Goal: Task Accomplishment & Management: Use online tool/utility

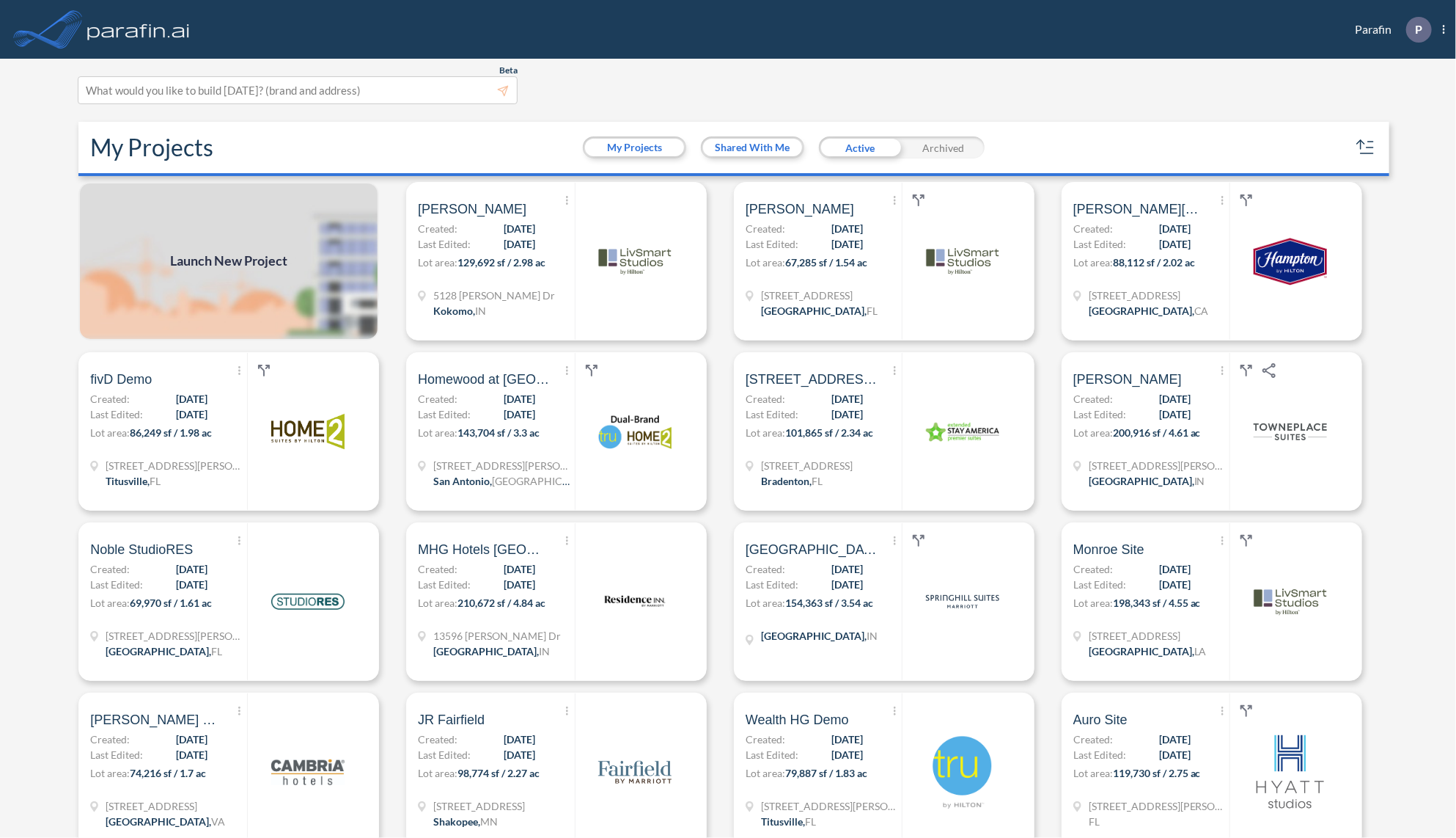
click at [240, 258] on span "Launch New Project" at bounding box center [228, 261] width 118 height 19
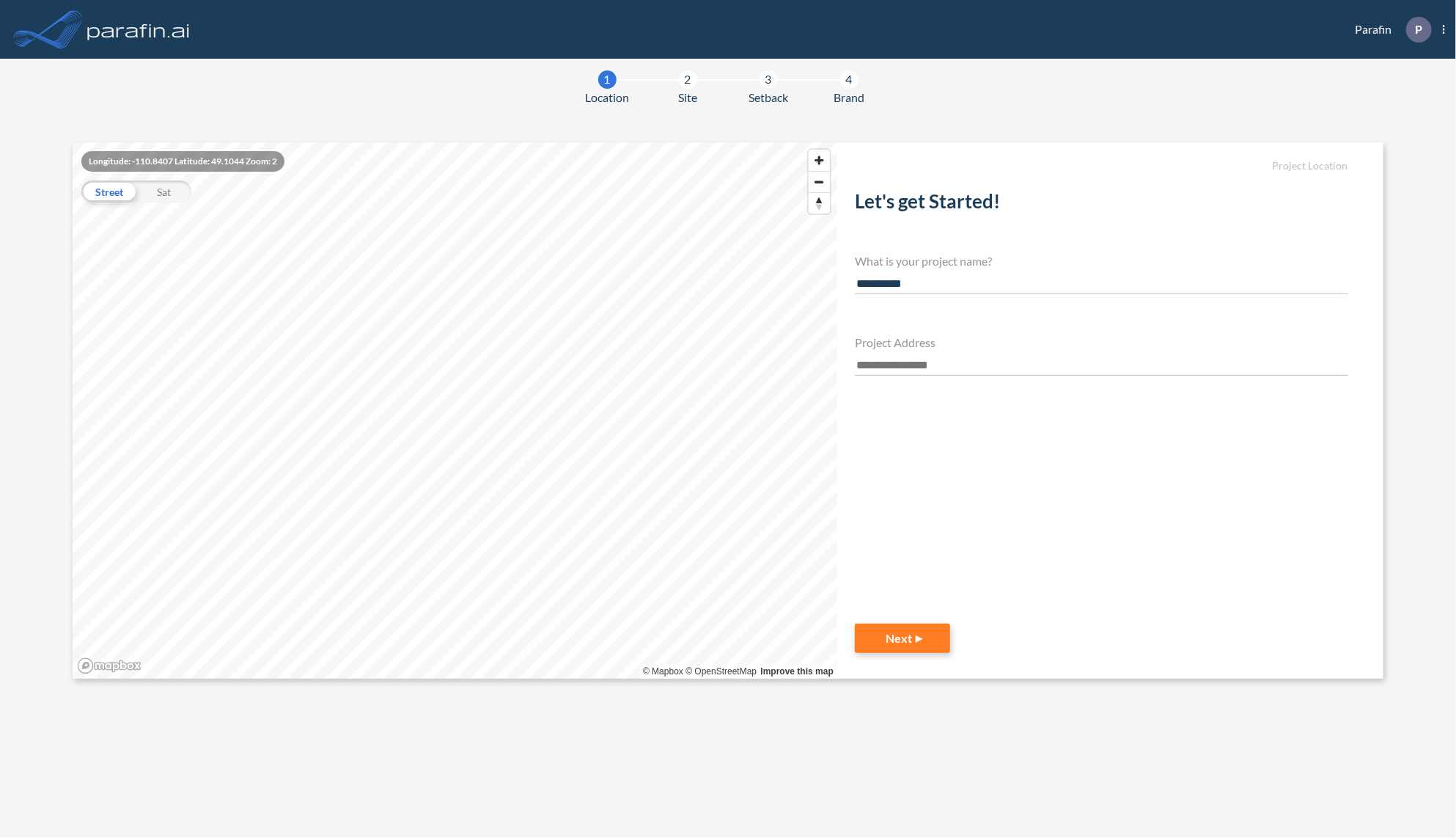
type input "**********"
click at [918, 366] on input "text" at bounding box center [1101, 365] width 493 height 19
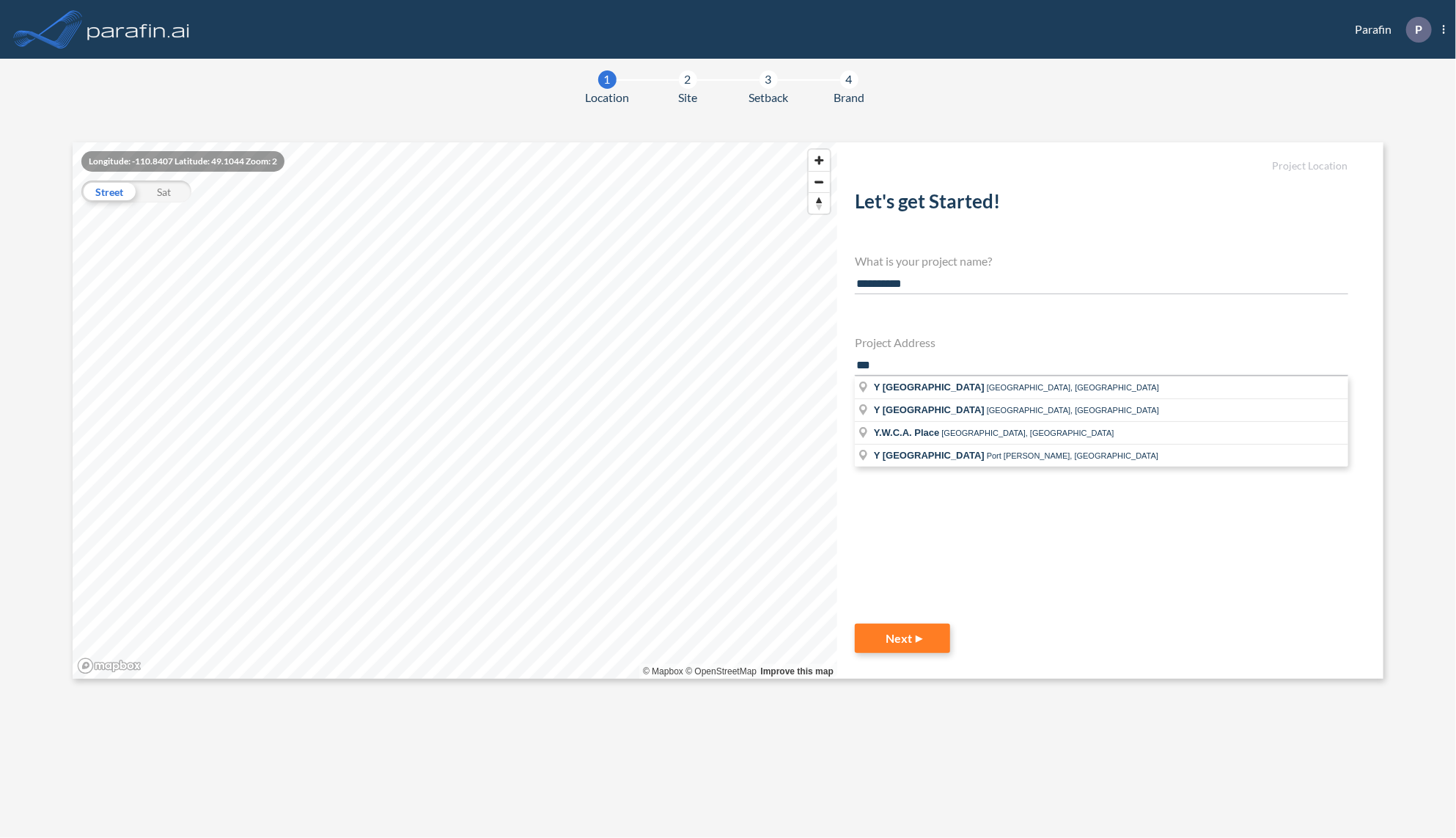
click at [826, 365] on section "**********" at bounding box center [728, 410] width 1311 height 536
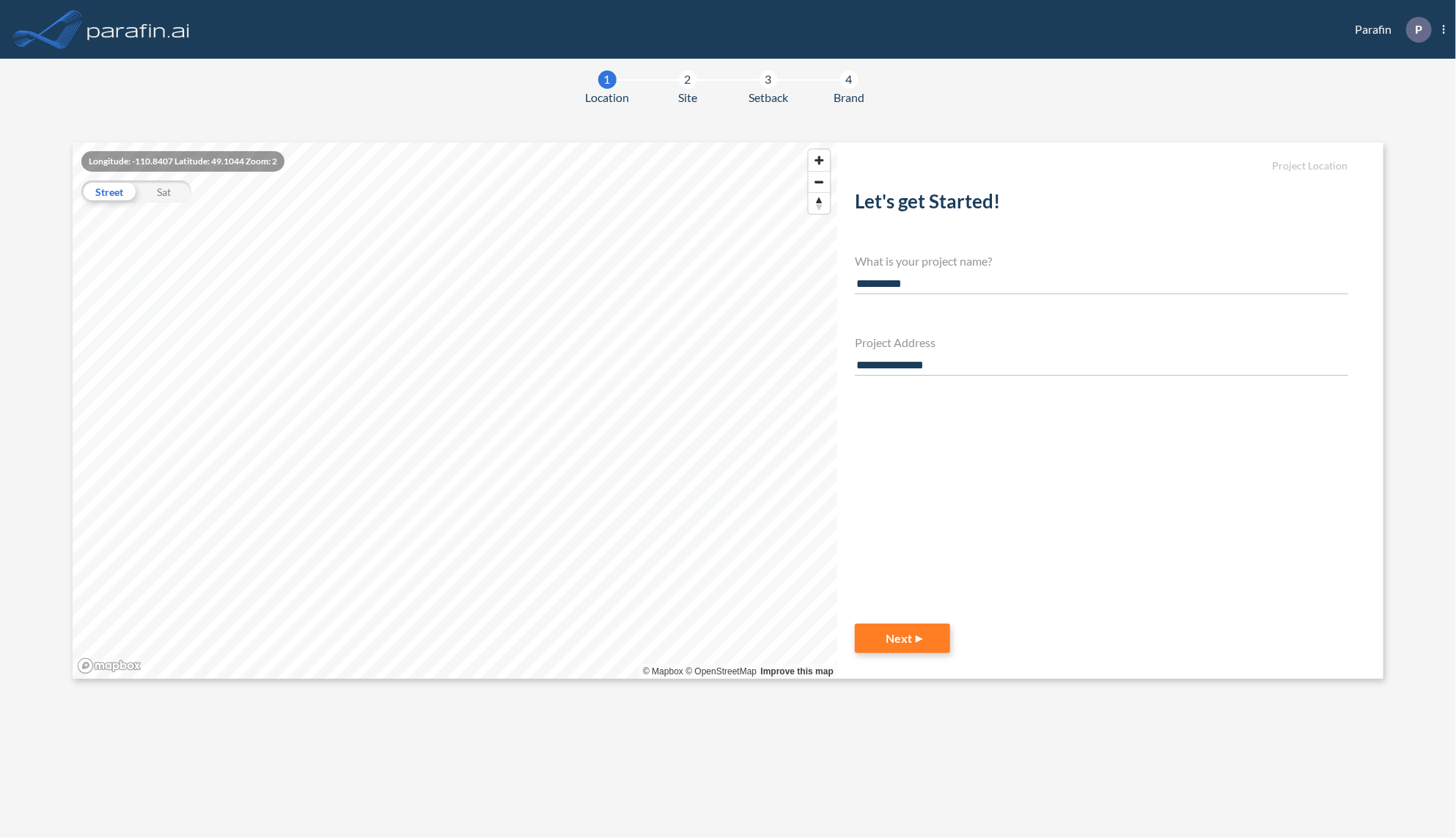
drag, startPoint x: 970, startPoint y: 370, endPoint x: 898, endPoint y: 371, distance: 72.0
click at [898, 371] on input "**********" at bounding box center [1101, 365] width 493 height 19
click at [963, 370] on input "**********" at bounding box center [1101, 365] width 493 height 19
drag, startPoint x: 900, startPoint y: 366, endPoint x: 853, endPoint y: 374, distance: 47.7
click at [853, 374] on div "**********" at bounding box center [1111, 410] width 546 height 536
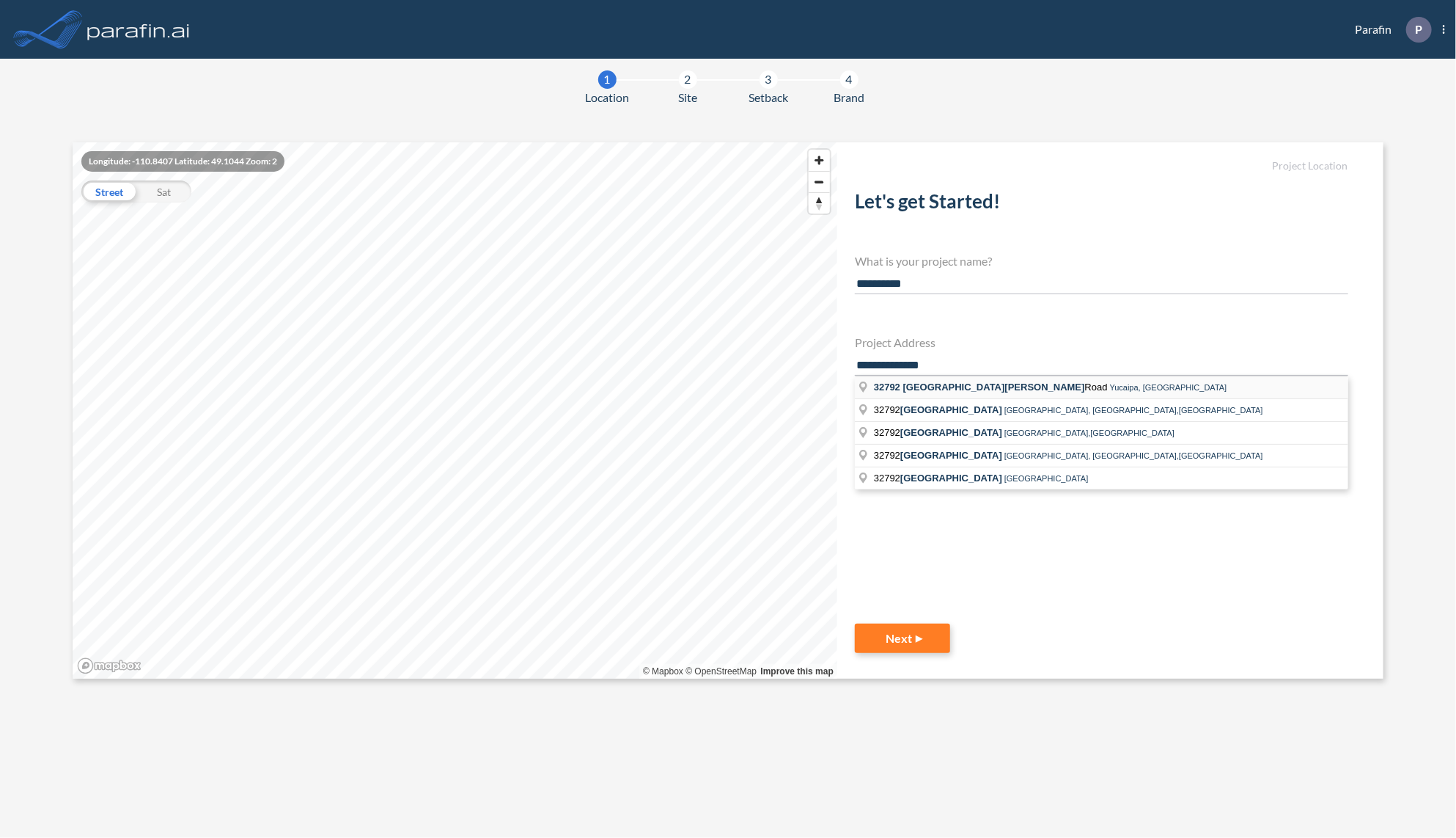
click at [1110, 384] on span "Yucaipa, [GEOGRAPHIC_DATA]" at bounding box center [1169, 387] width 118 height 9
type input "**********"
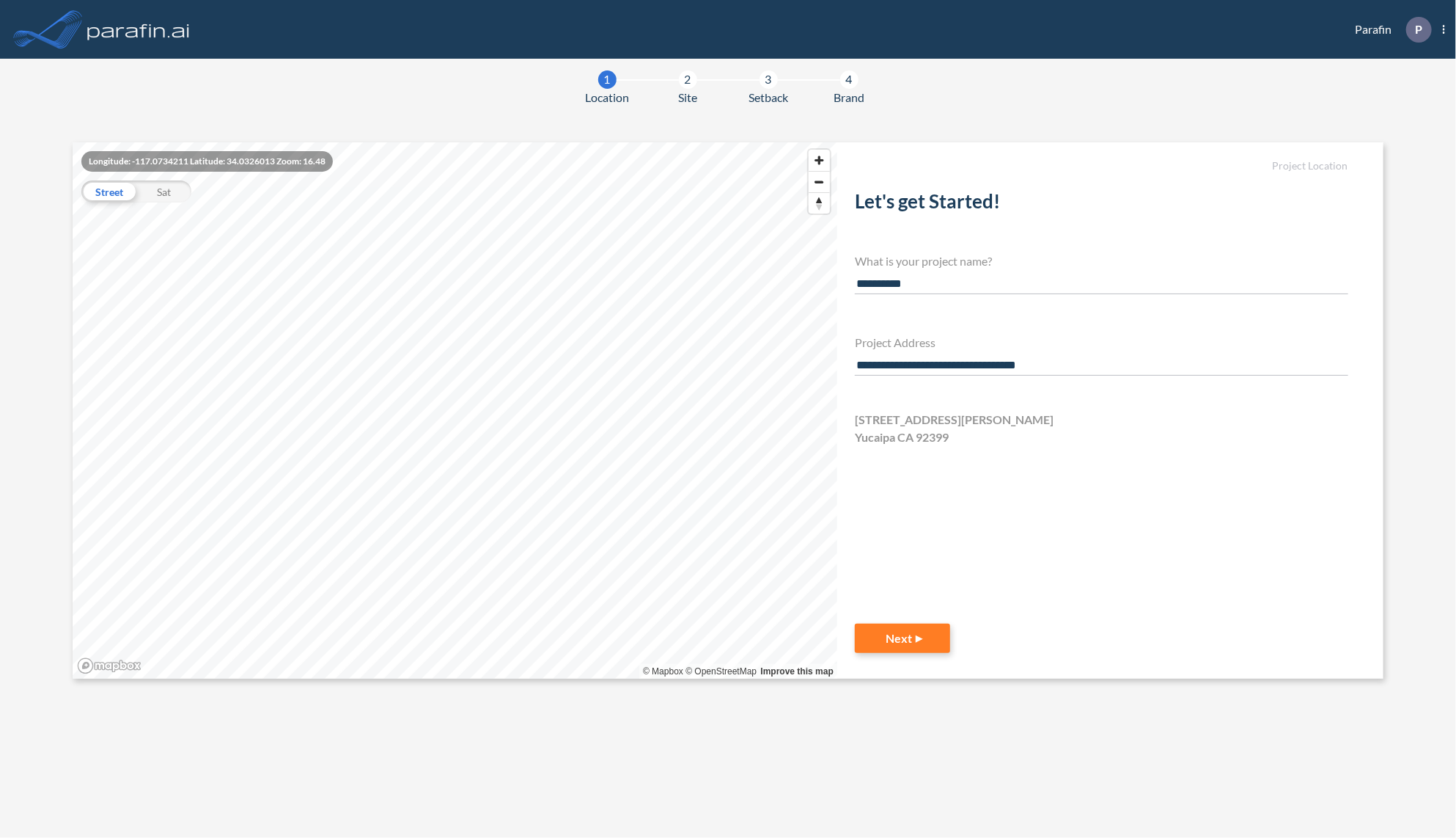
click at [176, 190] on div "Sat" at bounding box center [163, 191] width 55 height 22
click at [892, 635] on button "Next" at bounding box center [902, 638] width 95 height 29
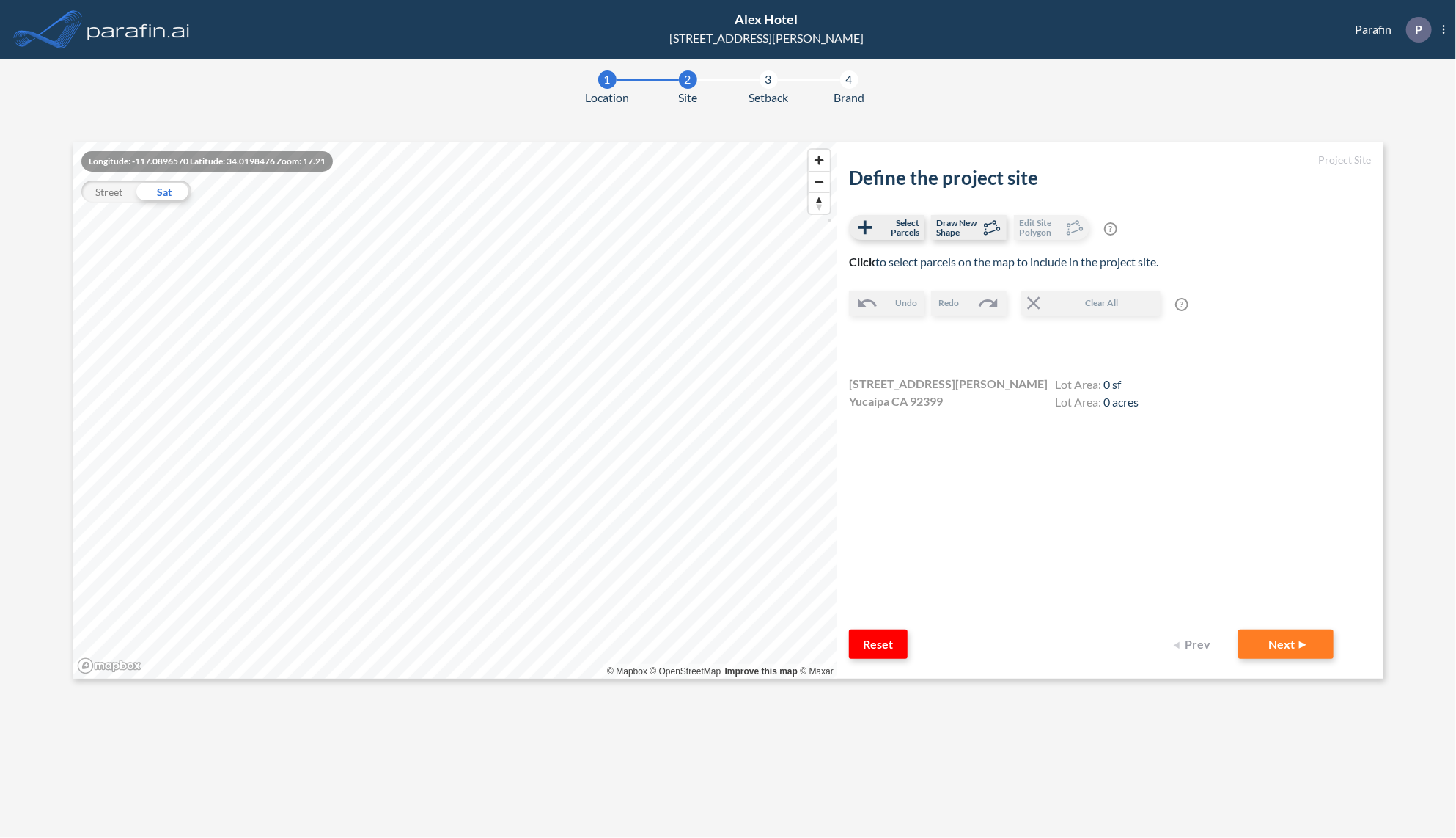
click at [84, 191] on div "Street" at bounding box center [109, 191] width 55 height 22
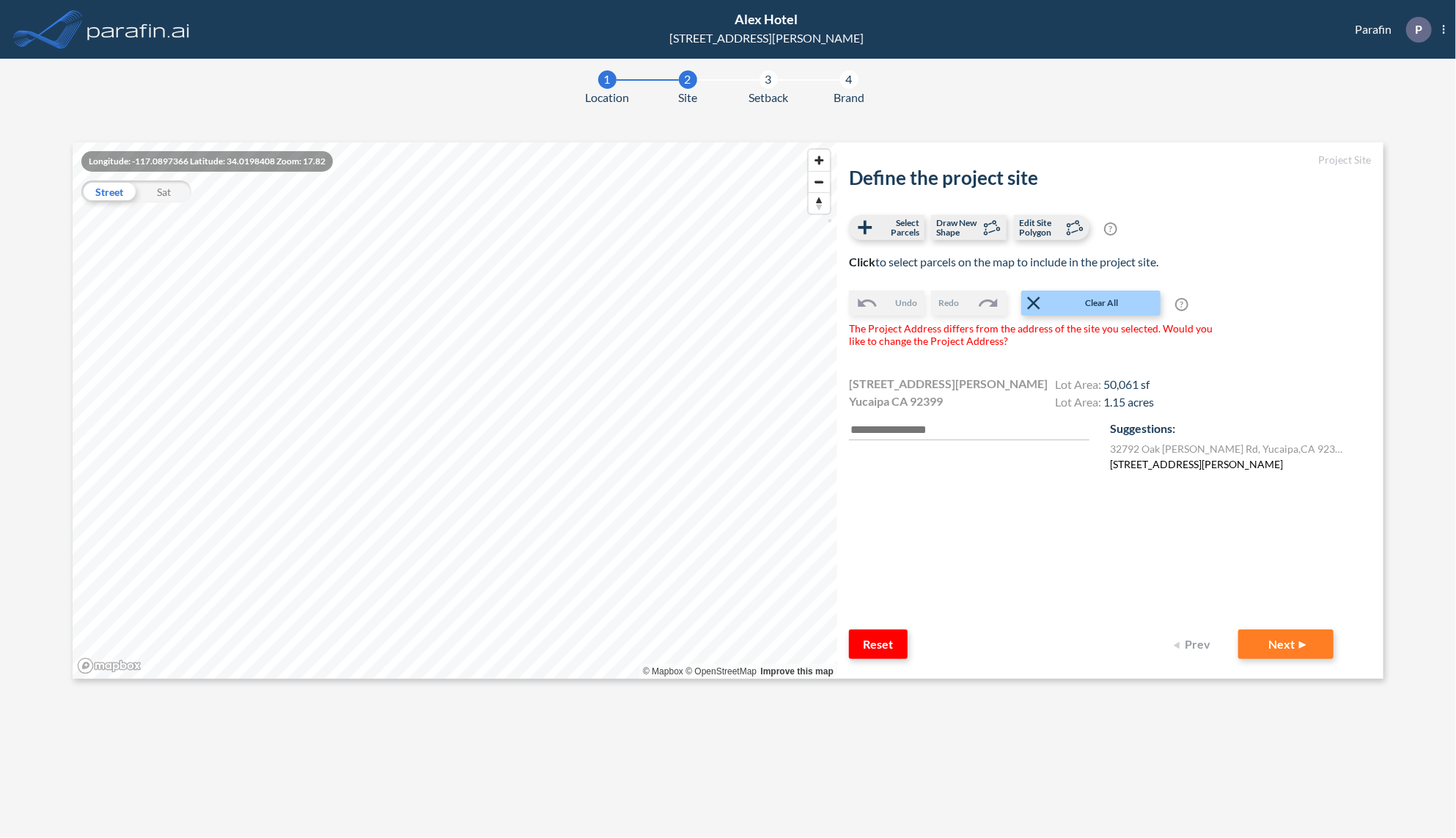
click at [1156, 462] on label "32788 Oak Glen Rd, Yucaipa, CA 92399, USA" at bounding box center [1196, 464] width 173 height 16
click at [1292, 649] on button "Next" at bounding box center [1286, 643] width 95 height 29
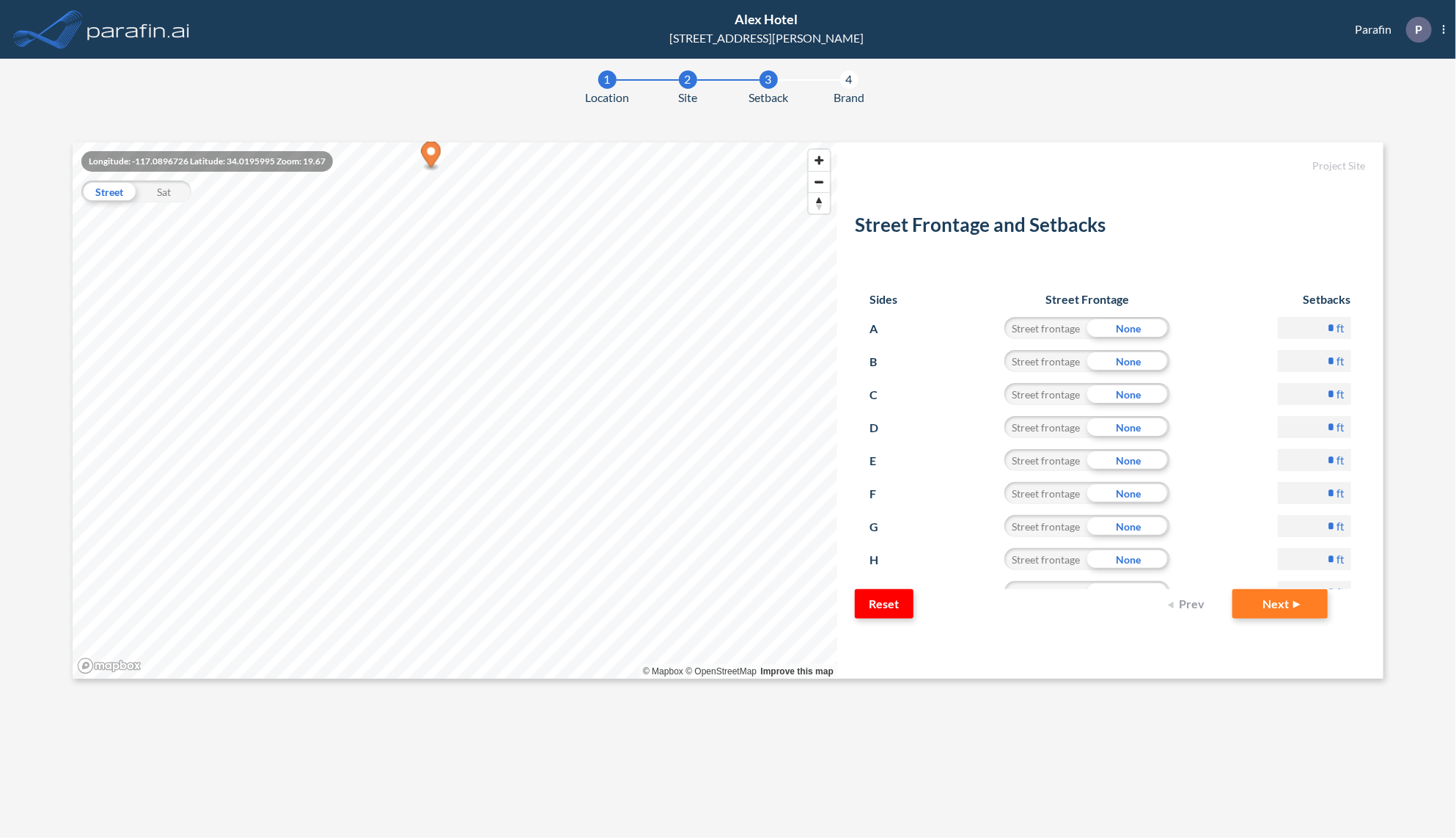
click at [1189, 603] on button "Prev" at bounding box center [1189, 604] width 58 height 29
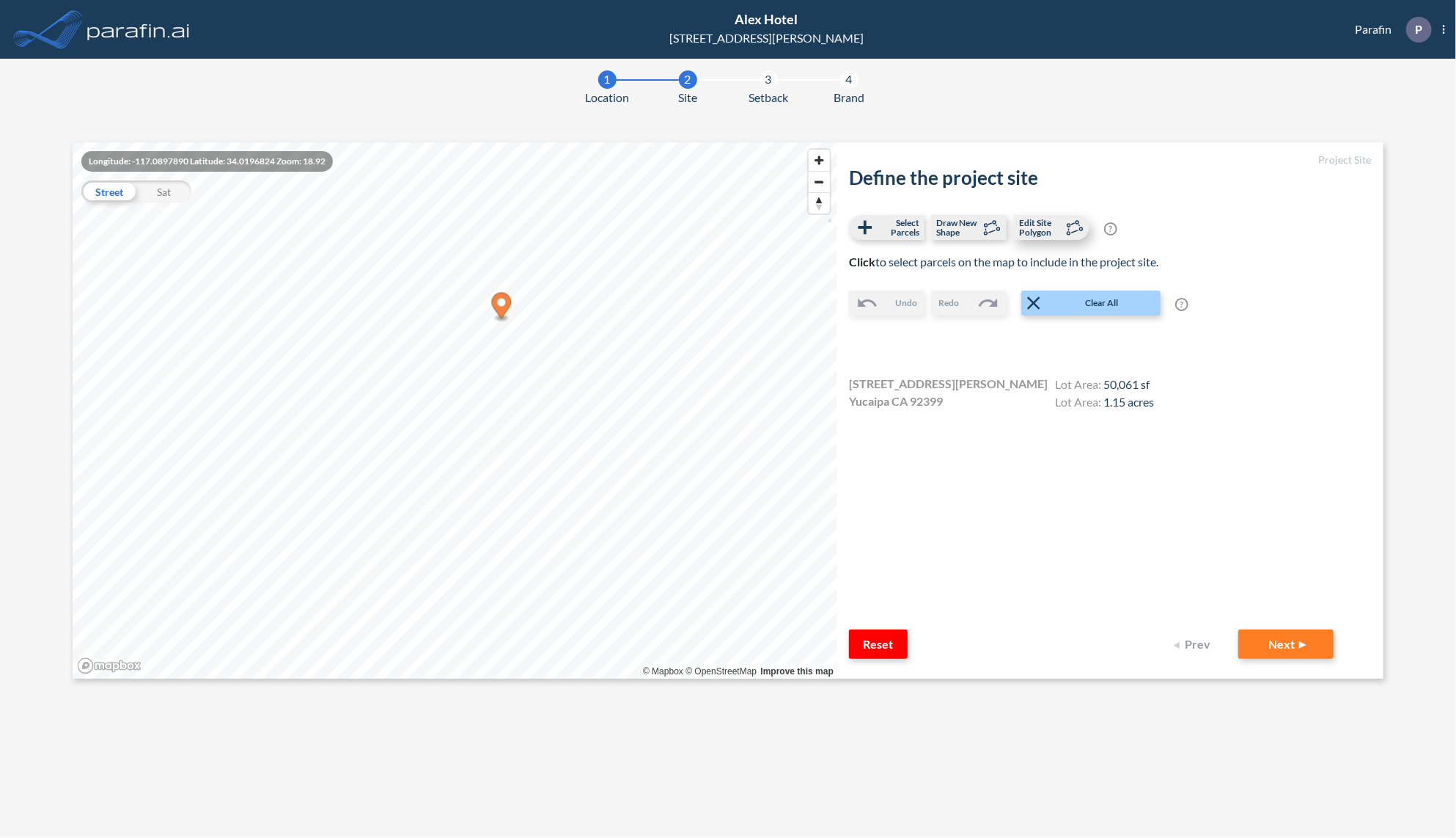
drag, startPoint x: 1049, startPoint y: 234, endPoint x: 1032, endPoint y: 239, distance: 17.7
click at [1049, 234] on span "Edit Site Polygon" at bounding box center [1041, 227] width 43 height 19
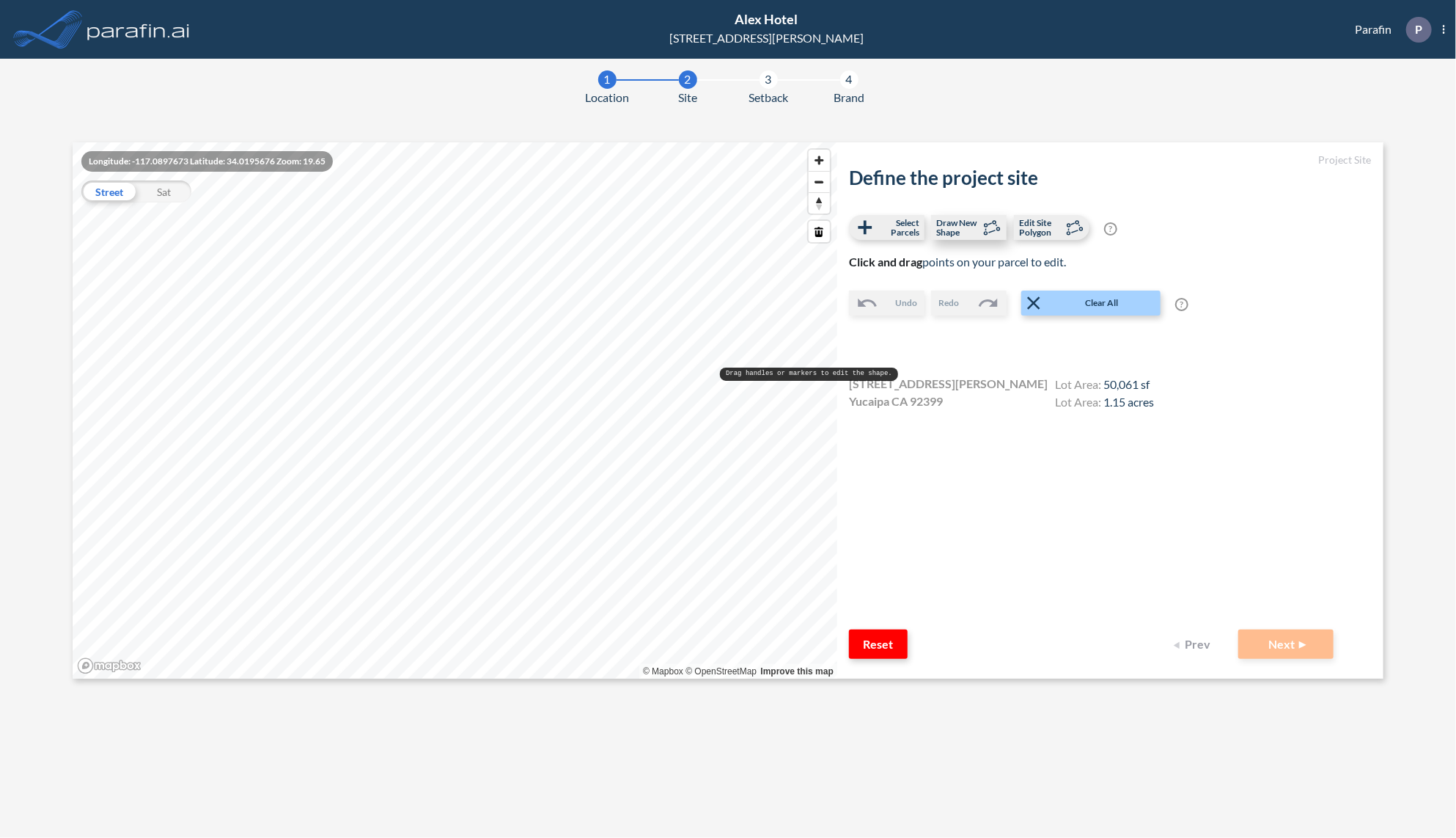
click at [955, 224] on span "Draw New Shape" at bounding box center [958, 227] width 43 height 19
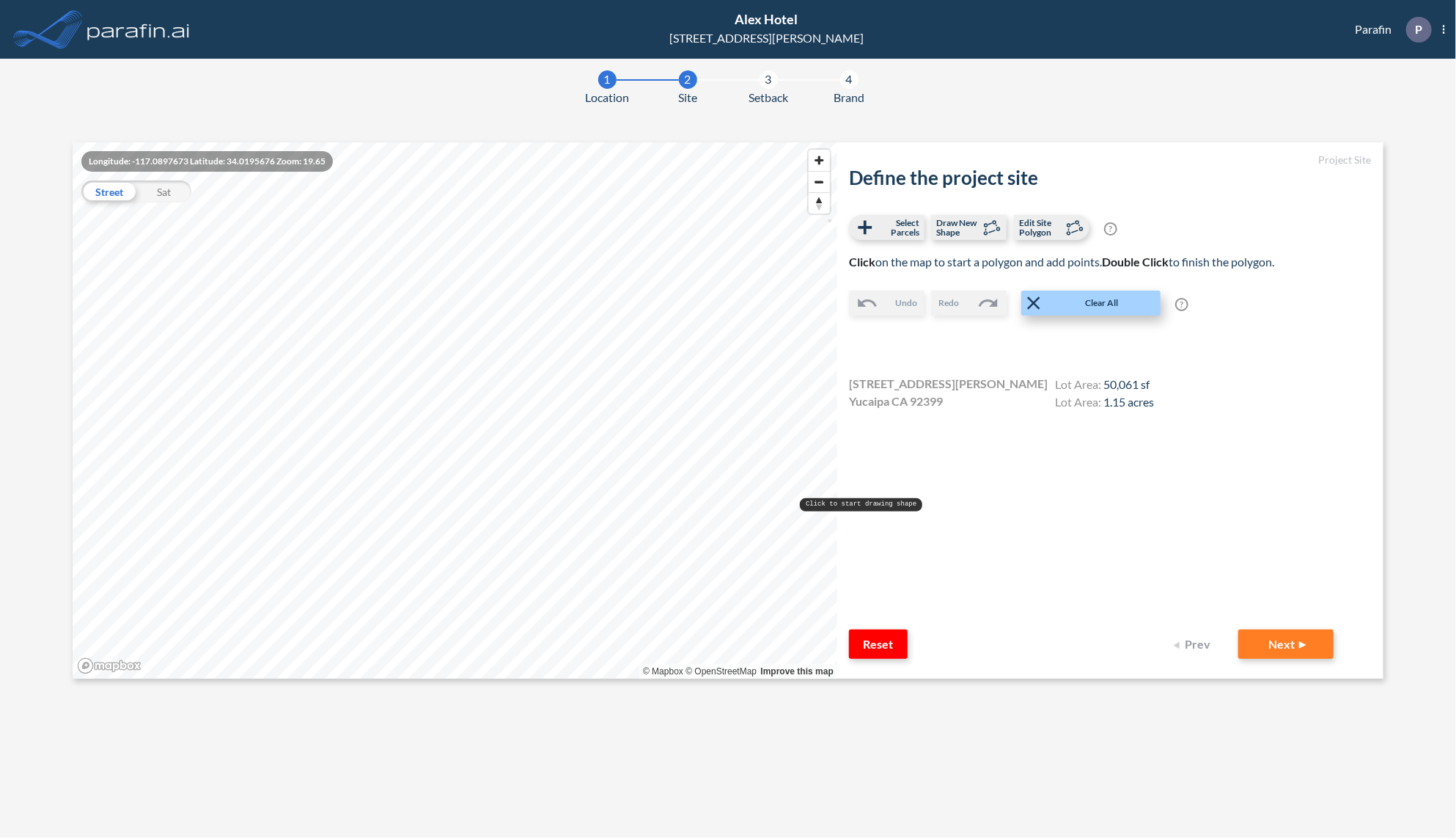
click at [1107, 291] on button "Clear All" at bounding box center [1091, 303] width 139 height 25
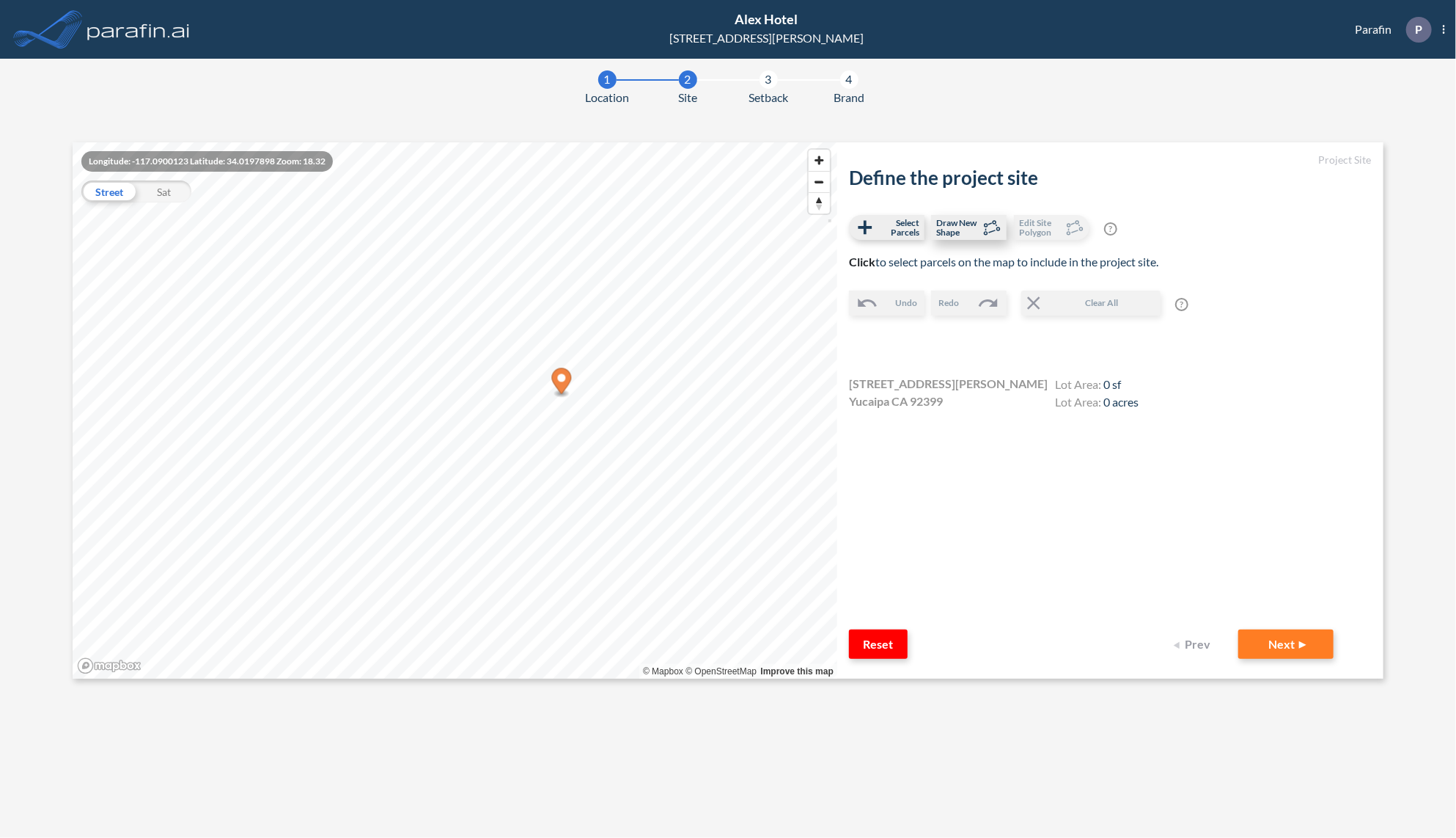
click at [978, 223] on span "Draw New Shape" at bounding box center [958, 227] width 43 height 19
click at [892, 228] on span "Select Parcels" at bounding box center [898, 227] width 43 height 19
click at [1285, 643] on button "Next" at bounding box center [1286, 643] width 95 height 29
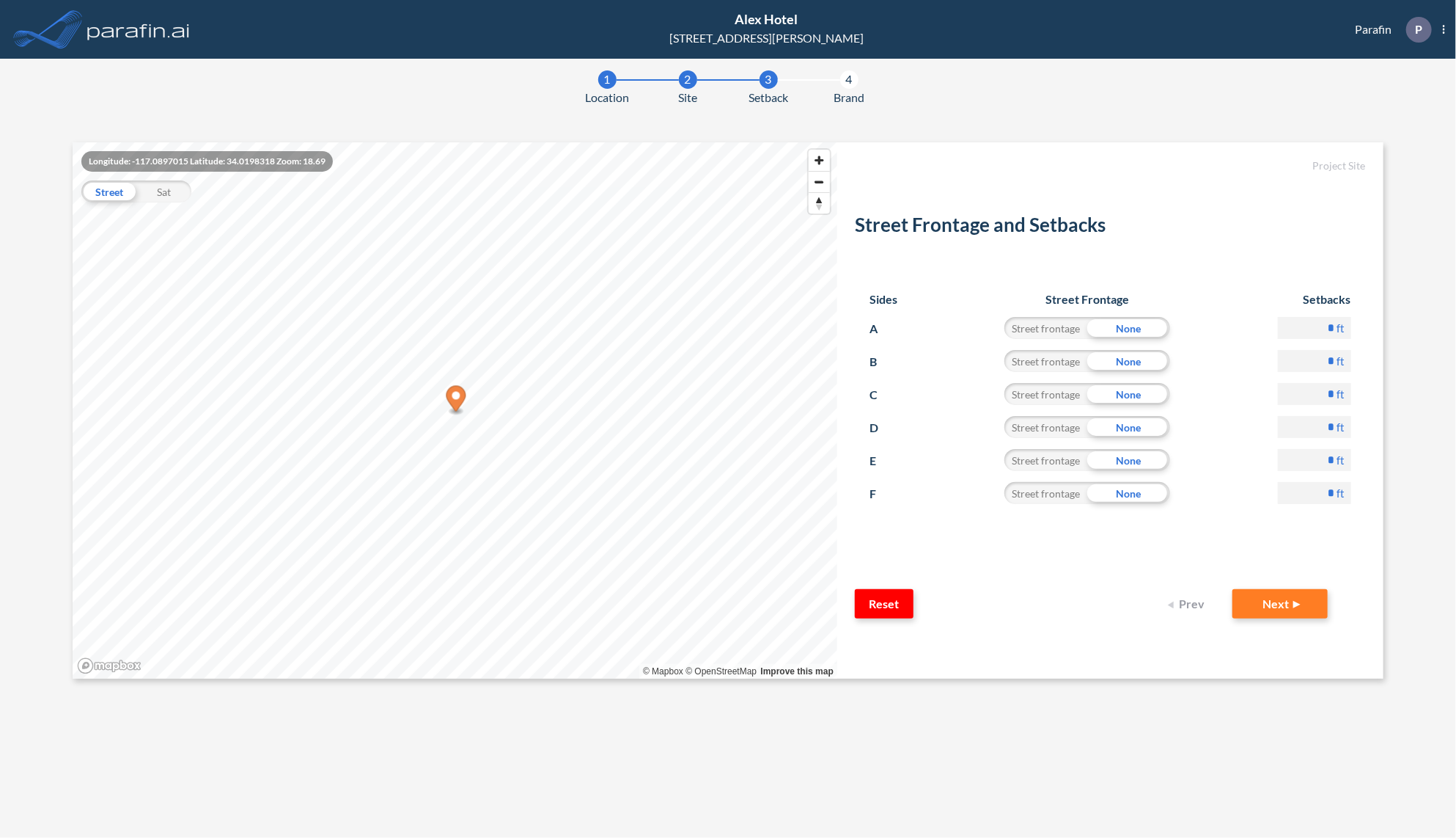
drag, startPoint x: 1323, startPoint y: 499, endPoint x: 1341, endPoint y: 499, distance: 18.0
click at [1341, 499] on div "* ft" at bounding box center [1315, 499] width 73 height 33
type input "**"
click at [1315, 413] on div "* ft" at bounding box center [1315, 399] width 73 height 33
click at [1278, 607] on button "Next" at bounding box center [1280, 604] width 95 height 29
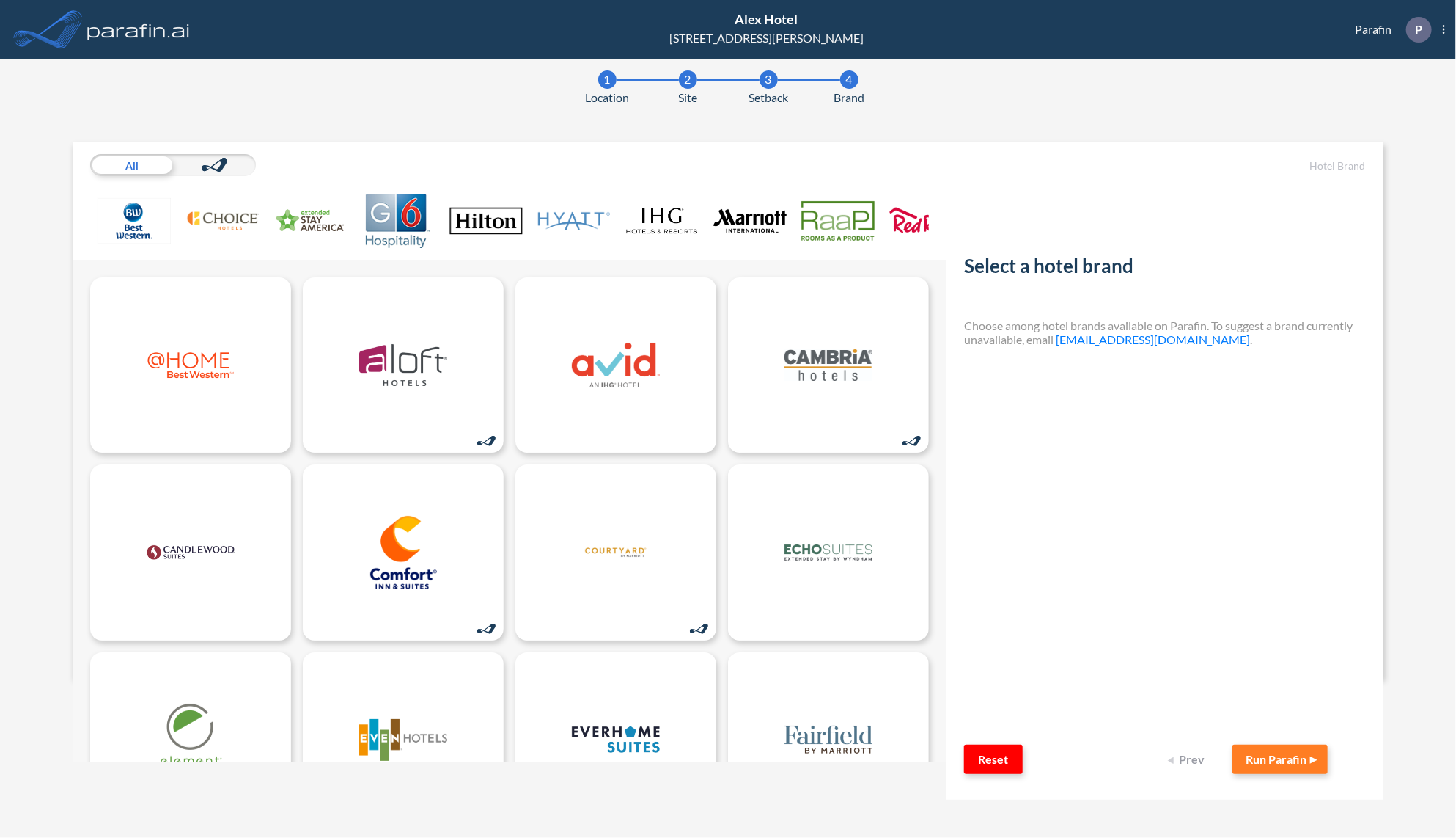
click at [495, 214] on img at bounding box center [486, 221] width 73 height 54
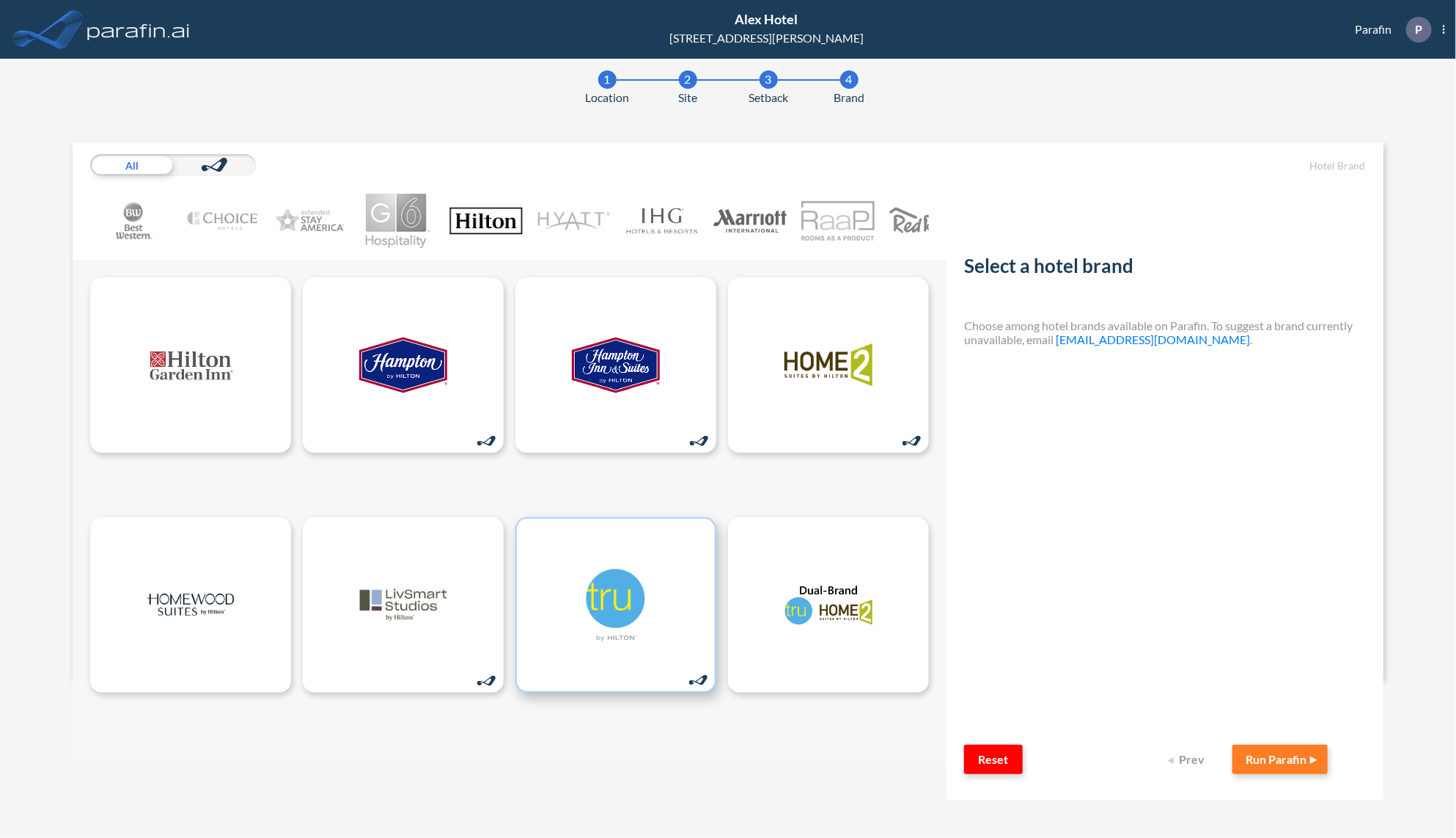
click at [601, 618] on img at bounding box center [616, 604] width 88 height 73
click at [1279, 757] on button "Run Parafin" at bounding box center [1280, 759] width 95 height 29
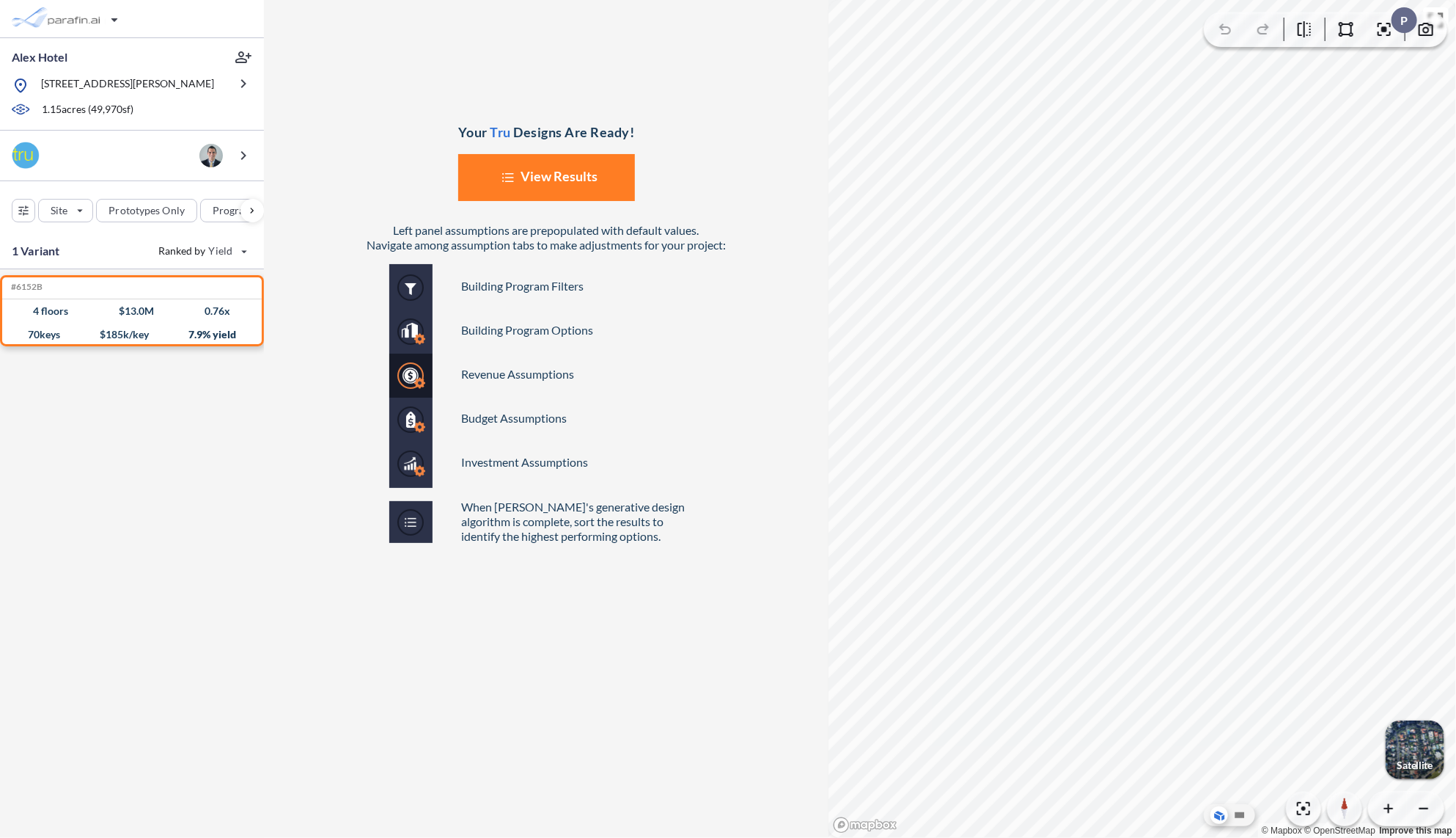
click at [529, 180] on button "List Created with Sketch. View Results" at bounding box center [546, 177] width 177 height 47
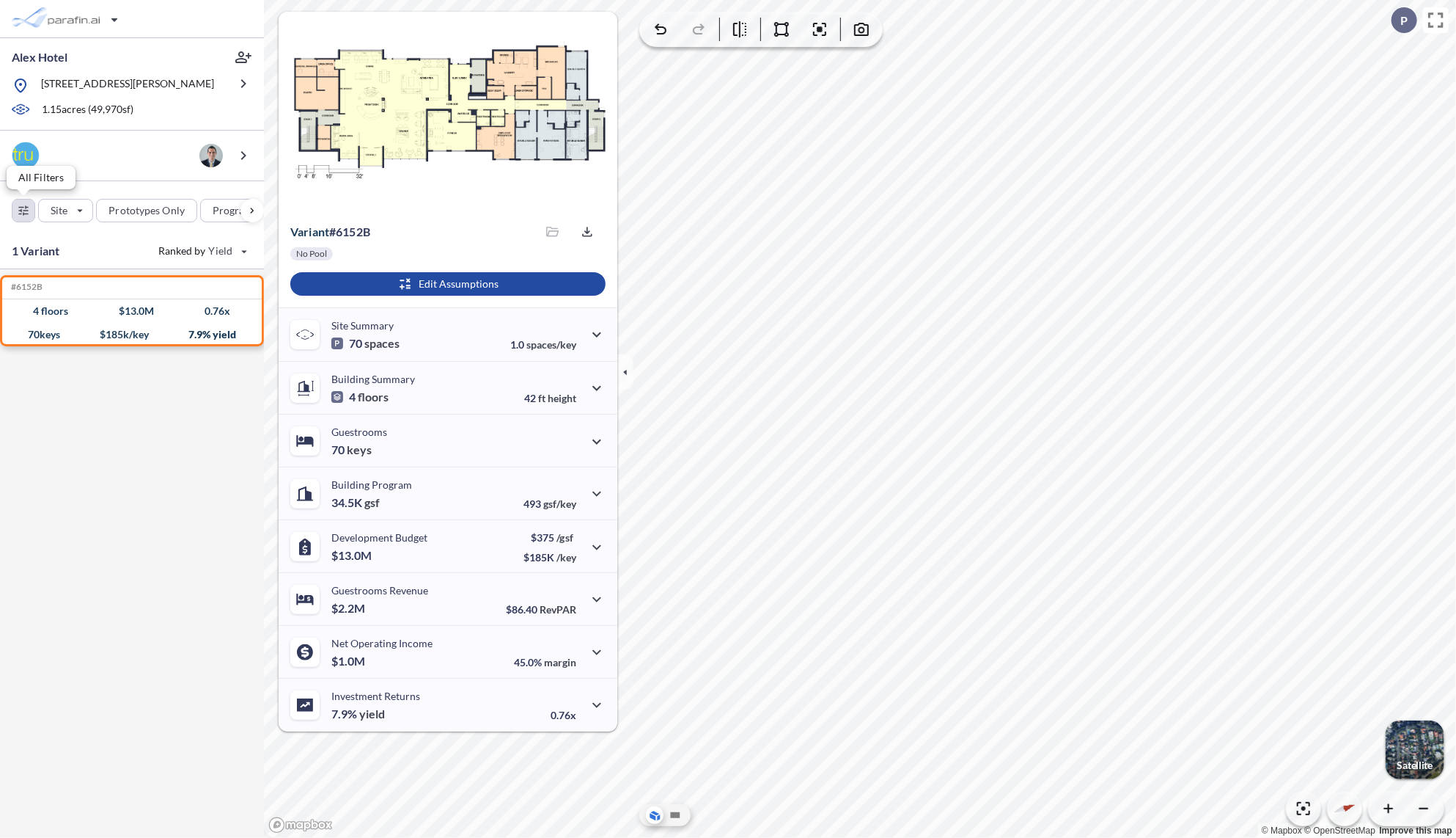
click at [25, 213] on div "button" at bounding box center [23, 210] width 22 height 22
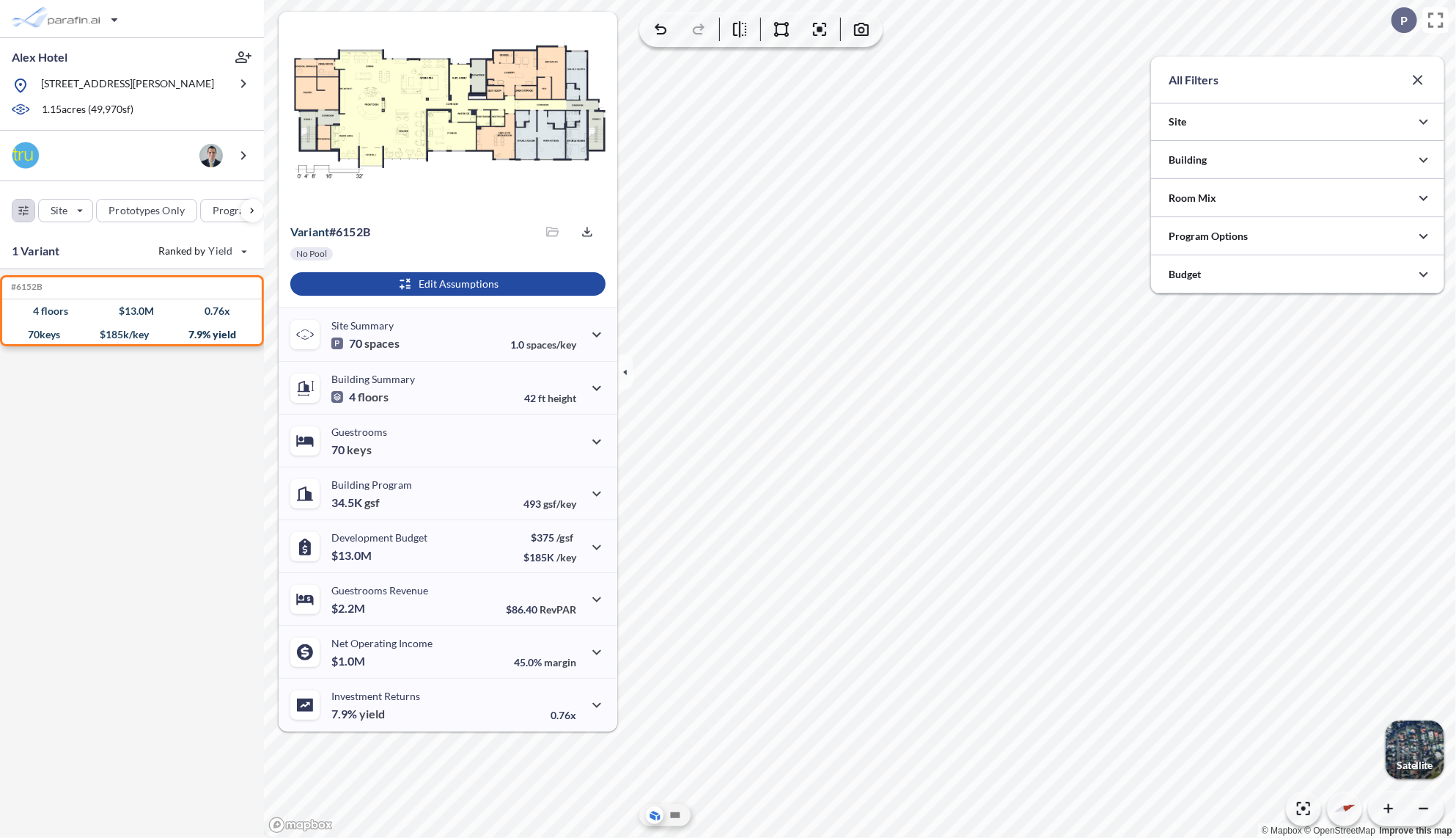
scroll to position [733587, 733003]
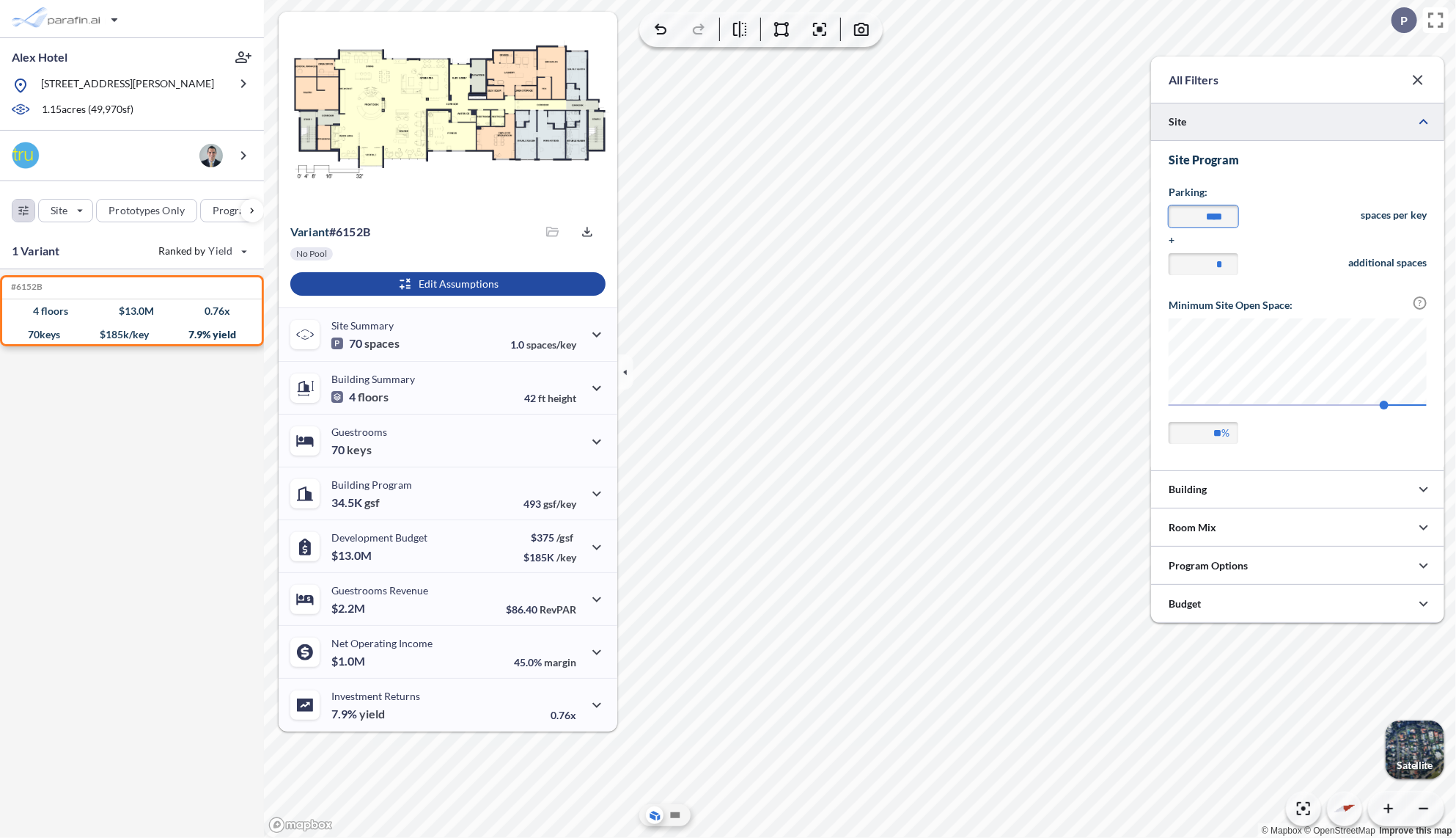
click at [1216, 211] on input "****" at bounding box center [1203, 216] width 70 height 22
drag, startPoint x: 1228, startPoint y: 217, endPoint x: 1211, endPoint y: 219, distance: 17.1
click at [1211, 219] on input "***" at bounding box center [1203, 216] width 70 height 22
type input "***"
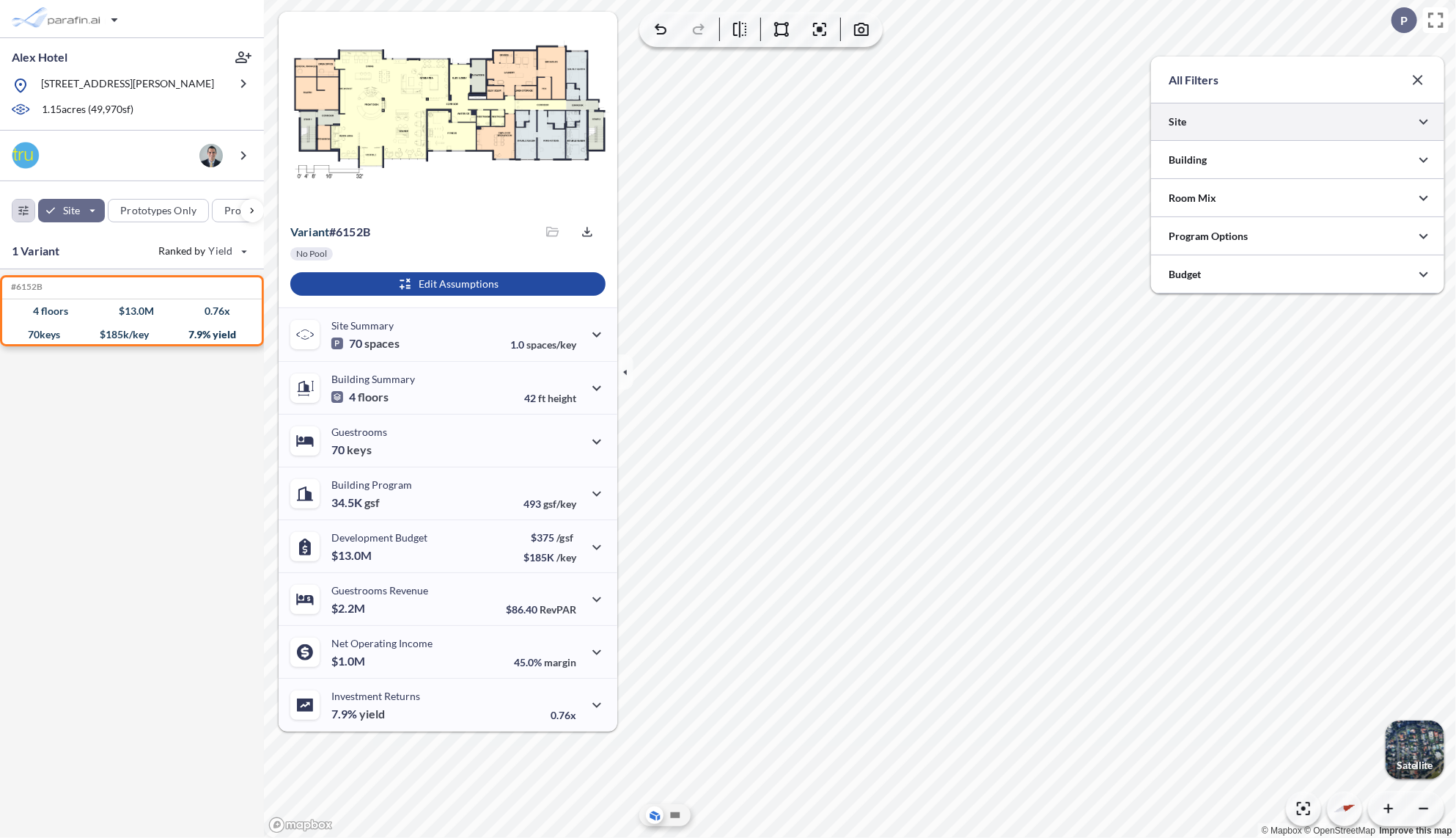
click at [1264, 126] on div at bounding box center [1298, 121] width 293 height 37
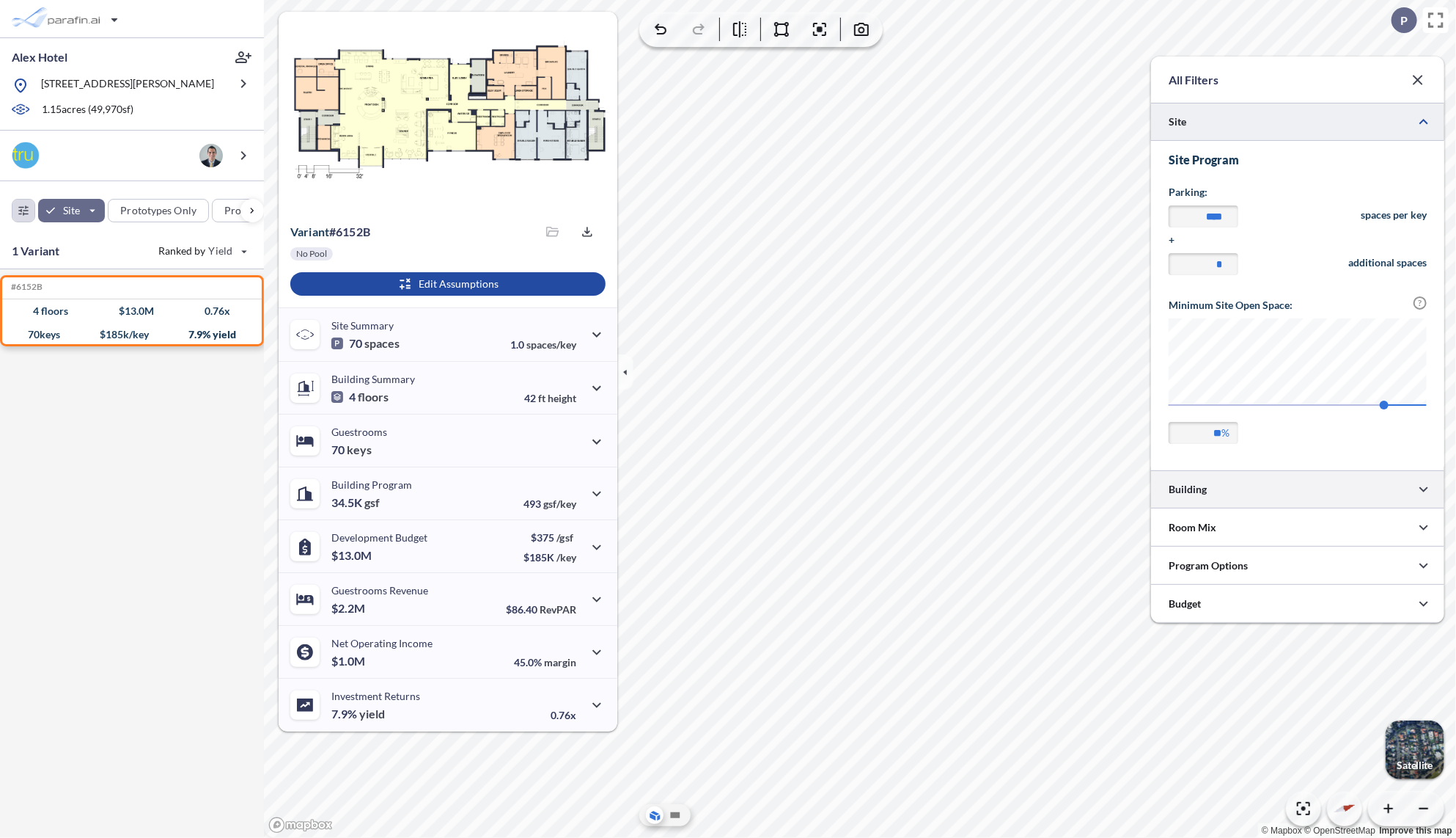
click at [1258, 494] on div at bounding box center [1298, 489] width 293 height 37
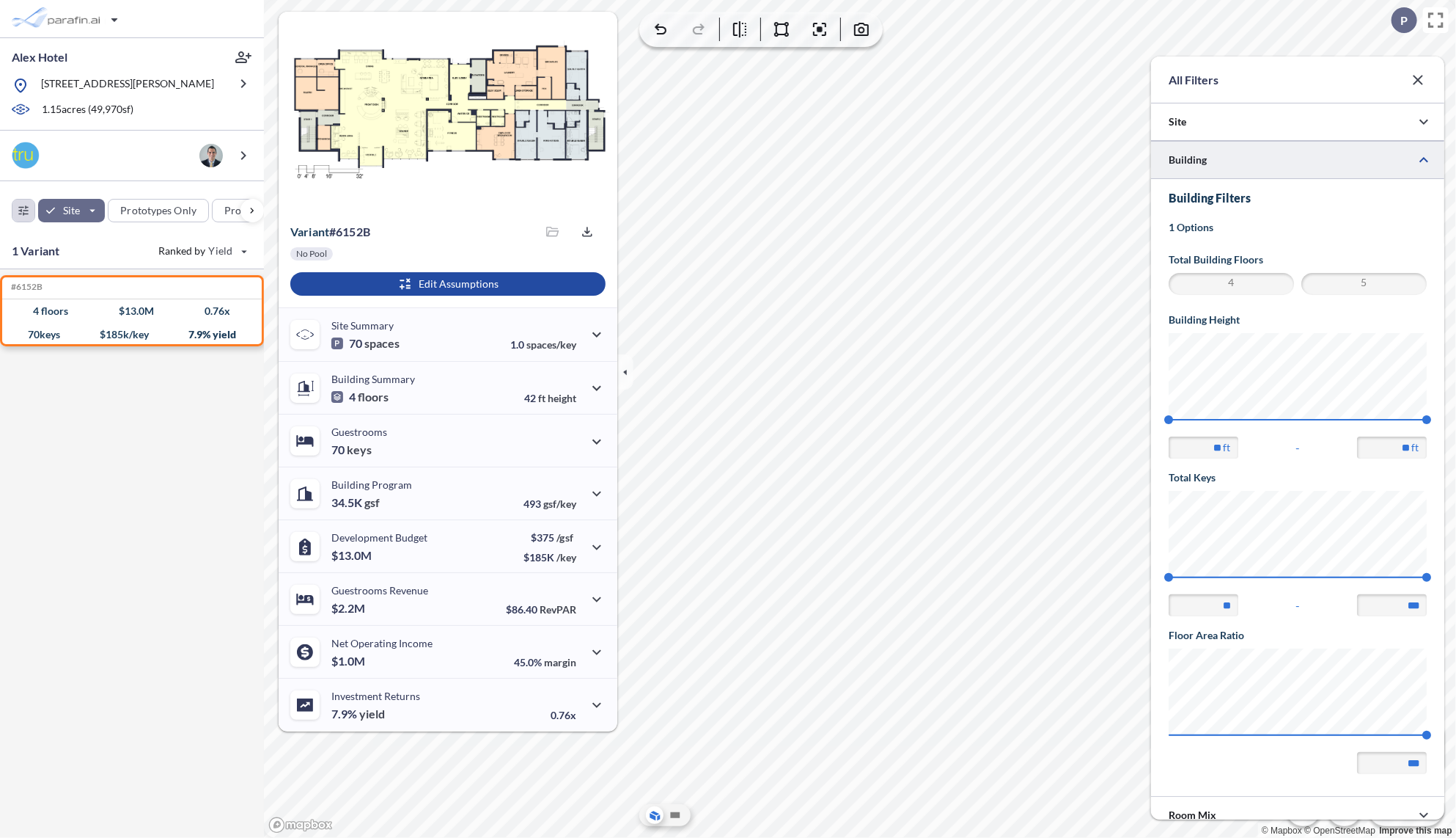
scroll to position [0, 0]
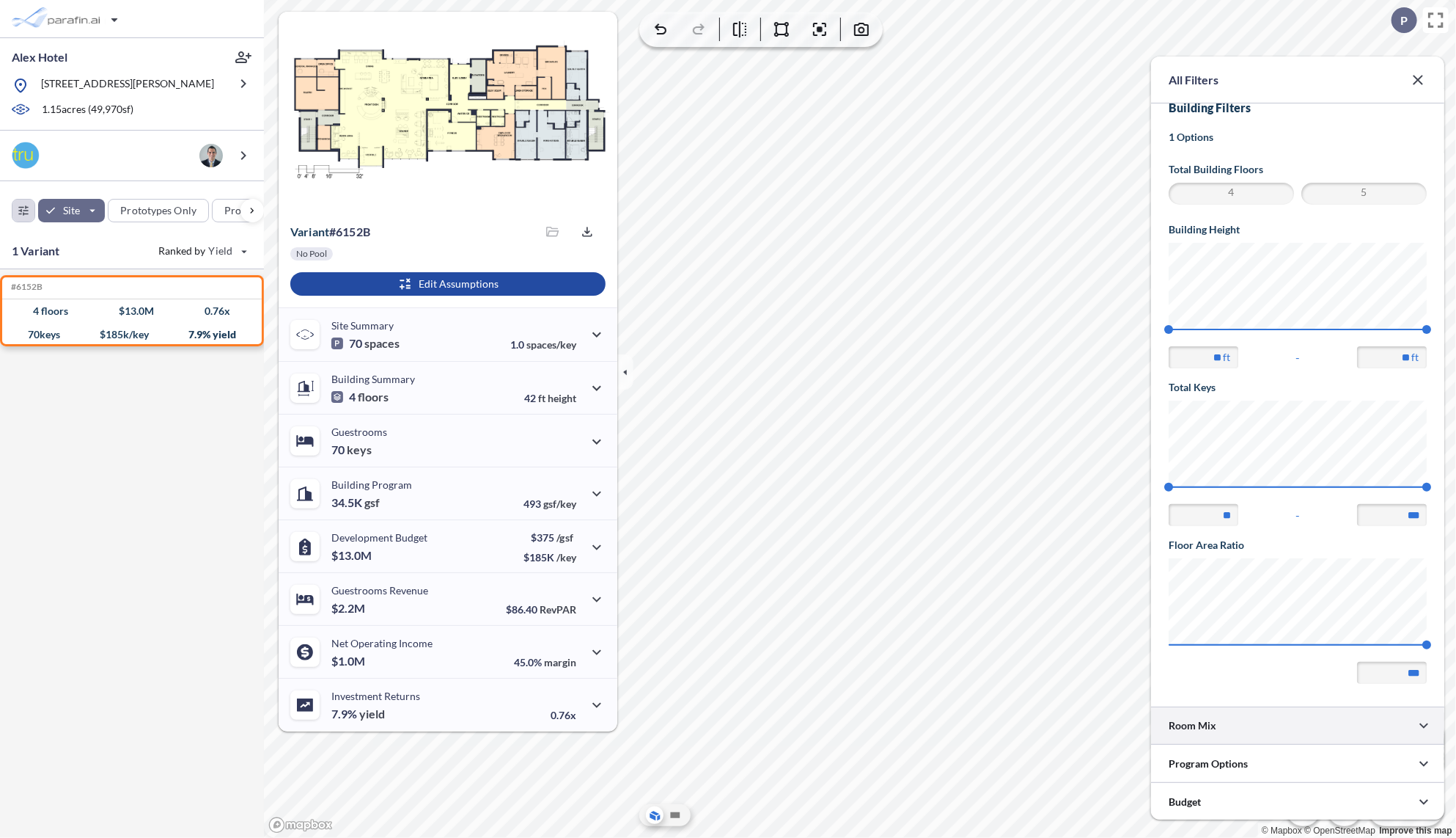
click at [1246, 731] on div at bounding box center [1298, 725] width 293 height 37
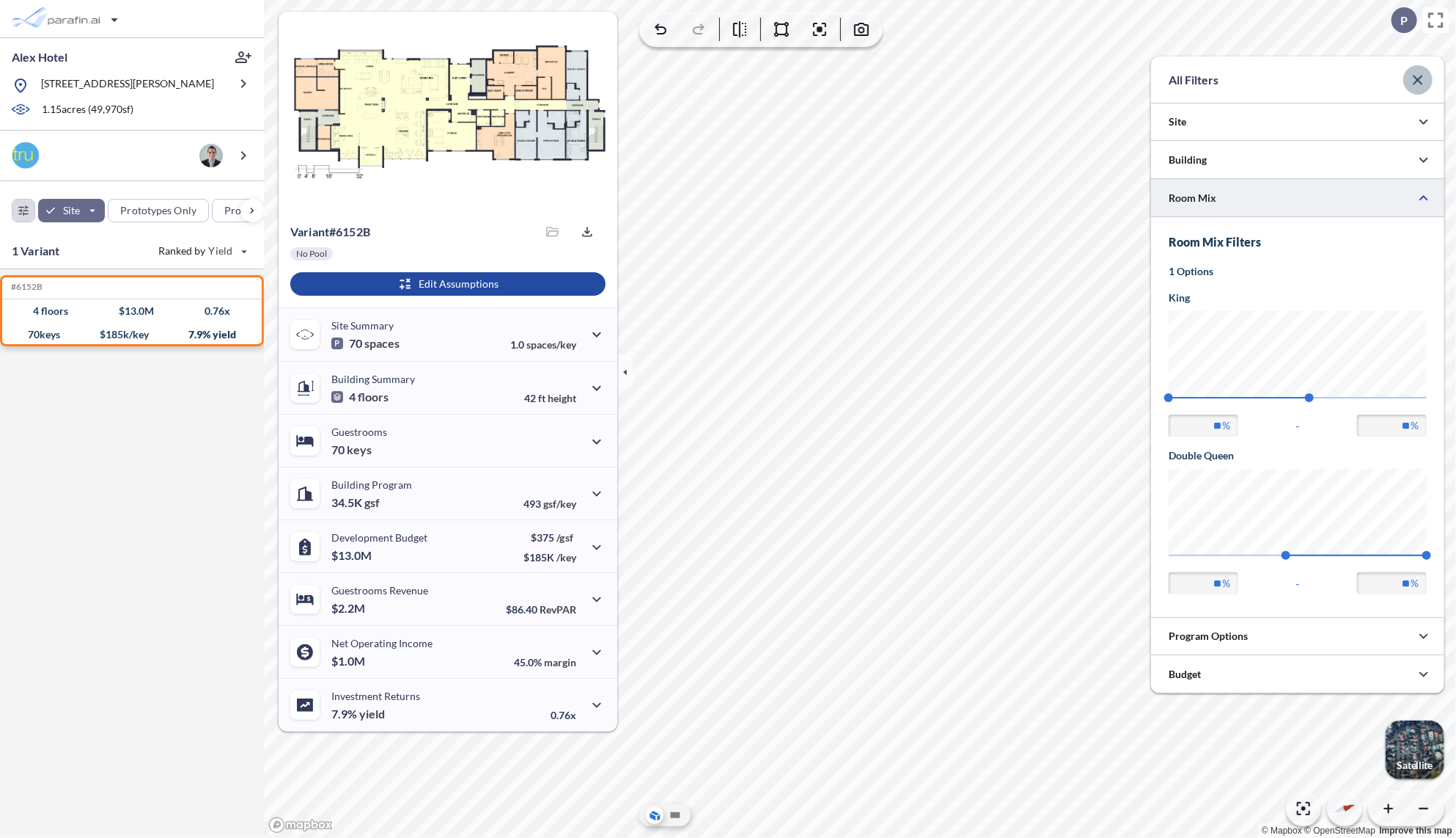
click at [1425, 79] on icon "button" at bounding box center [1419, 80] width 18 height 18
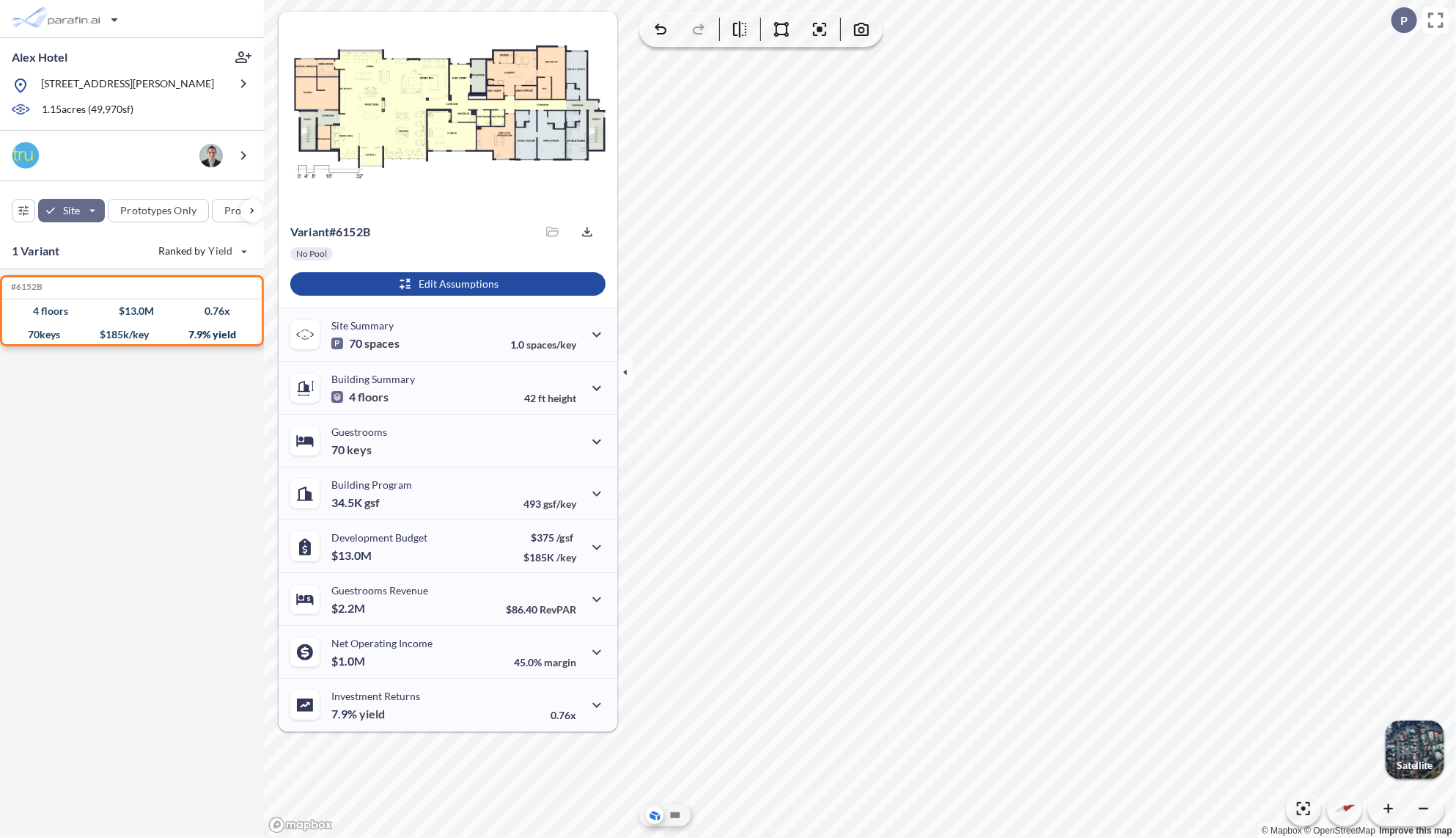
drag, startPoint x: 627, startPoint y: 379, endPoint x: 119, endPoint y: 416, distance: 509.3
click at [119, 416] on div "Alex Hotel 32788 Oak Glen Rd, Yucaipa, CA 92399 1.15 acres ( 49,970 sf) Site Pr…" at bounding box center [728, 419] width 1456 height 838
click at [22, 216] on div "button" at bounding box center [23, 210] width 22 height 22
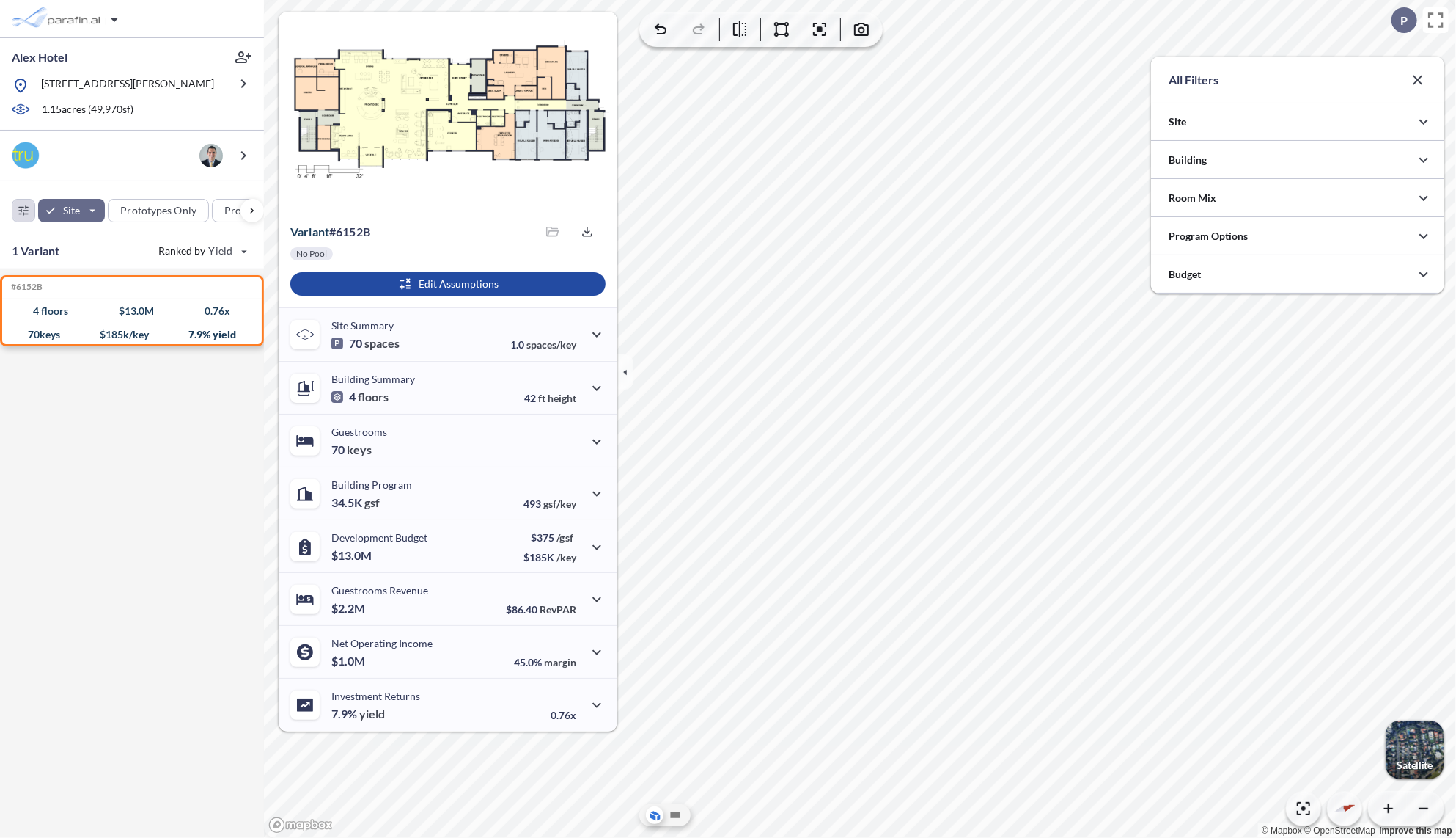
scroll to position [733587, 733003]
click at [1220, 115] on div at bounding box center [1298, 121] width 293 height 37
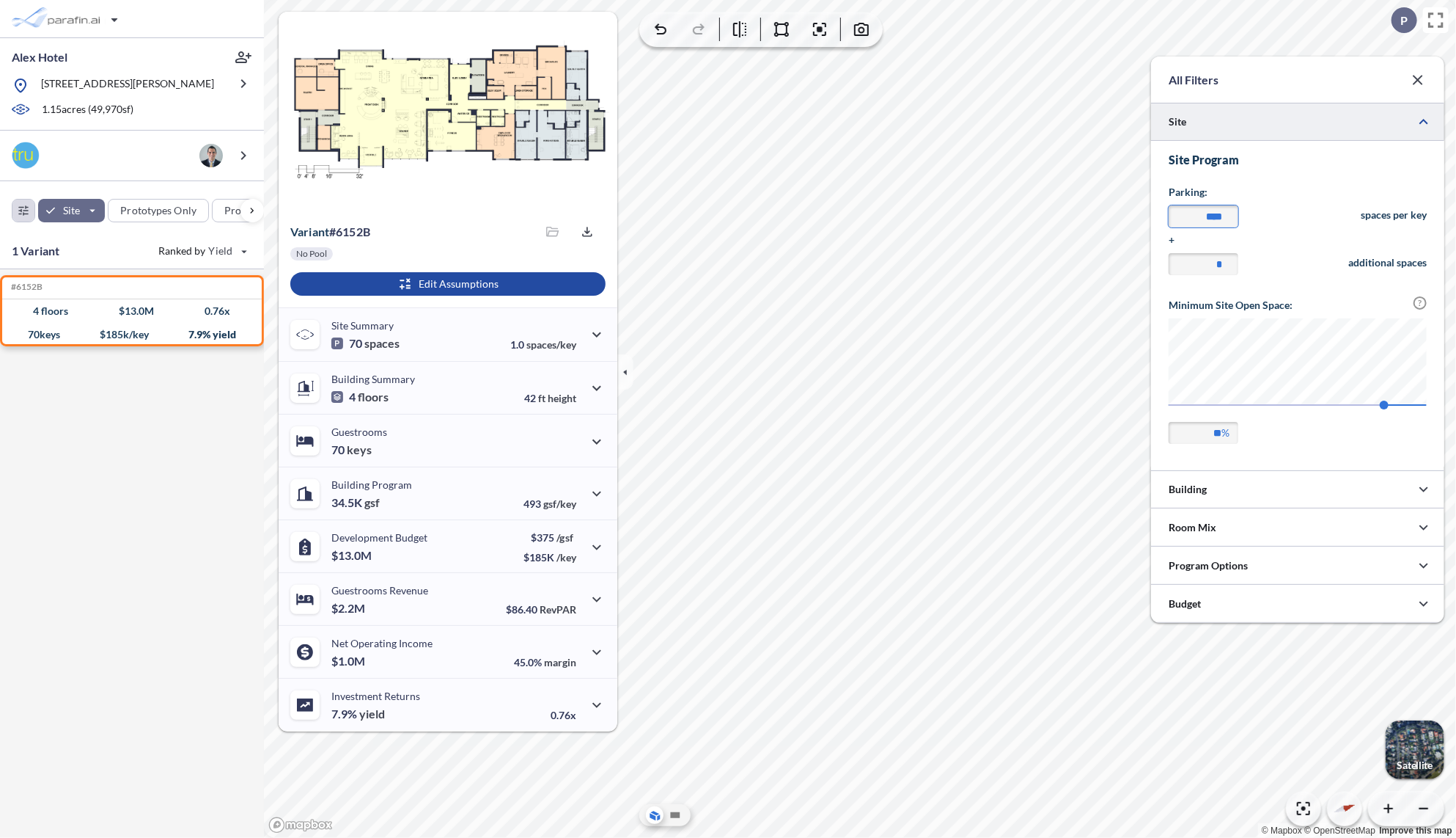
drag, startPoint x: 1223, startPoint y: 216, endPoint x: 1213, endPoint y: 219, distance: 10.4
click at [1213, 219] on input "****" at bounding box center [1203, 216] width 70 height 22
type input "****"
click at [1201, 272] on input "*" at bounding box center [1203, 264] width 70 height 22
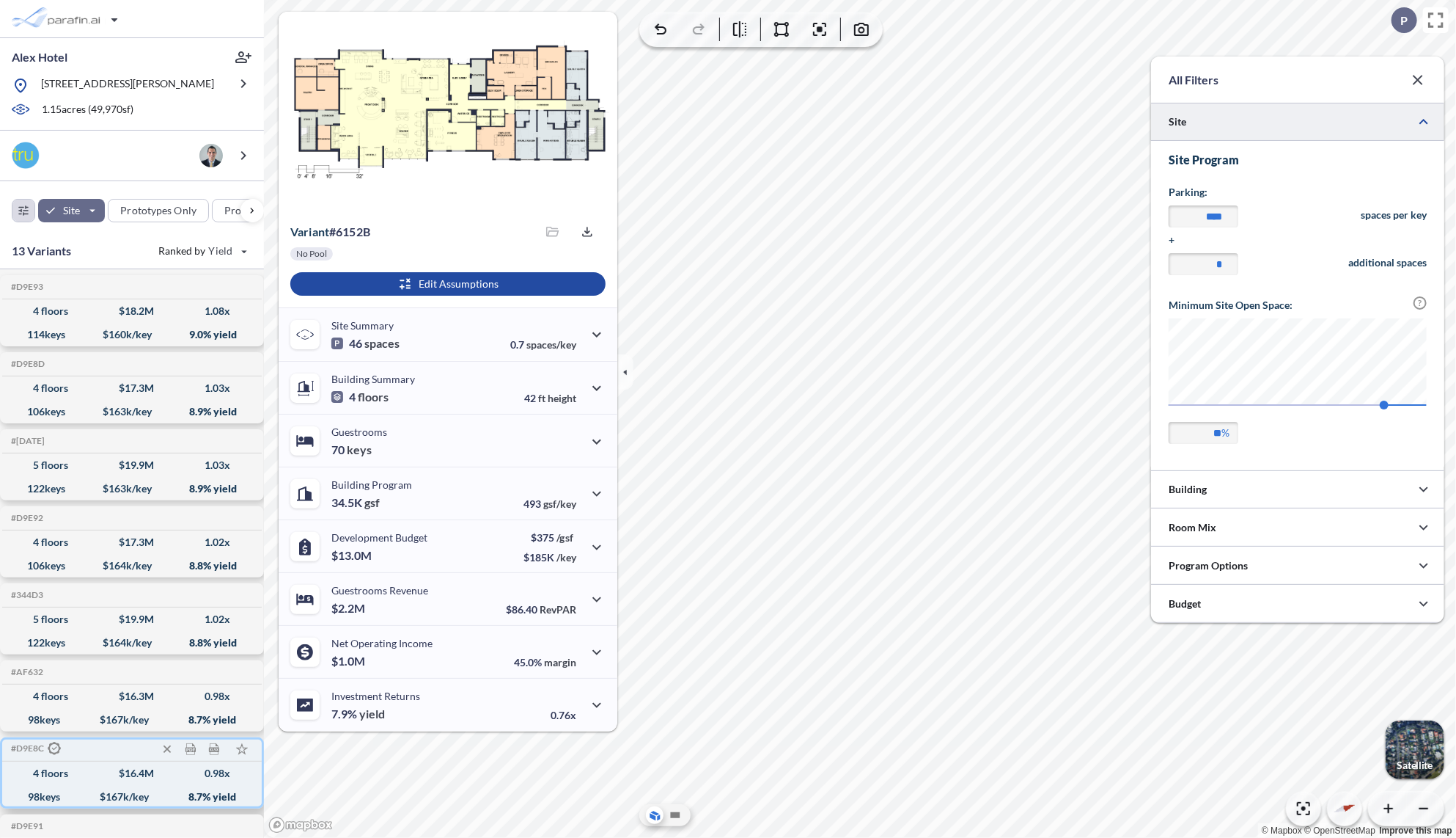
click at [64, 780] on div "4 floors $ 16.4 M 0.98 x" at bounding box center [132, 773] width 248 height 23
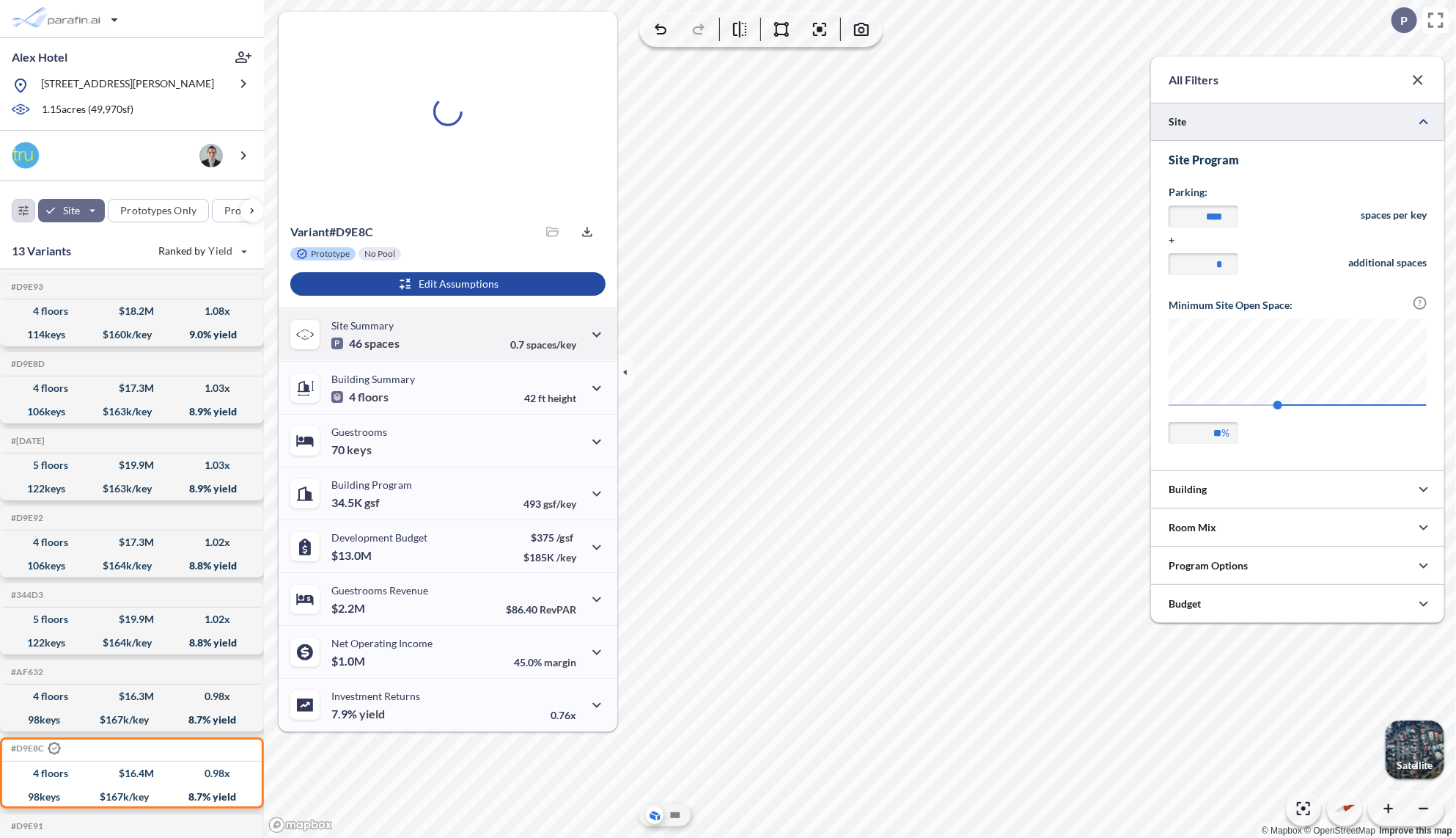
click at [1414, 89] on button "button" at bounding box center [1418, 79] width 29 height 29
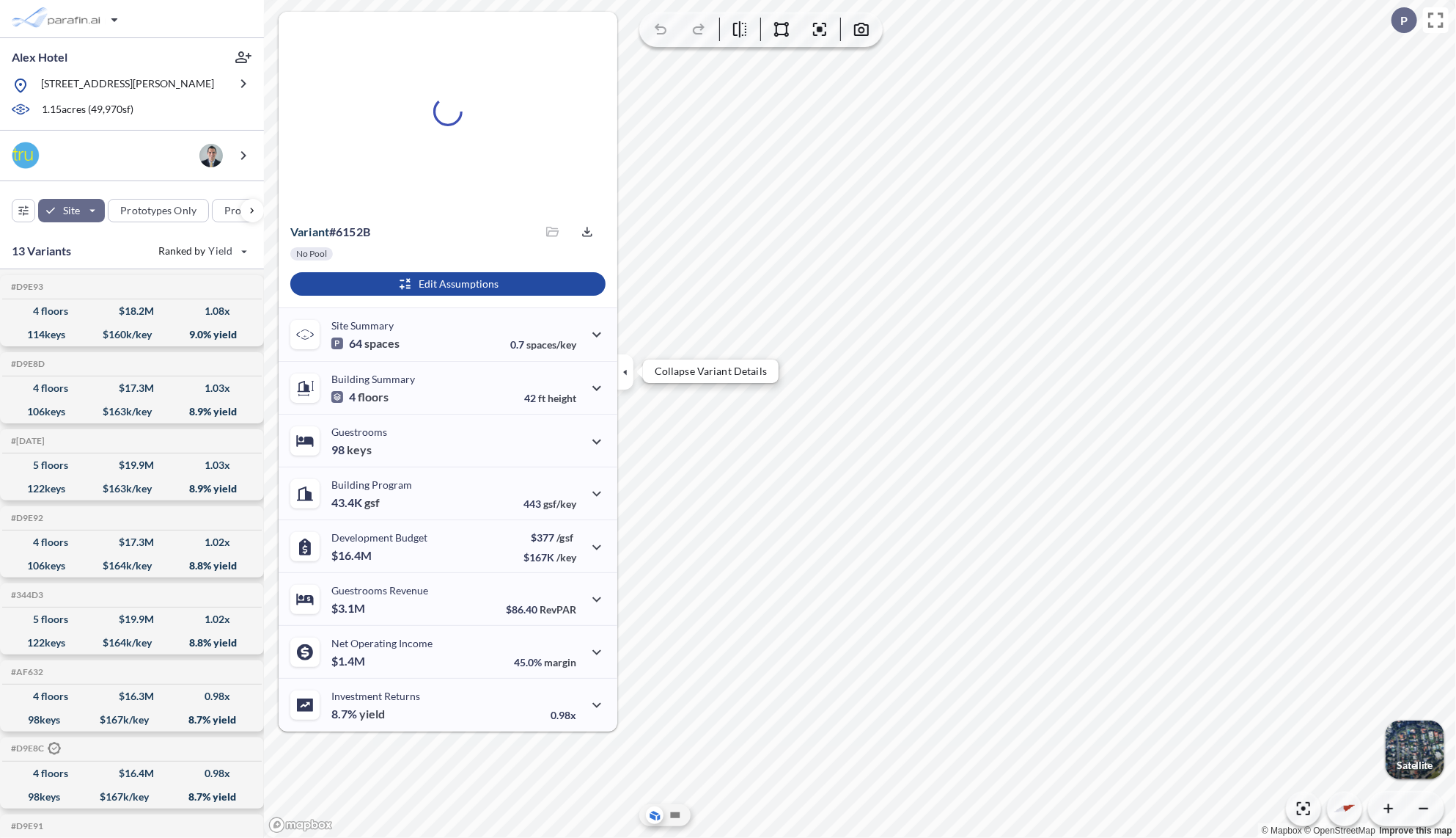
click at [628, 377] on icon "button" at bounding box center [626, 372] width 16 height 16
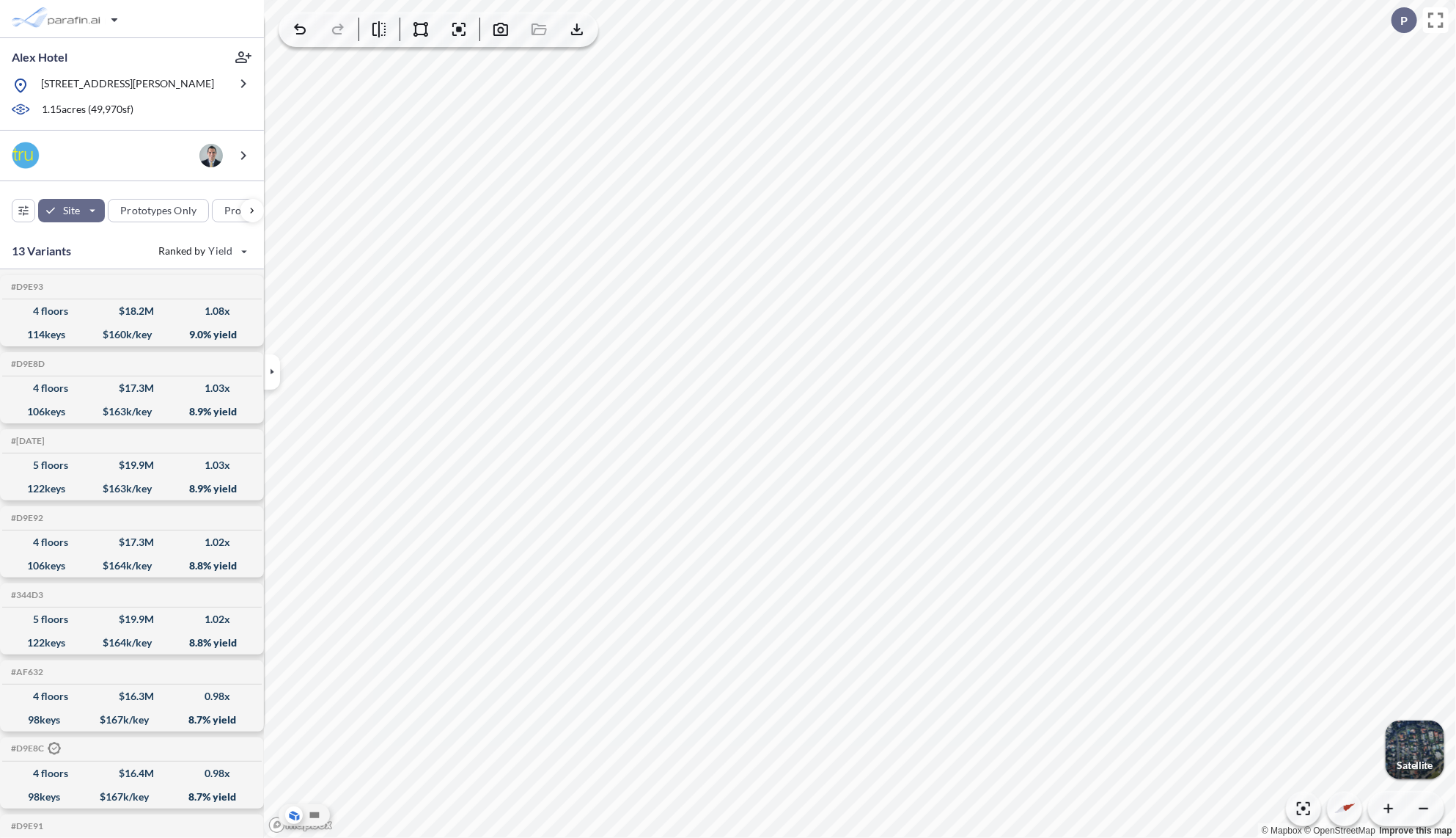
click at [1414, 735] on div "button" at bounding box center [1415, 750] width 58 height 58
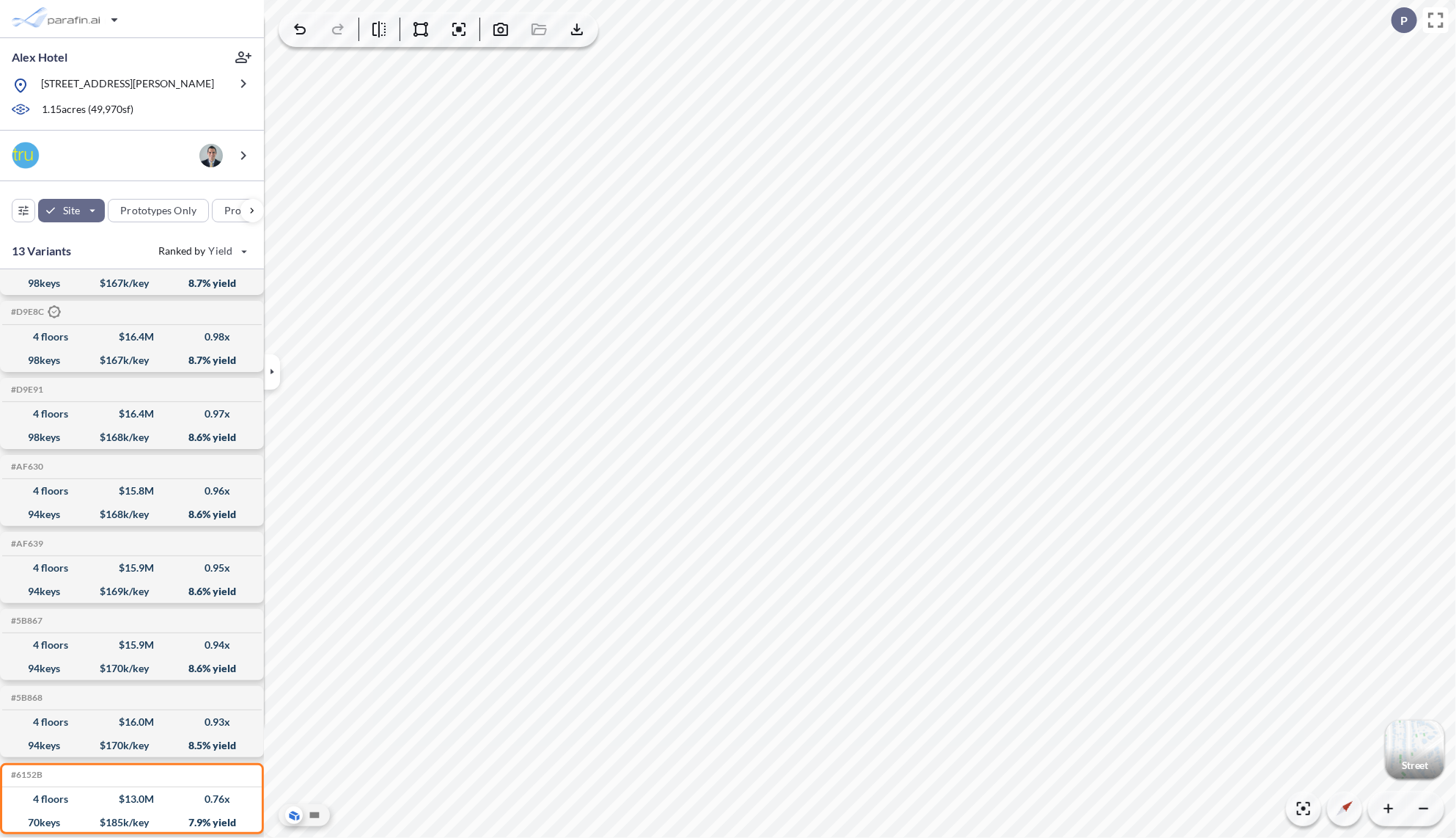
scroll to position [377, 0]
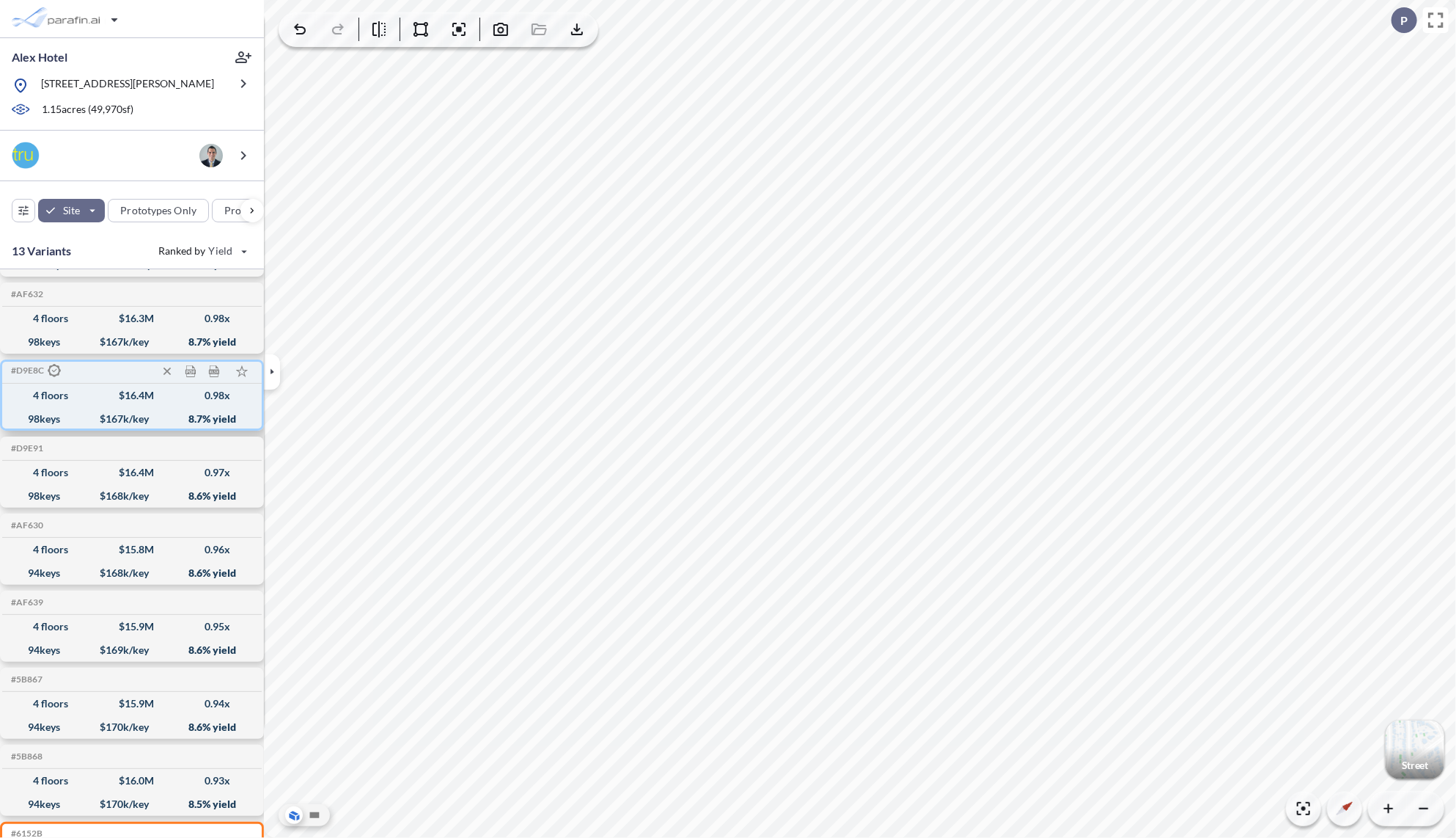
click at [58, 403] on div "4 floors $ 16.4 M 0.98 x" at bounding box center [132, 395] width 248 height 23
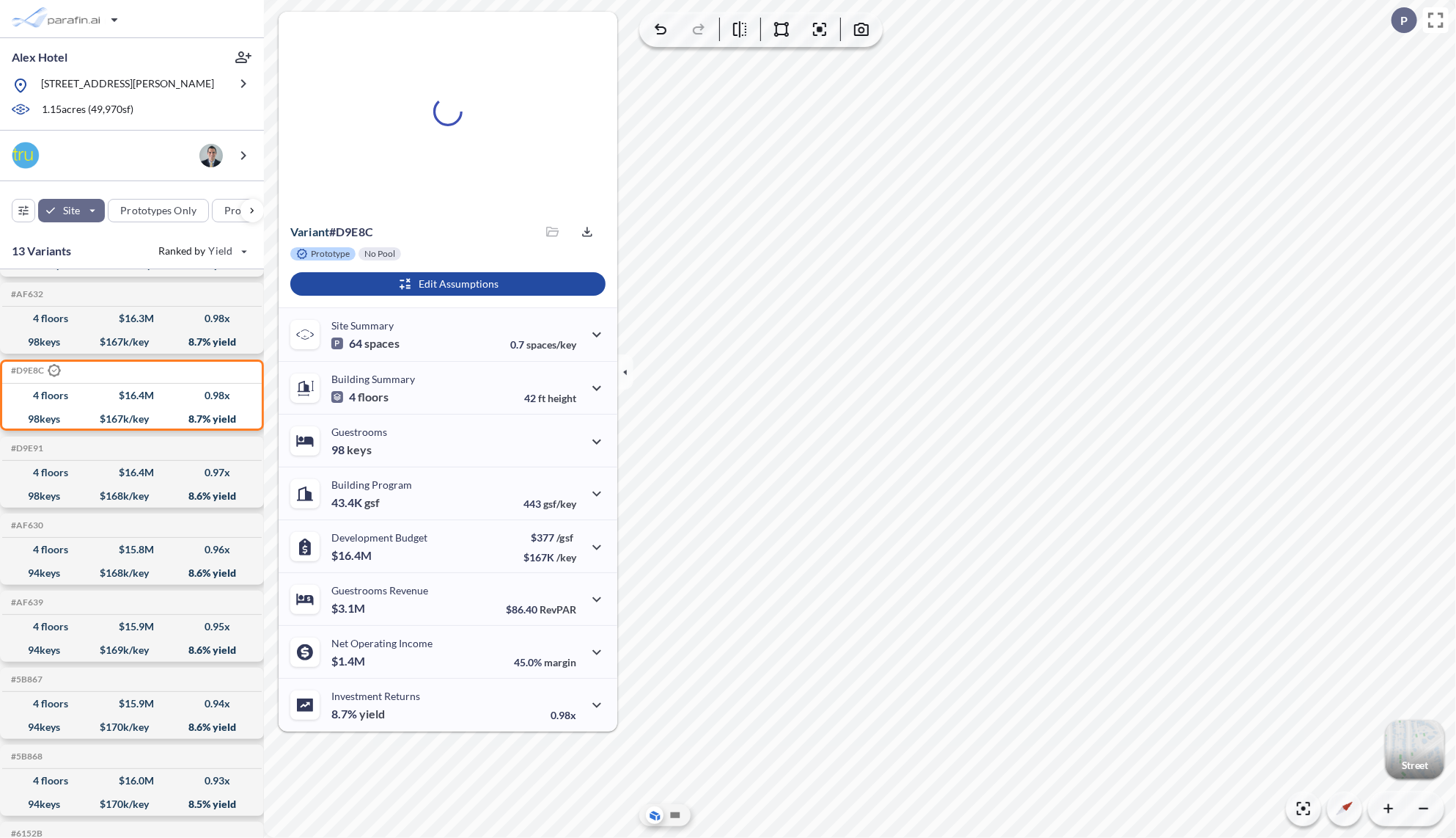
click at [1419, 756] on div "button" at bounding box center [1415, 750] width 58 height 58
click at [63, 404] on div "4 floors $ 16.4 M 0.98 x" at bounding box center [132, 395] width 248 height 23
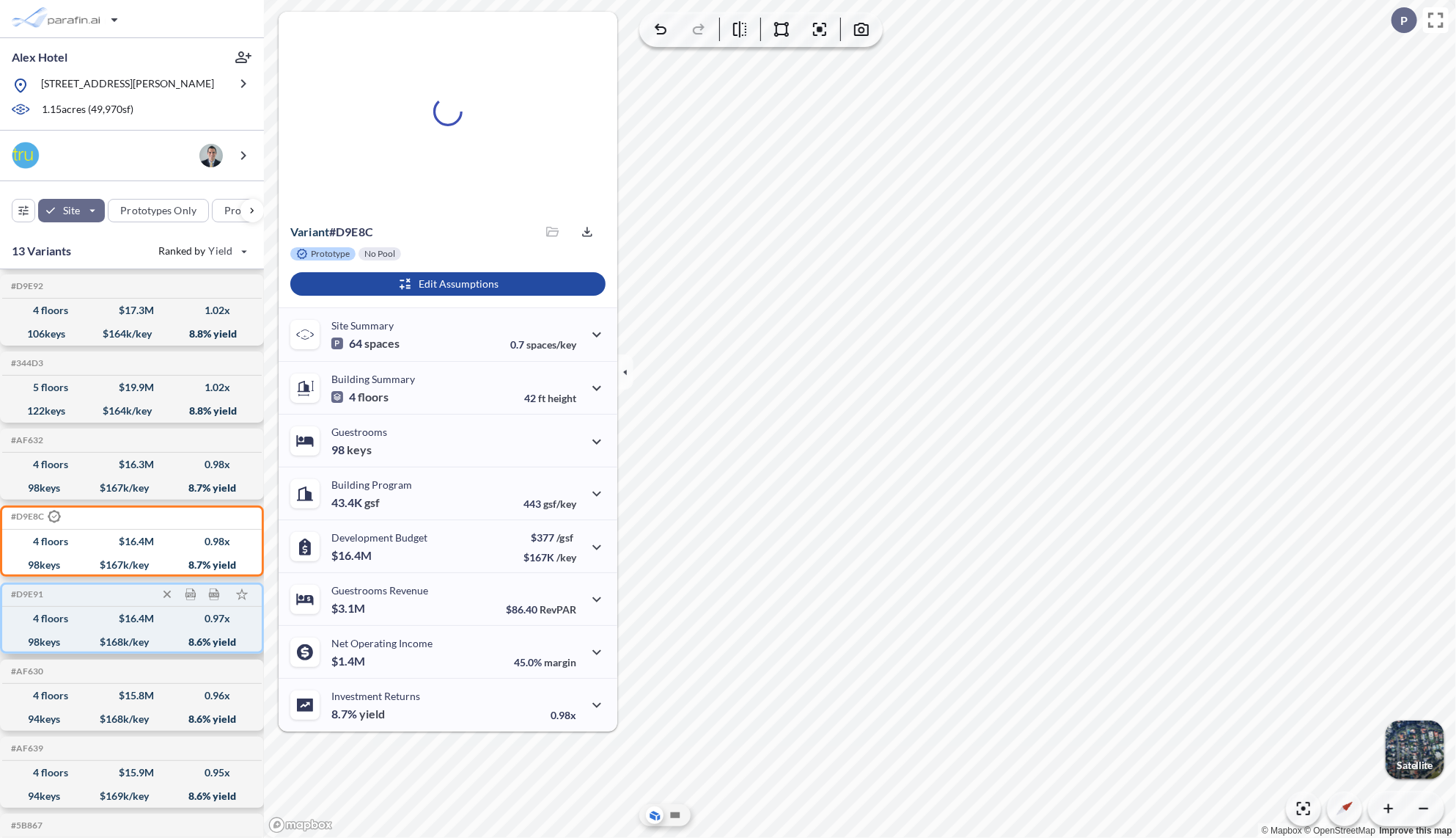
scroll to position [261, 0]
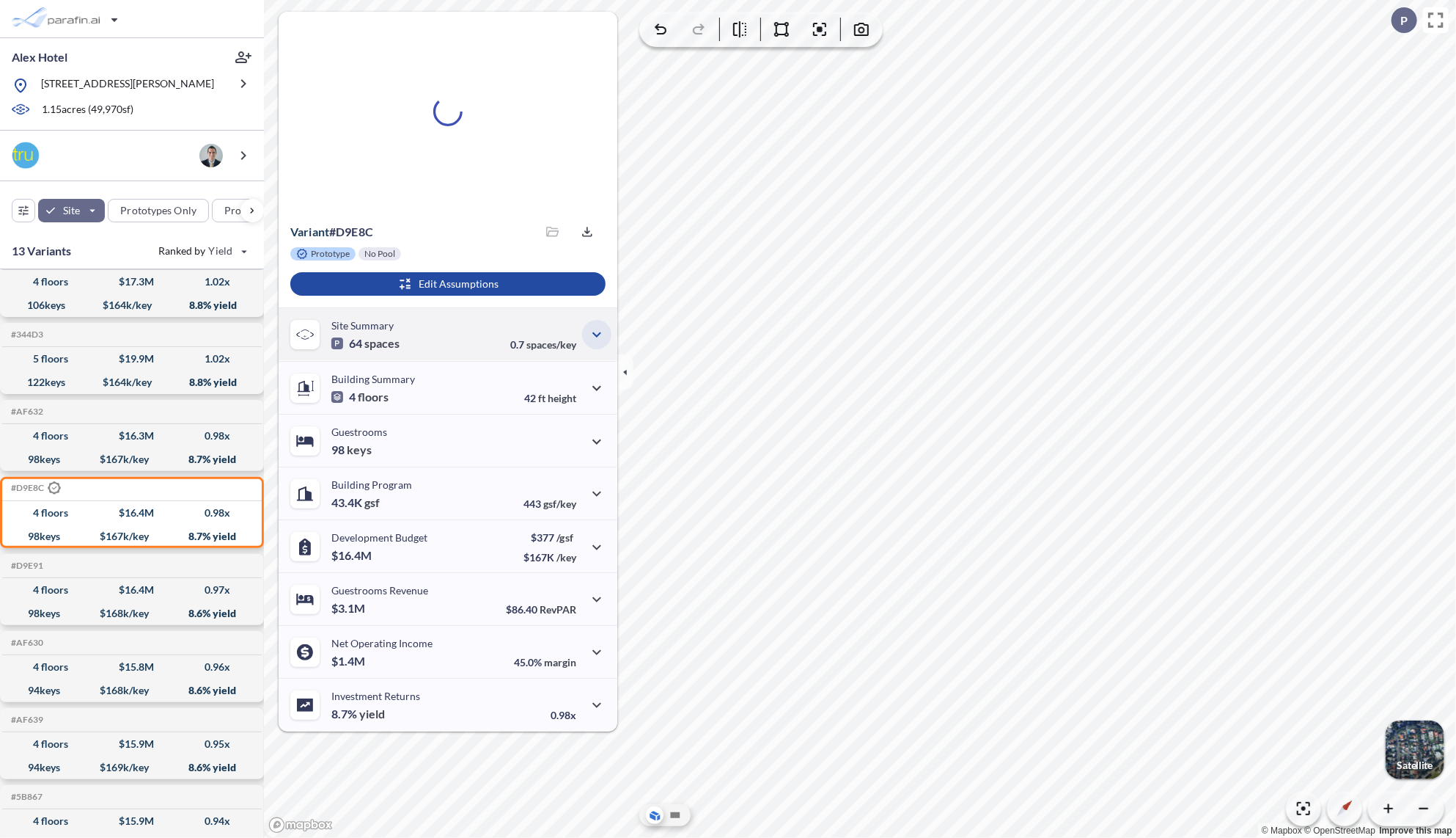
click at [597, 335] on icon "button" at bounding box center [597, 334] width 9 height 5
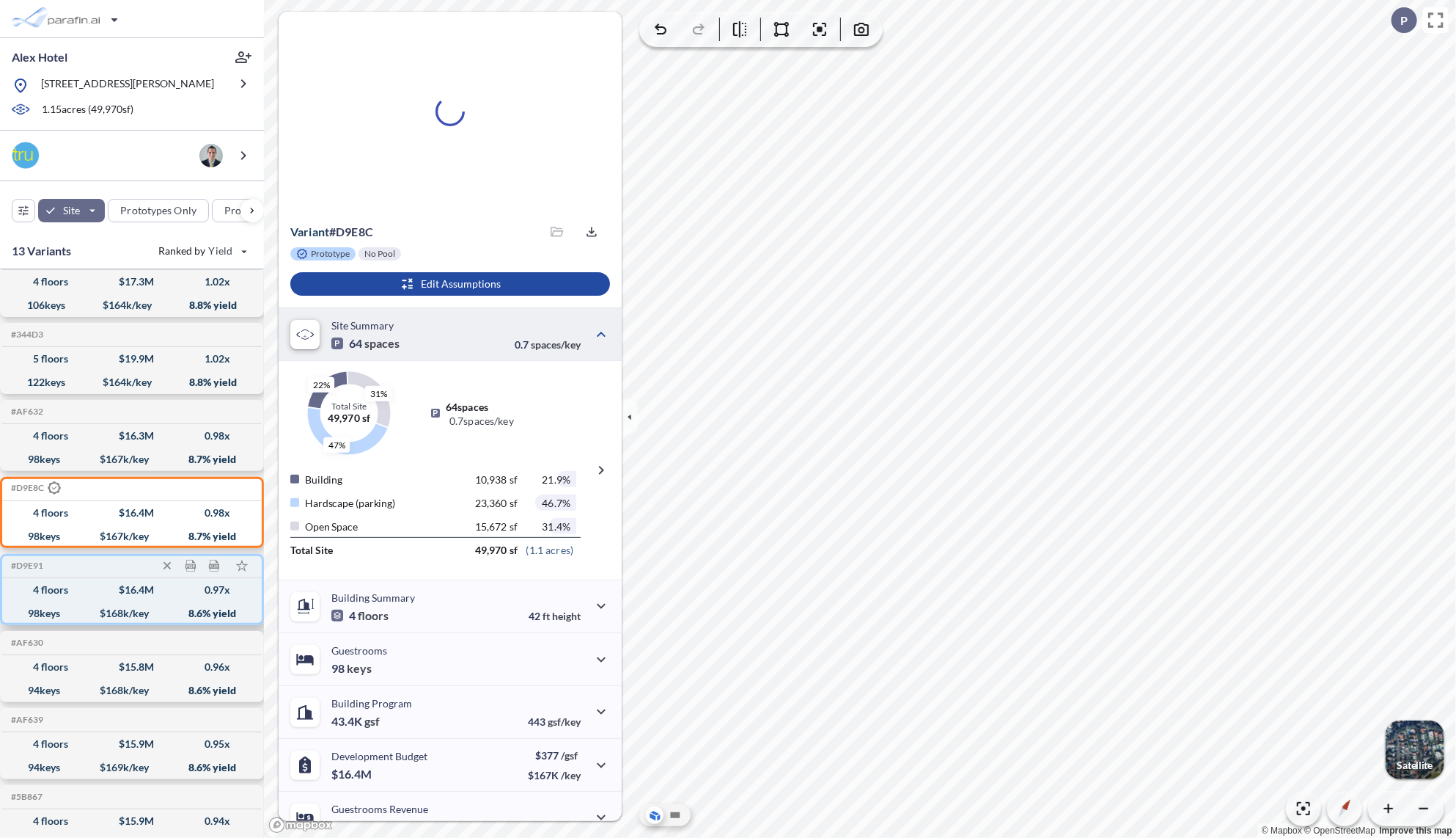
click at [55, 613] on div "98 keys" at bounding box center [43, 613] width 32 height 0
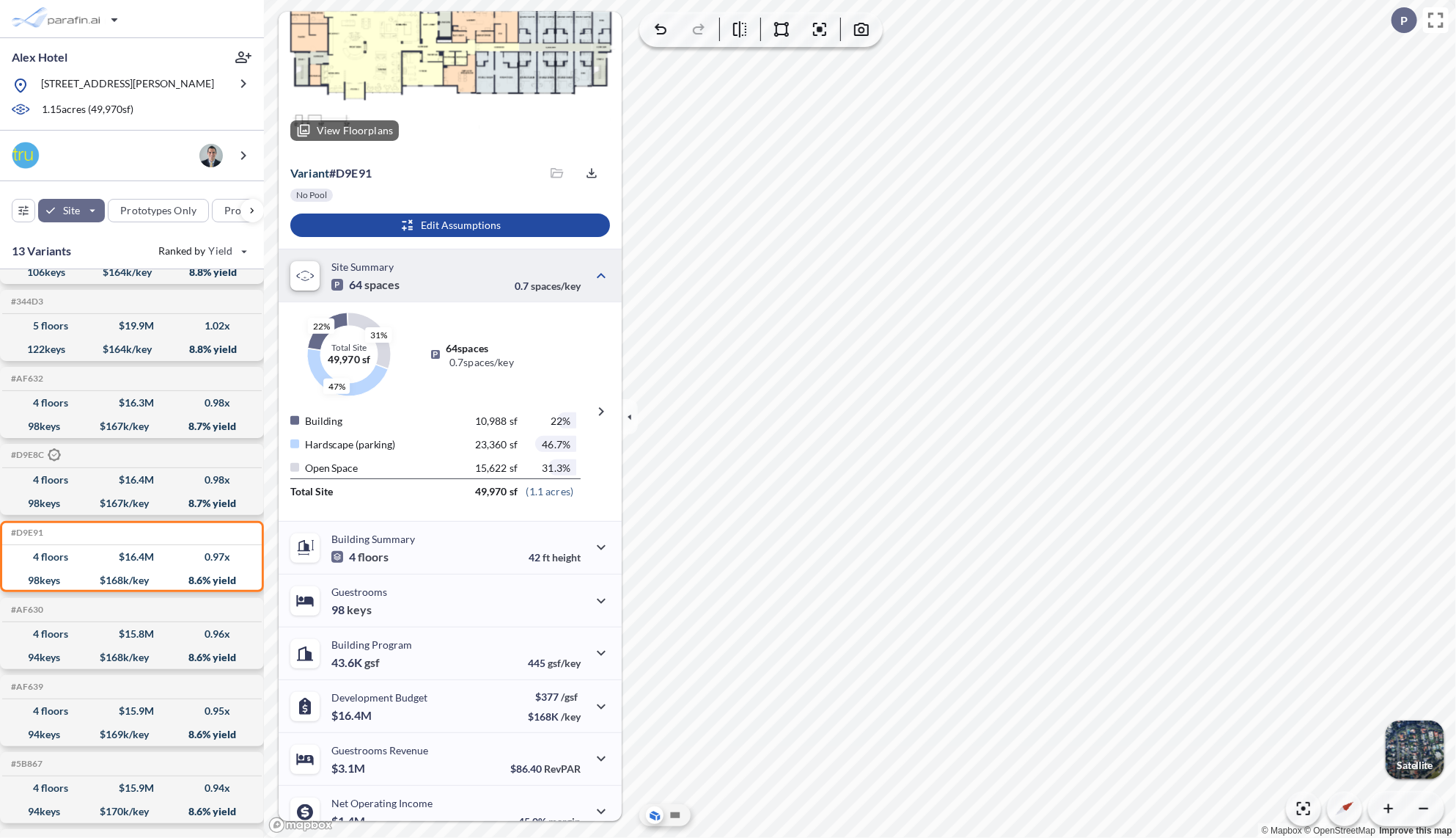
scroll to position [0, 0]
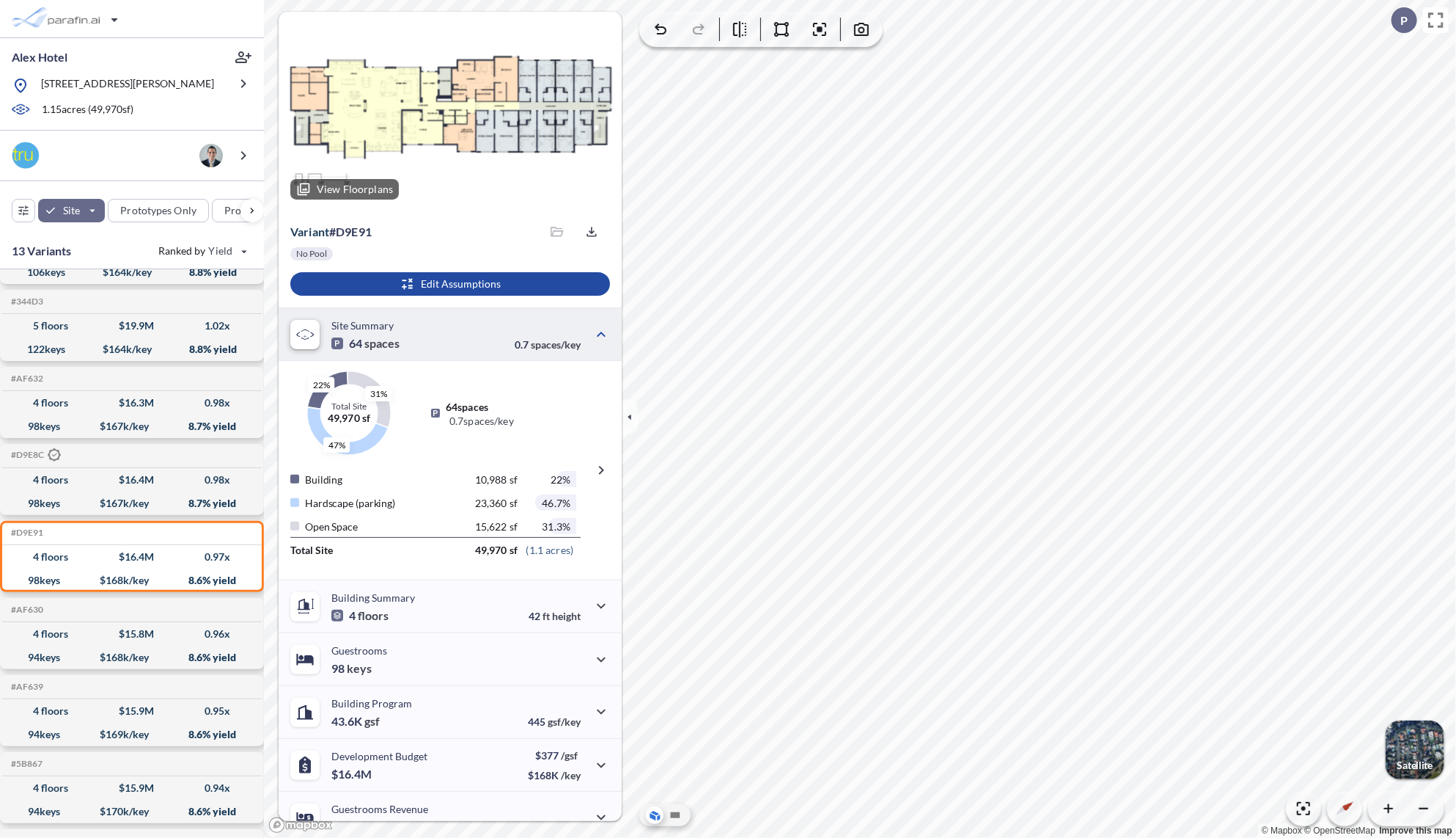
click at [471, 106] on div at bounding box center [450, 112] width 343 height 199
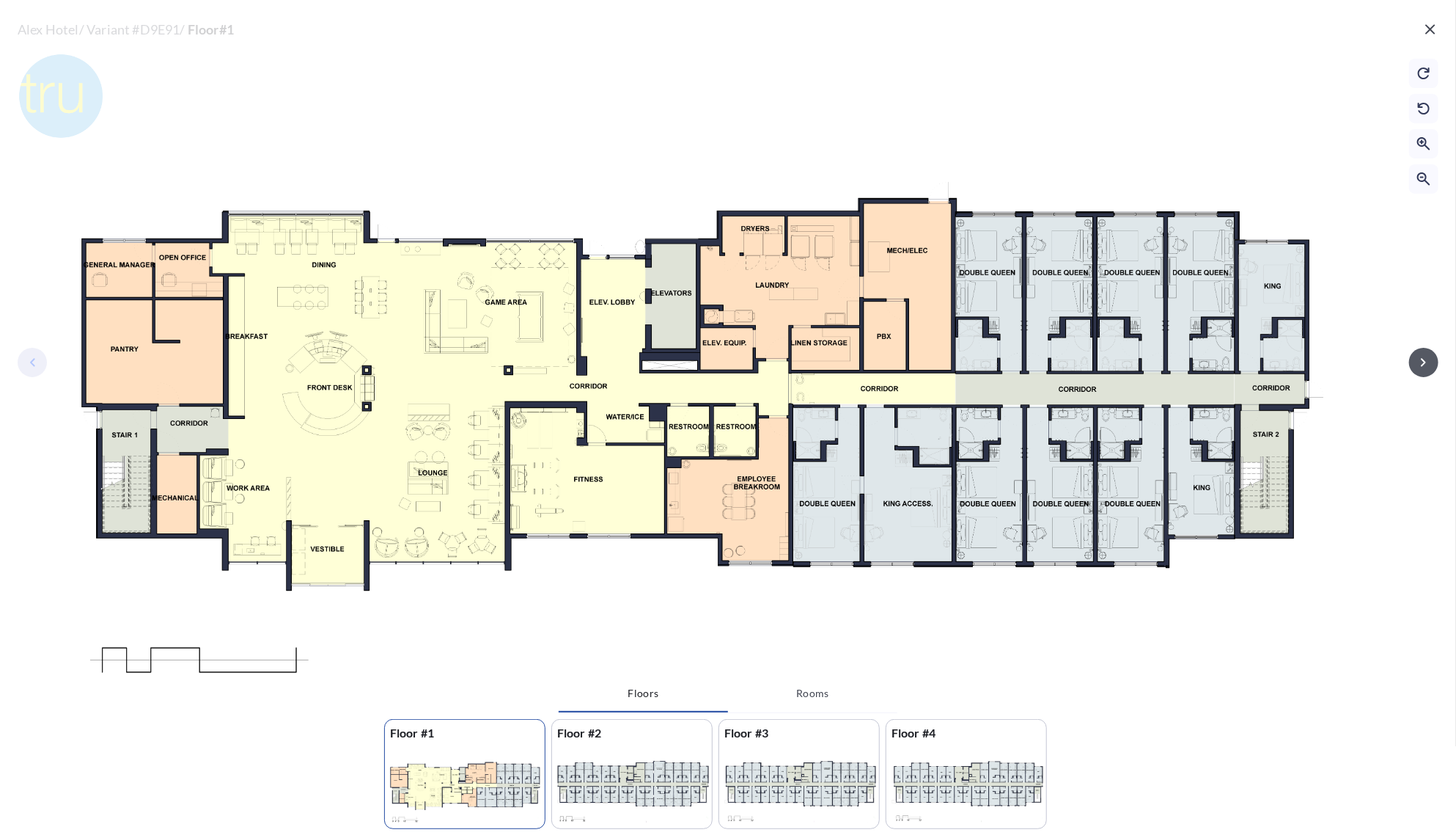
click at [1431, 364] on icon "button" at bounding box center [1425, 362] width 18 height 18
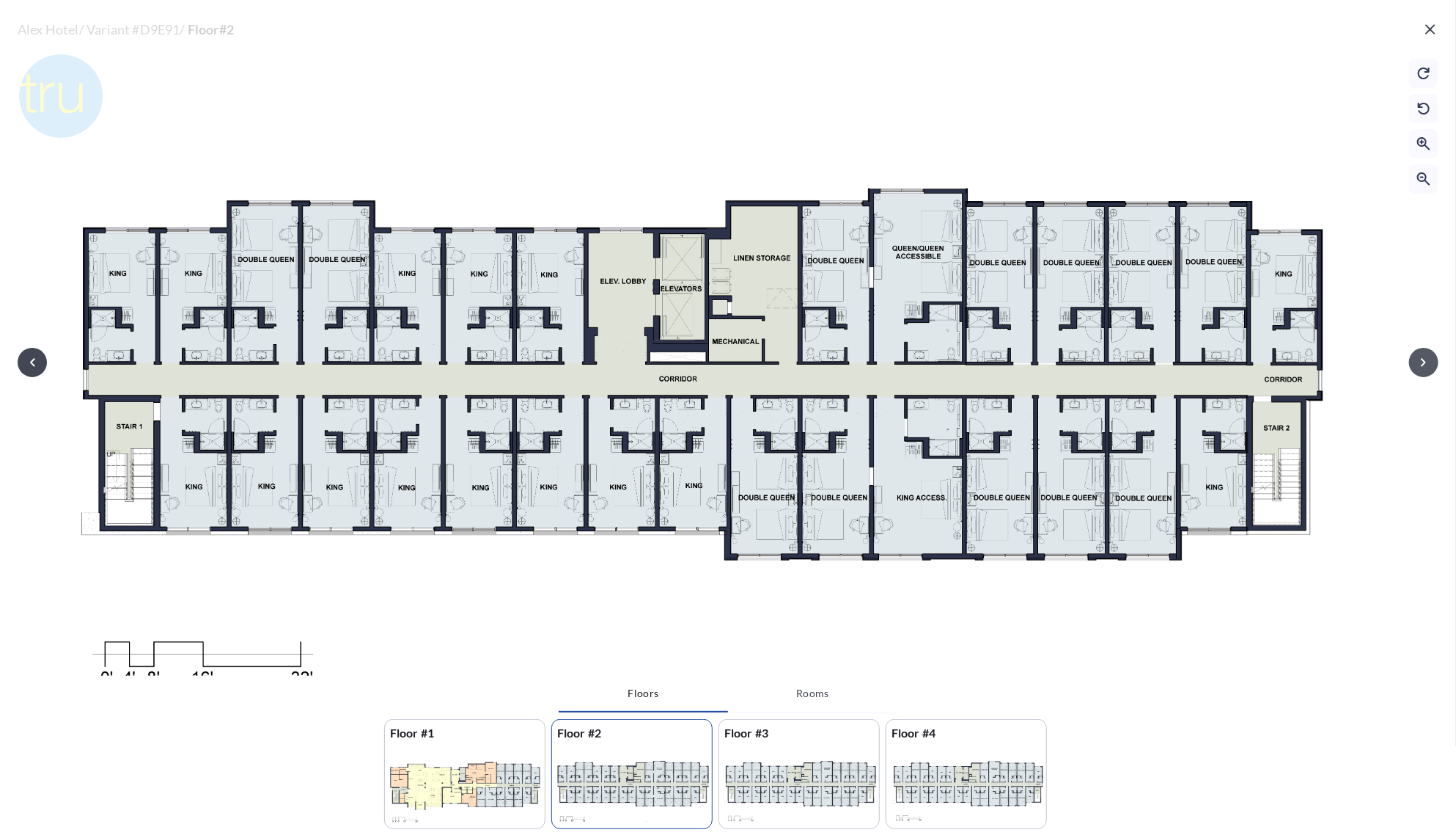
click at [1431, 364] on icon "button" at bounding box center [1425, 362] width 18 height 18
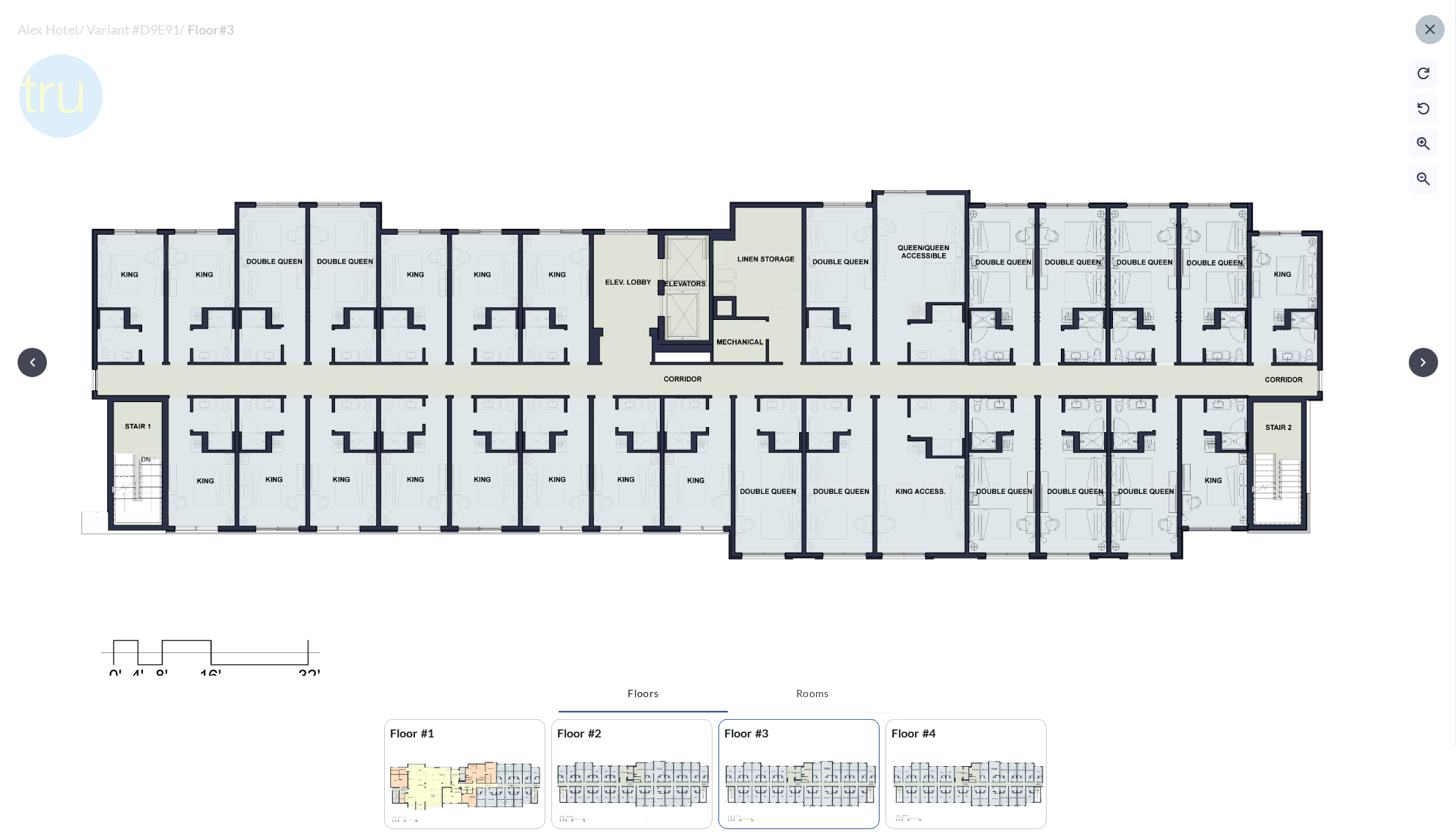
click at [1431, 31] on icon "button" at bounding box center [1430, 28] width 10 height 10
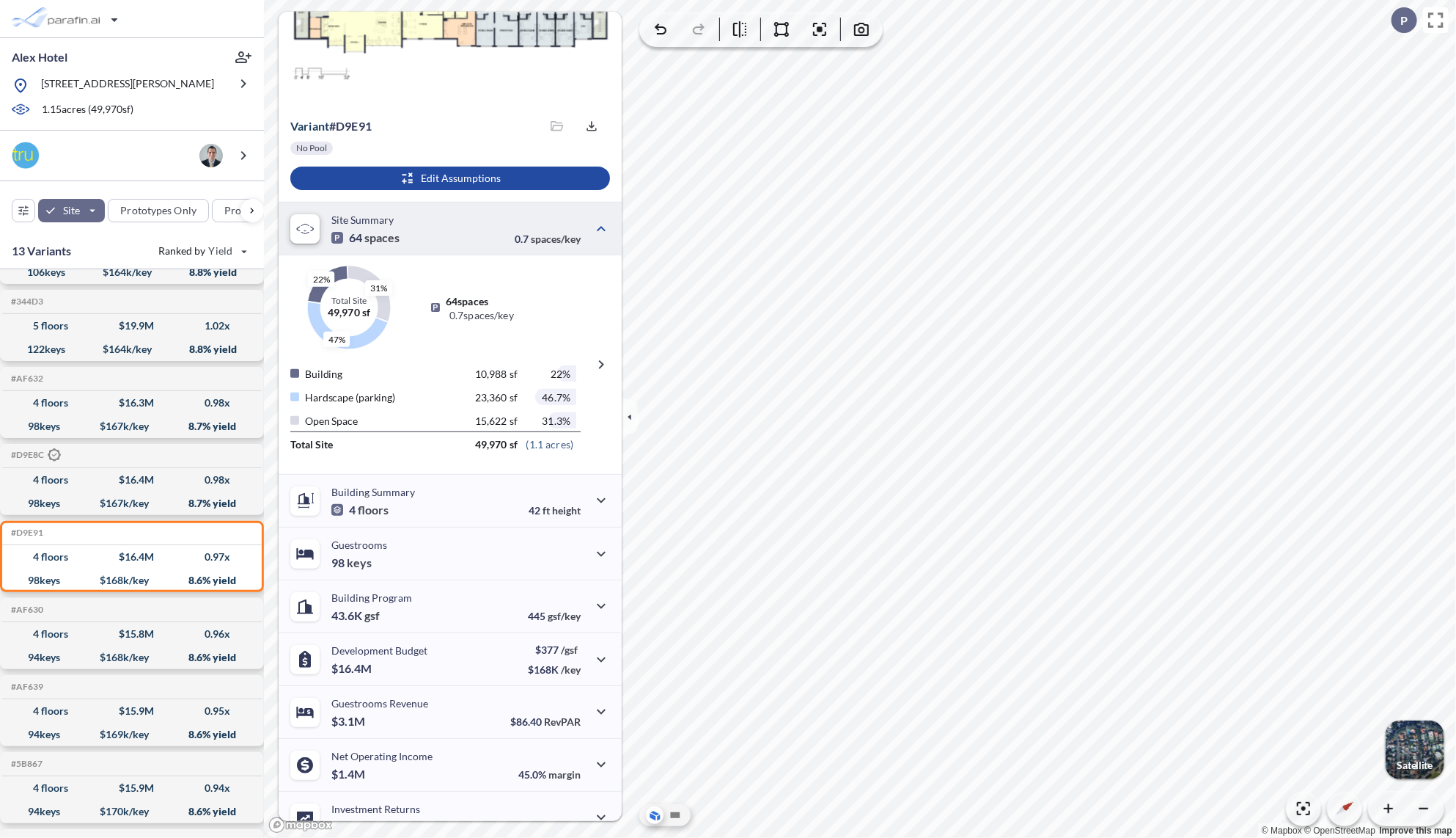
scroll to position [118, 0]
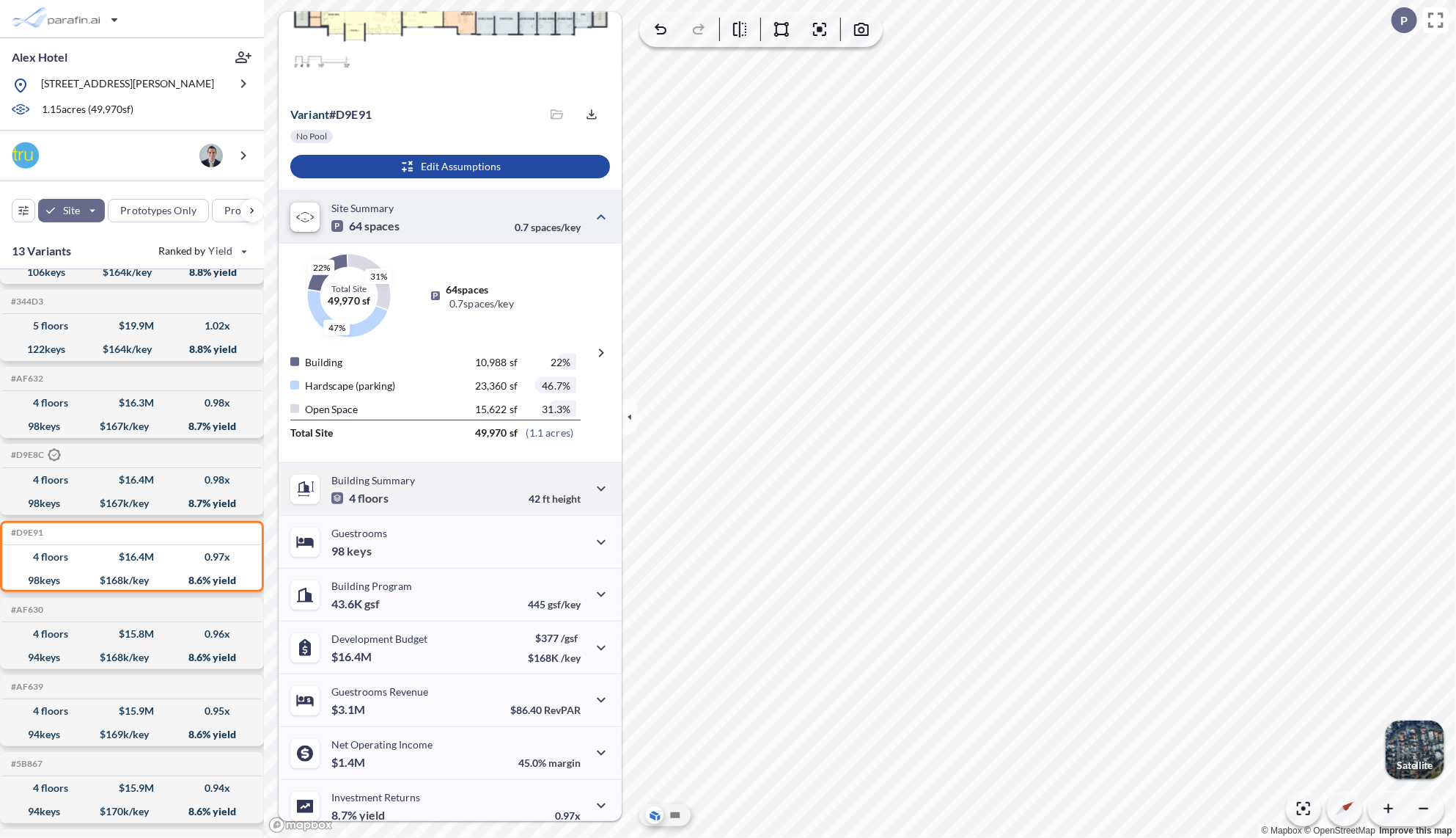
click at [400, 493] on div "Building Summary 4 floors" at bounding box center [374, 489] width 84 height 30
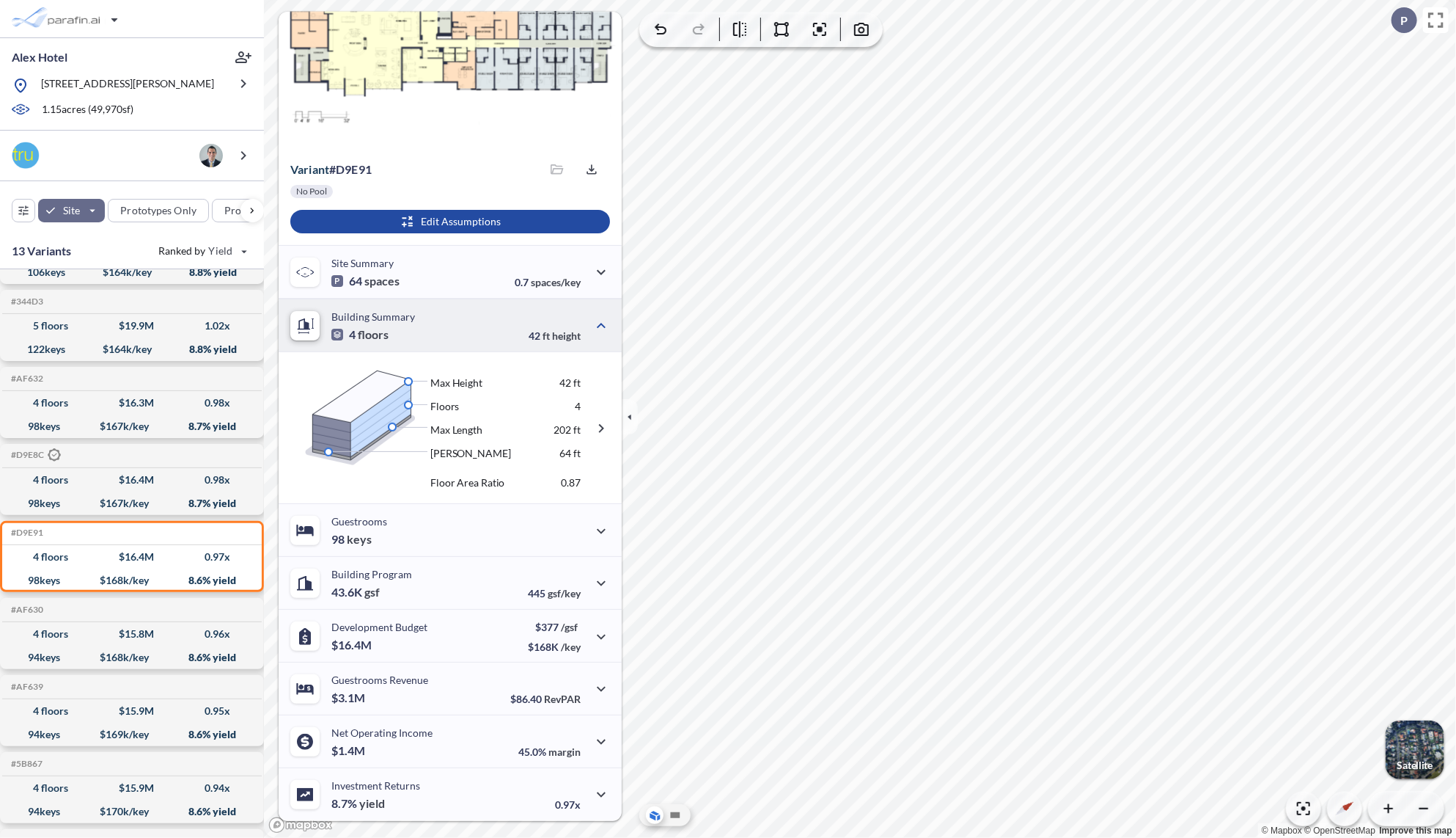
scroll to position [62, 0]
click at [410, 540] on div "Guestrooms 98 keys" at bounding box center [450, 530] width 343 height 53
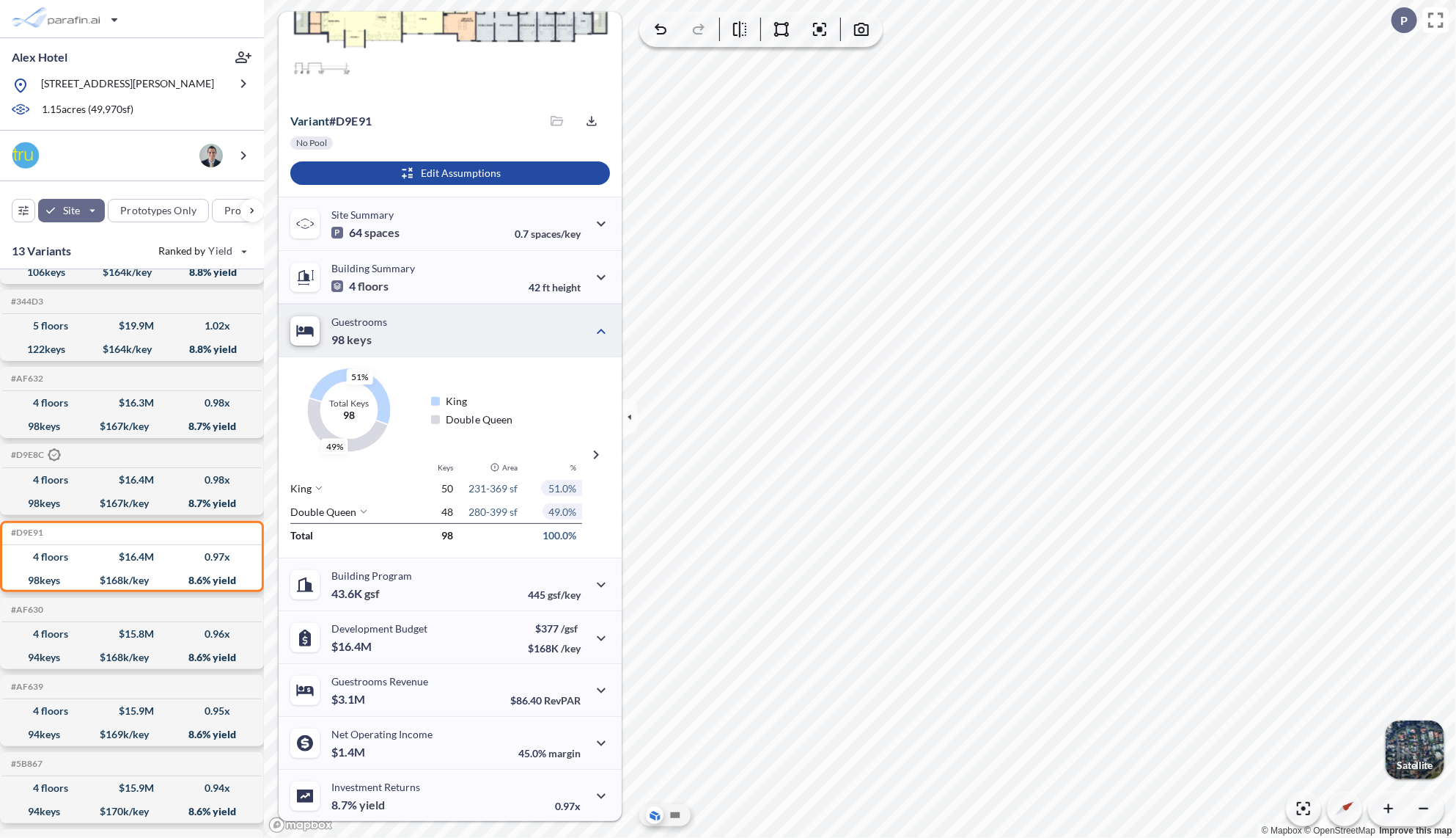
scroll to position [112, 0]
click at [320, 485] on icon at bounding box center [319, 487] width 9 height 9
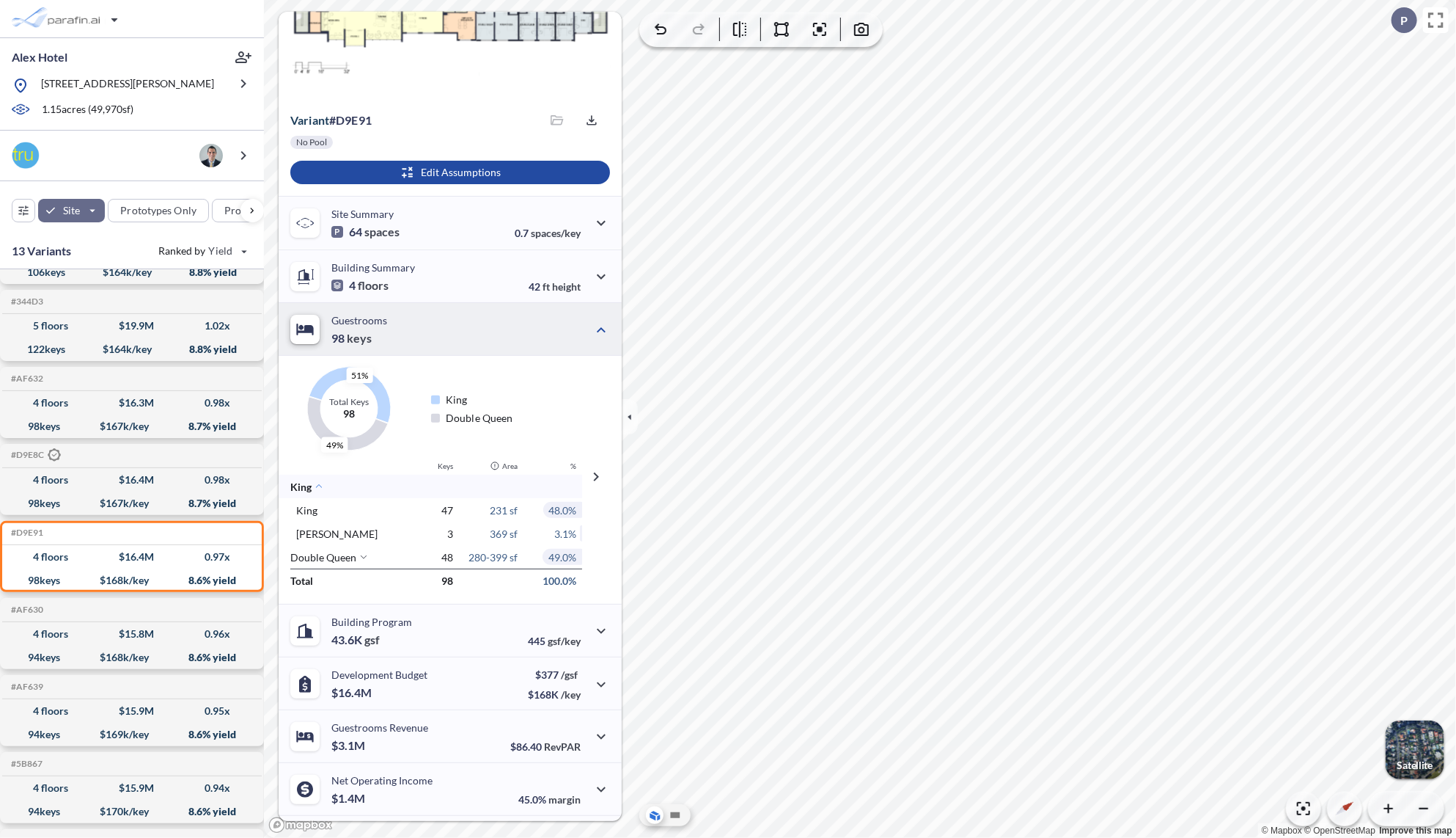
scroll to position [118, 0]
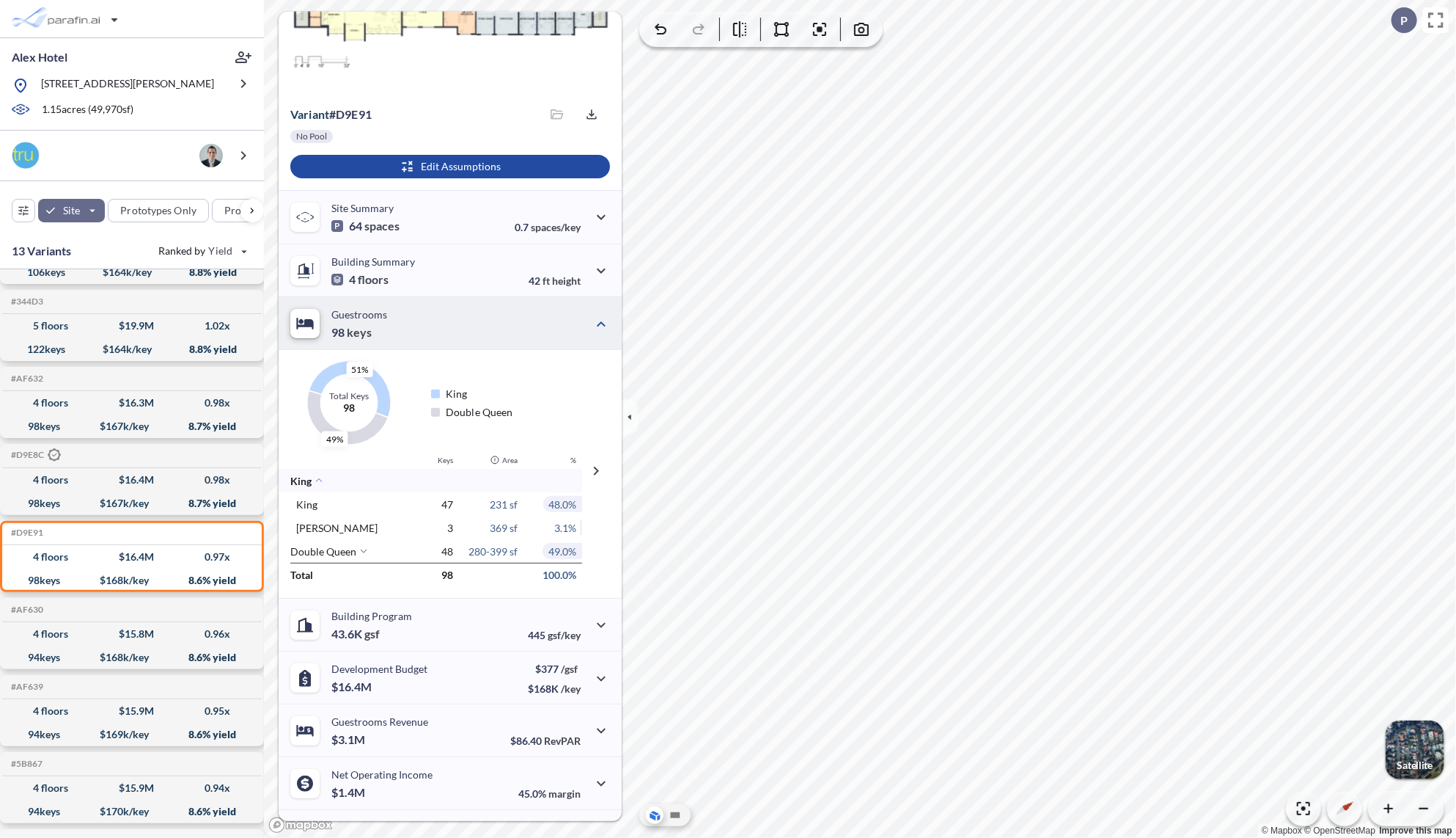
click at [362, 547] on icon at bounding box center [364, 551] width 9 height 9
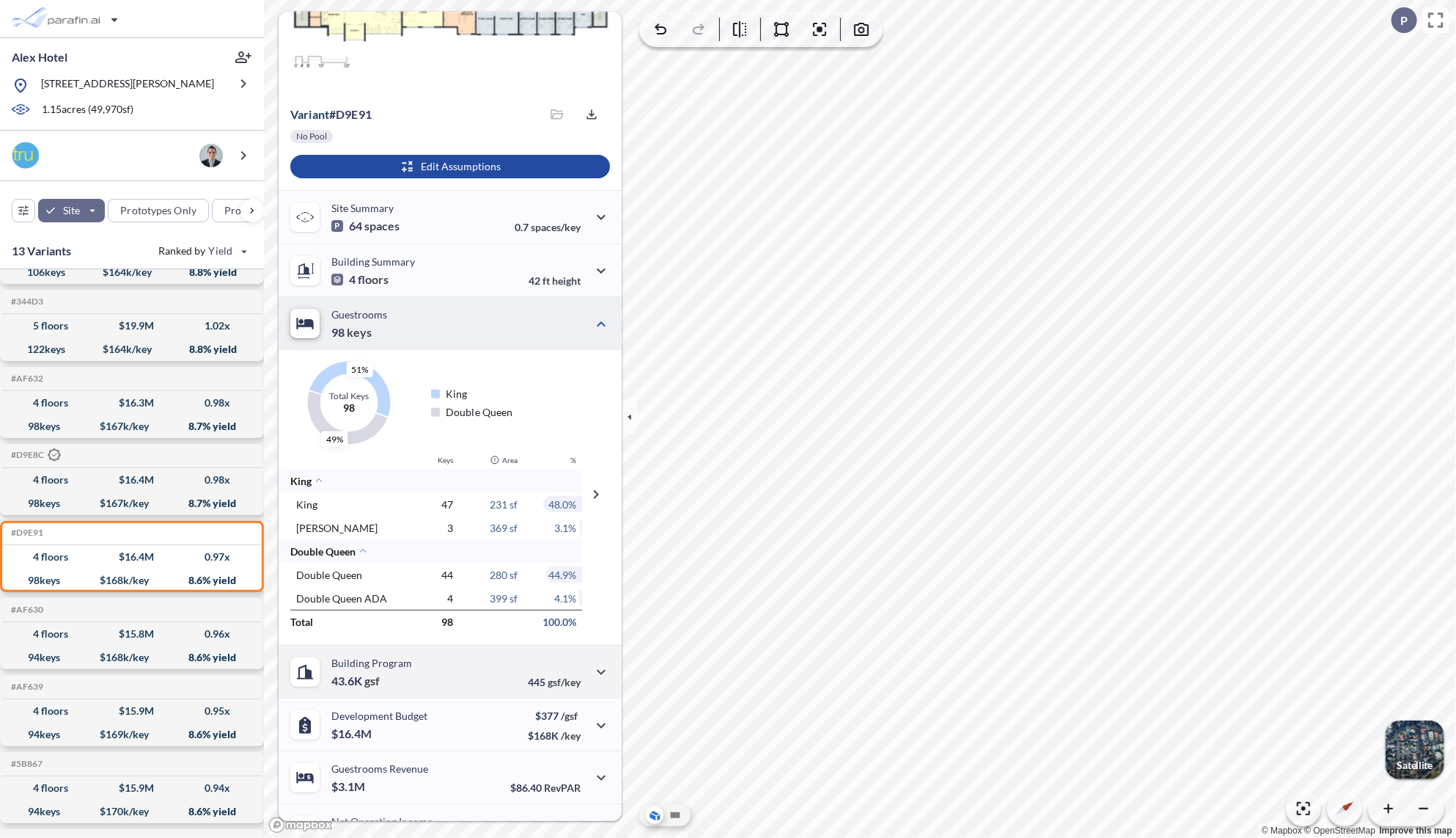
click at [475, 678] on div "Building Program 43.6K gsf 445 gsf/key" at bounding box center [450, 671] width 343 height 53
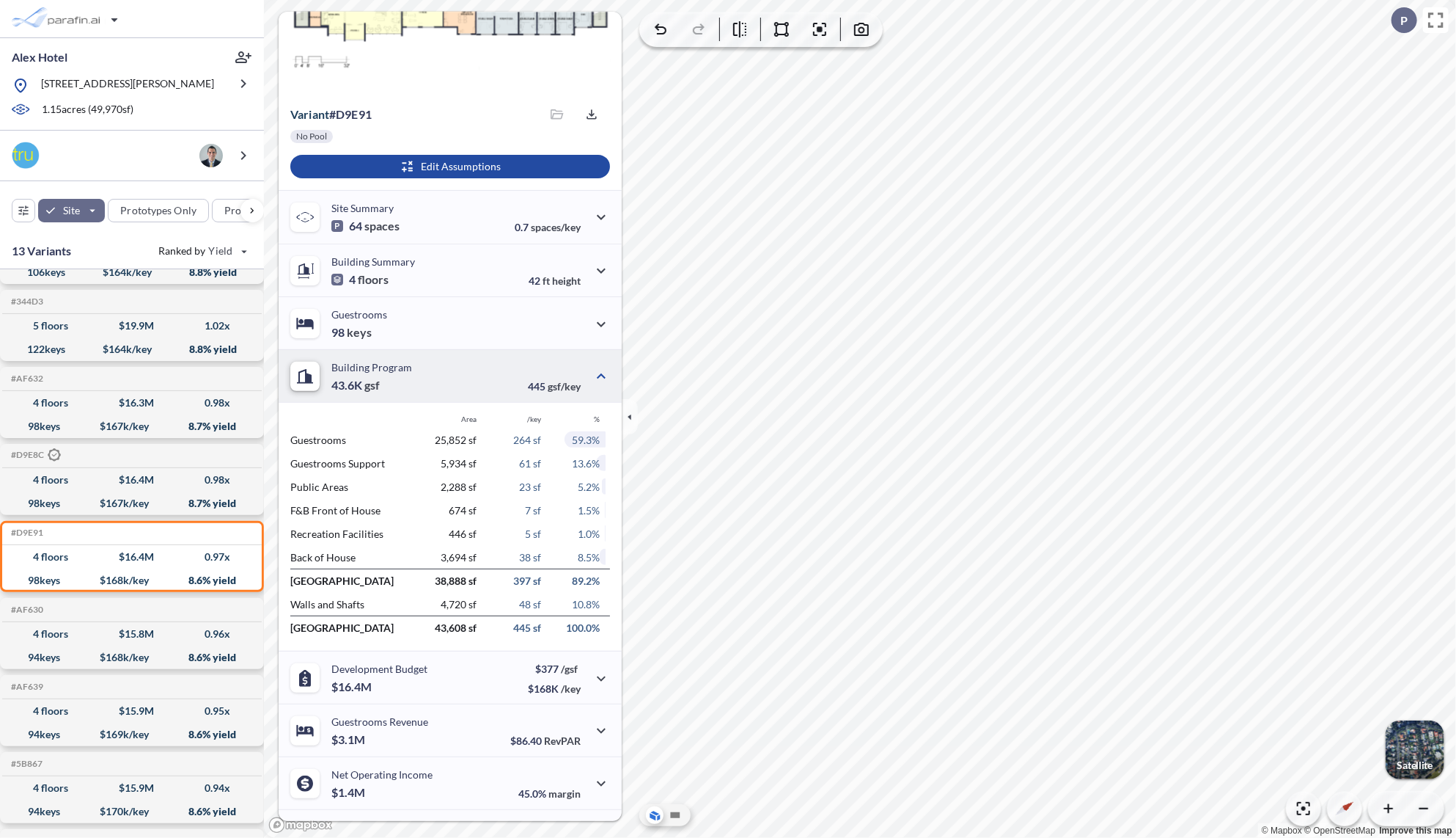
scroll to position [159, 0]
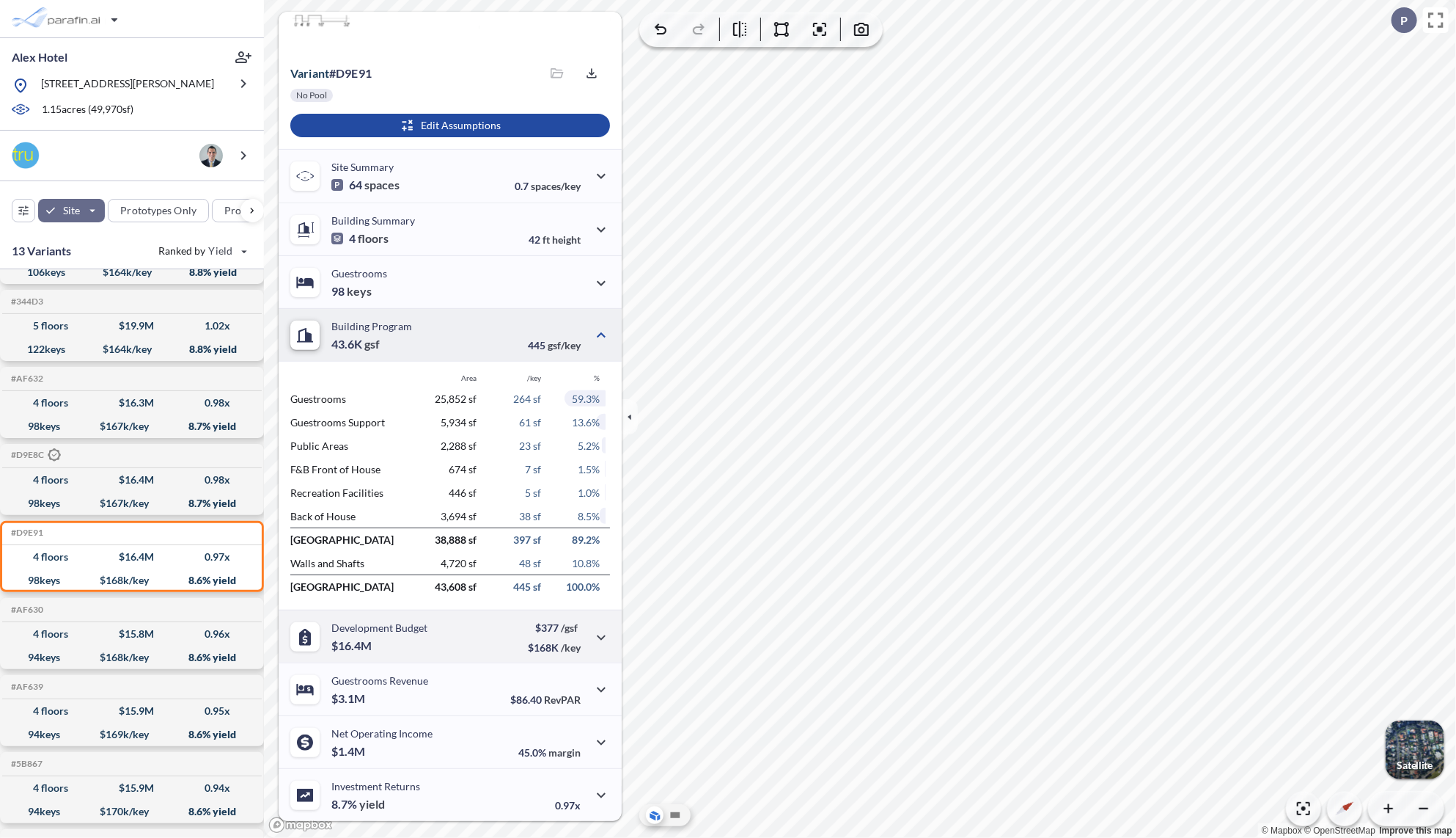
click at [454, 637] on div "Development Budget $16.4M $377 /gsf $168K /key" at bounding box center [450, 636] width 343 height 53
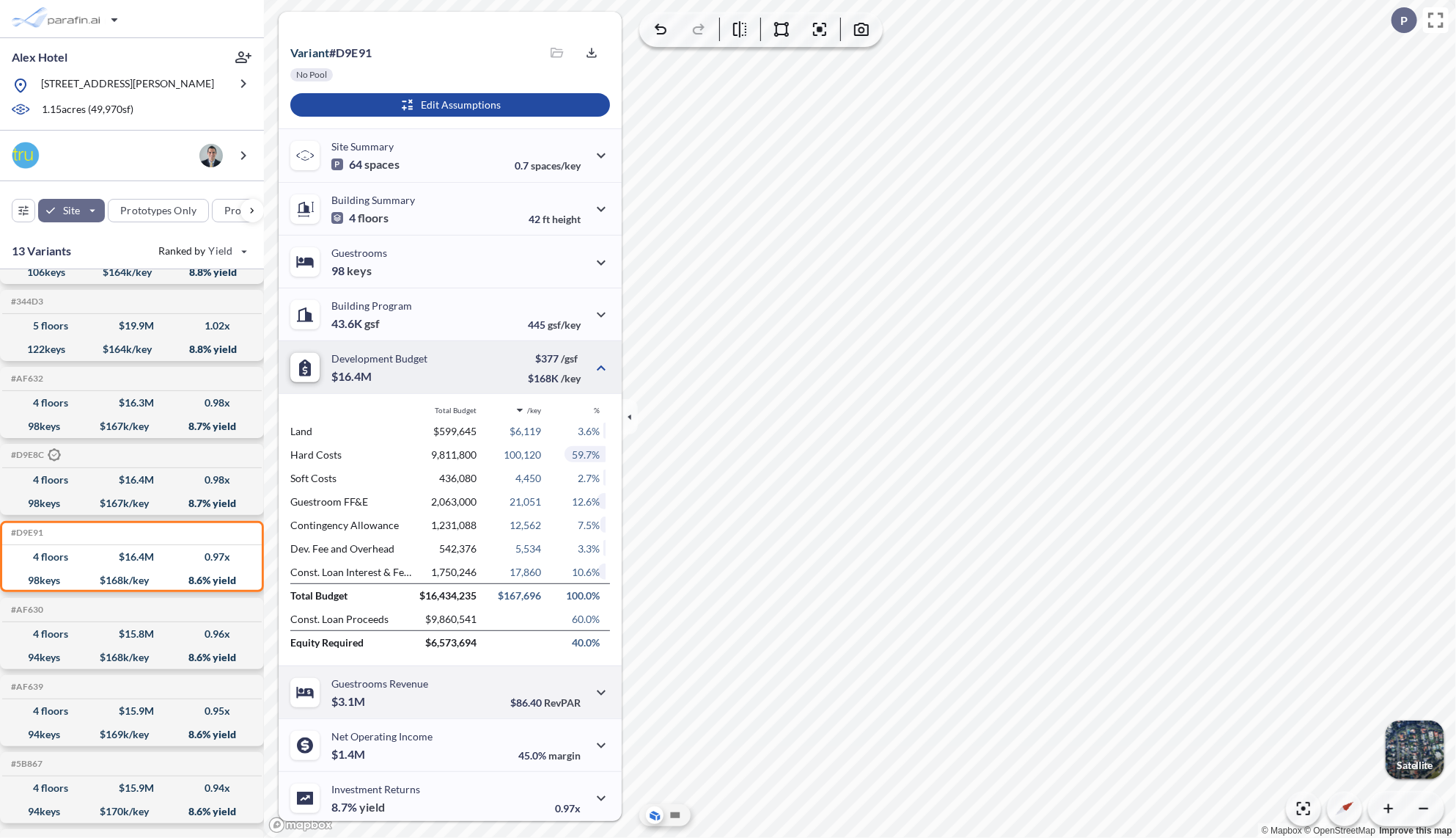
scroll to position [182, 0]
click at [444, 697] on div "Guestrooms Revenue $3.1M $86.40 RevPAR" at bounding box center [450, 689] width 343 height 53
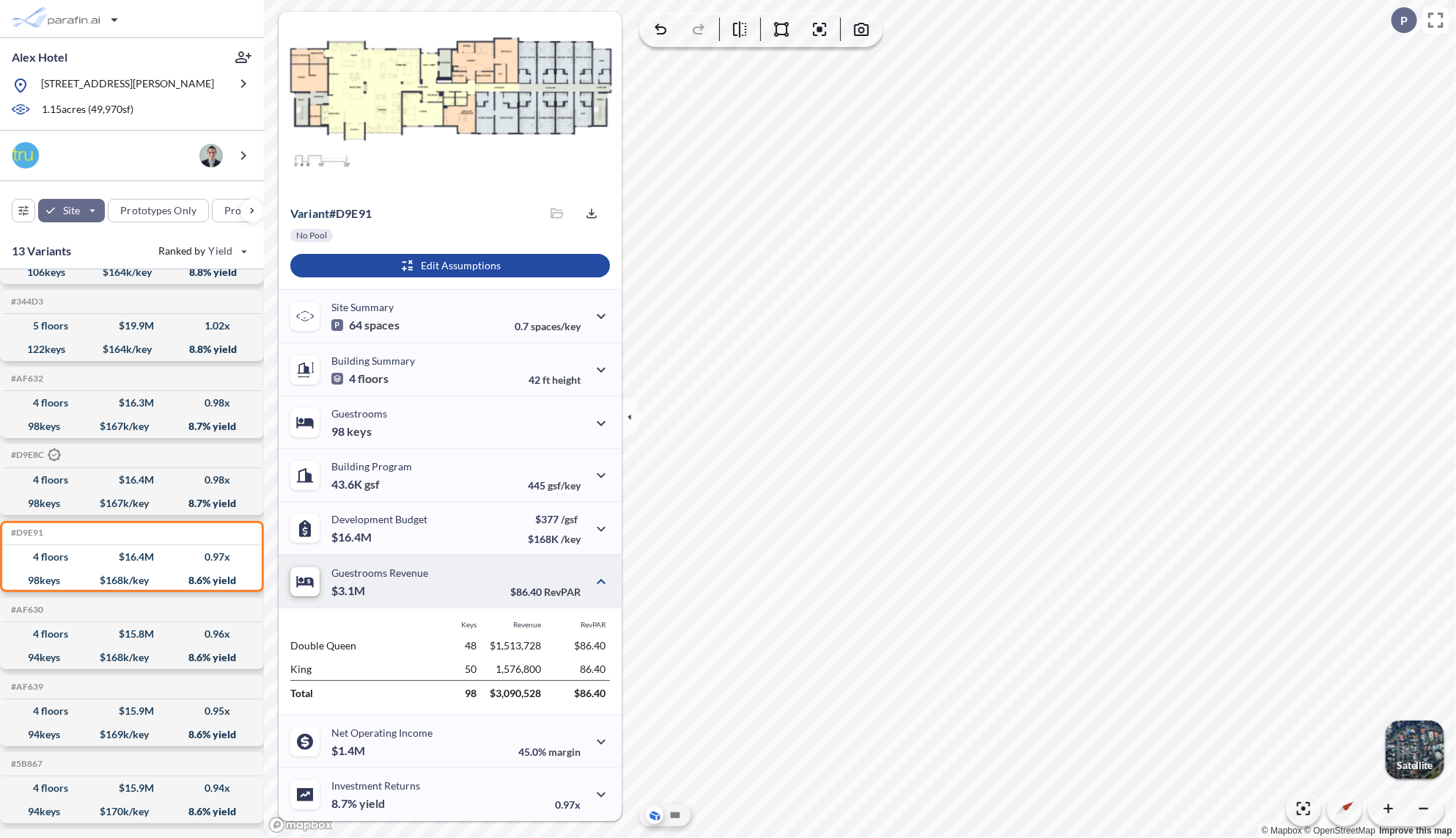
scroll to position [18, 0]
click at [491, 532] on div "Development Budget $16.4M $377 /gsf $168K /key" at bounding box center [450, 528] width 343 height 53
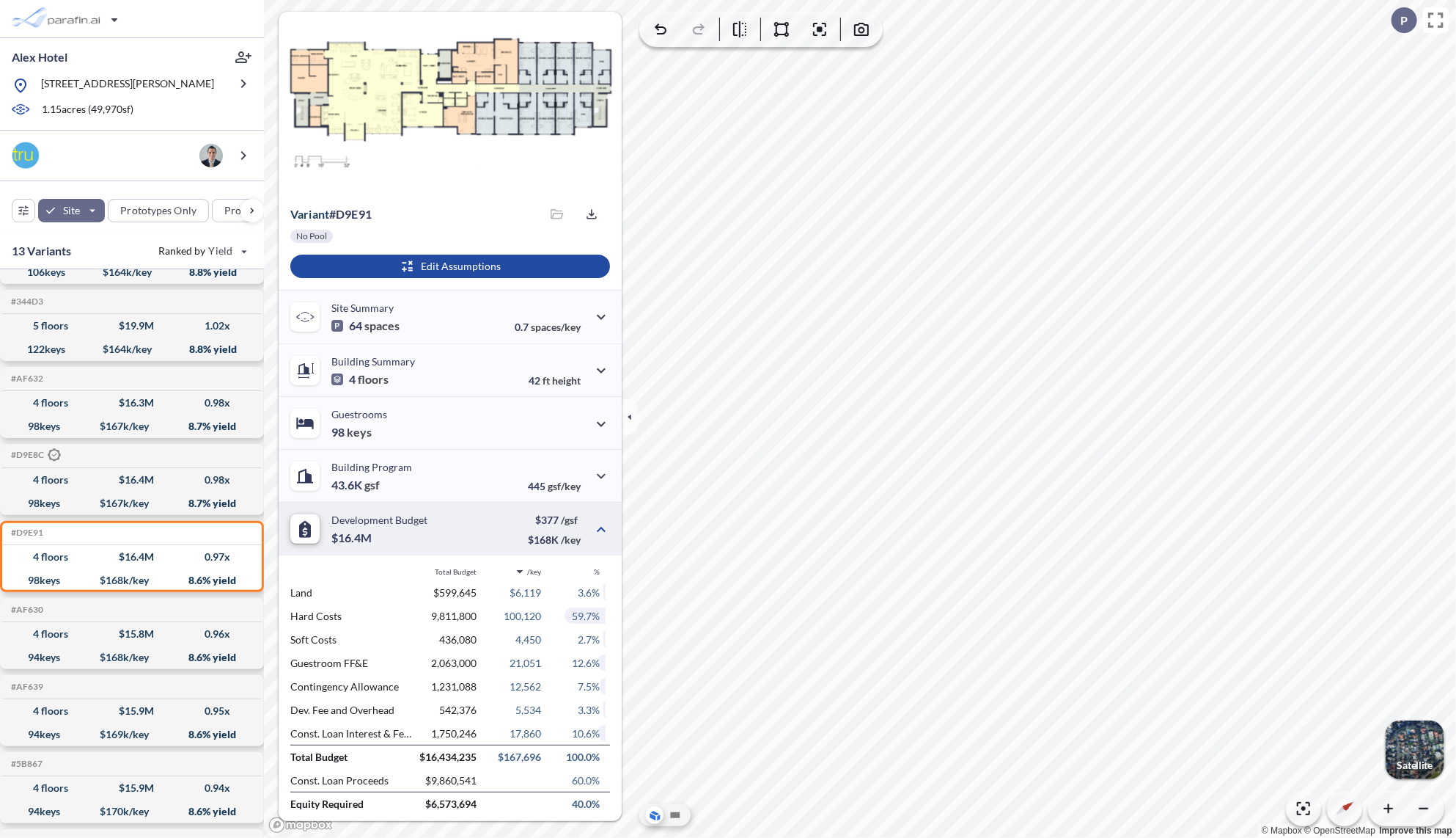
scroll to position [182, 0]
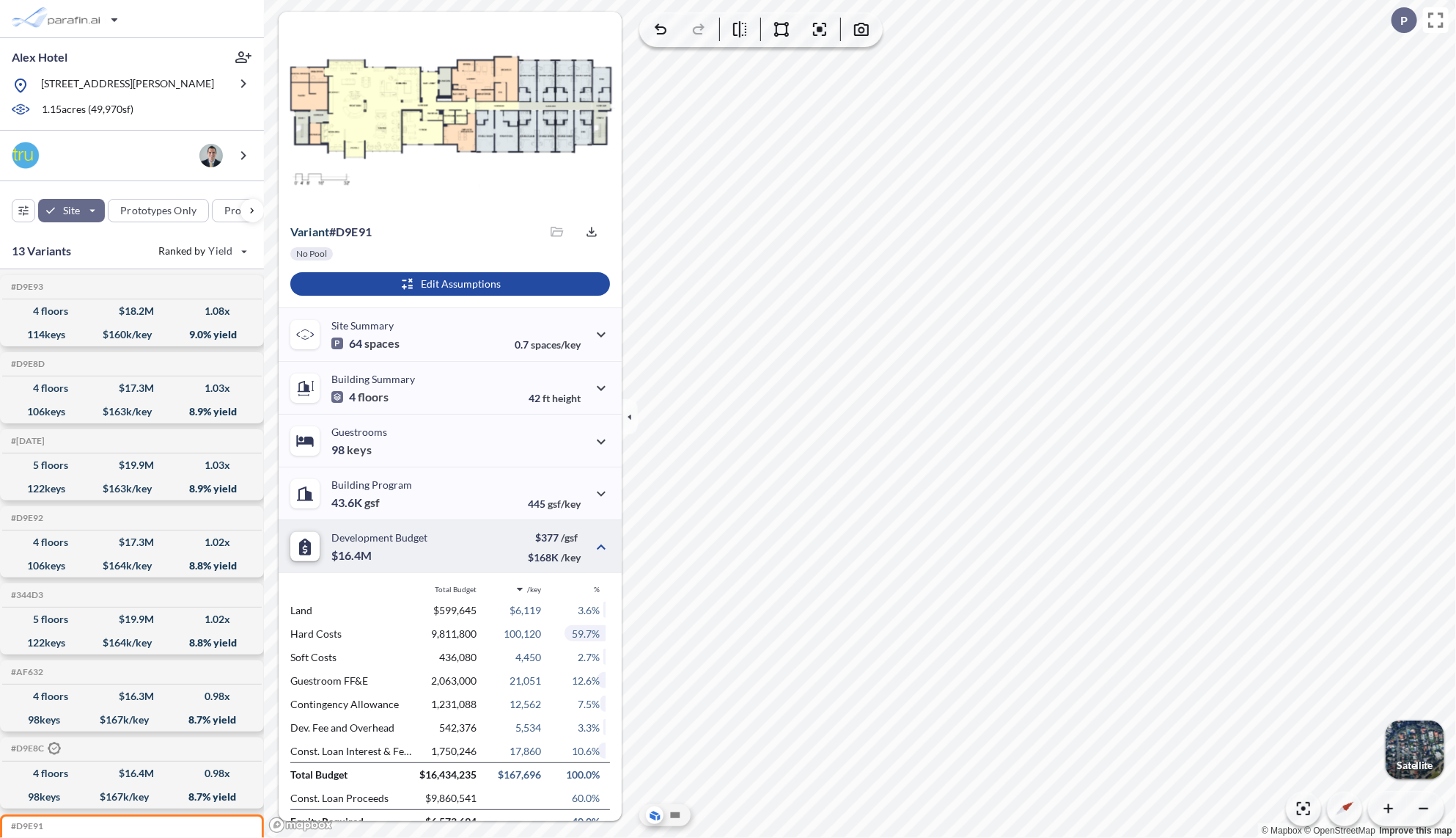
scroll to position [182, 0]
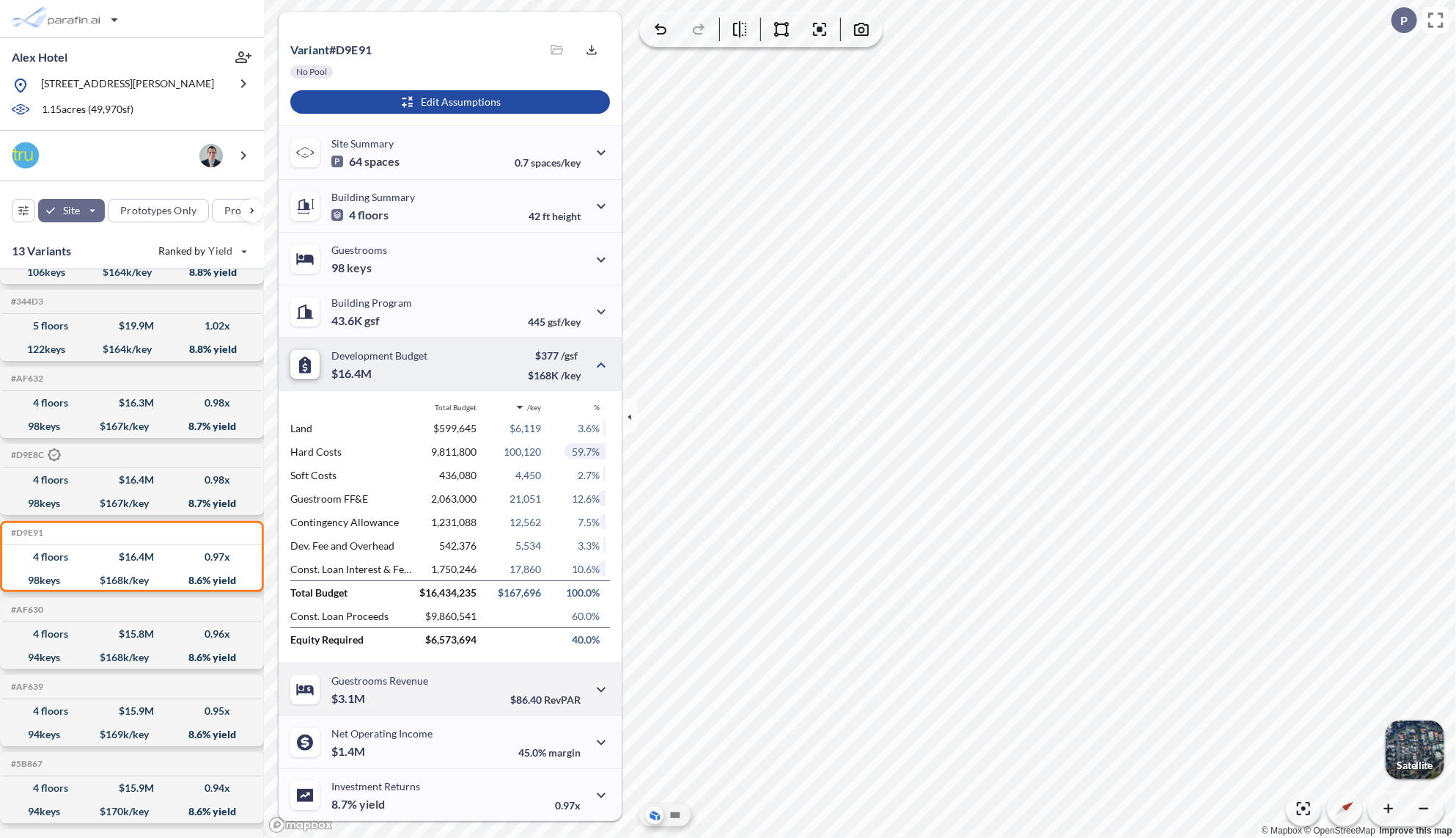
click at [440, 692] on div "Guestrooms Revenue $3.1M $86.40 RevPAR" at bounding box center [450, 689] width 343 height 53
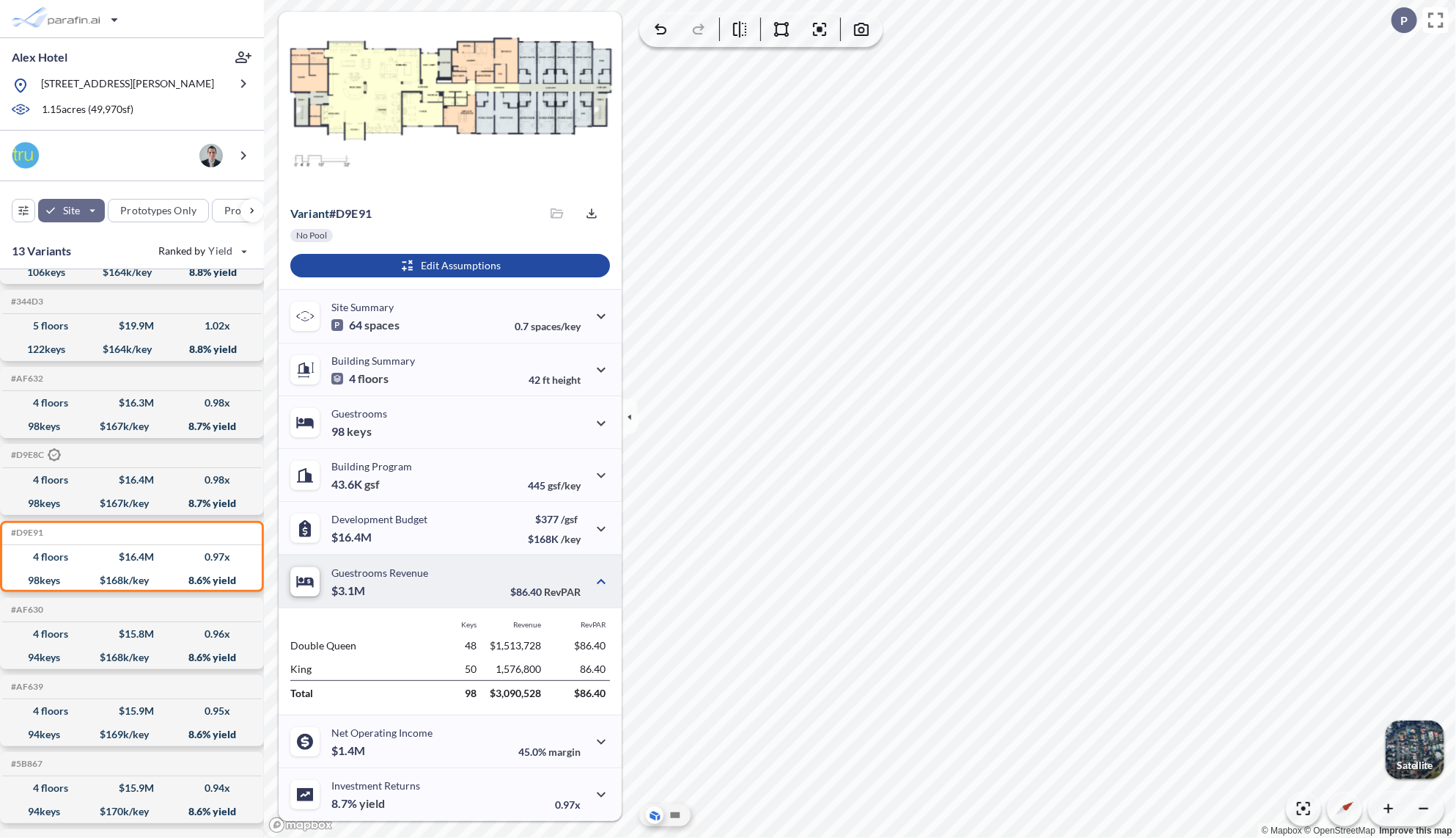
scroll to position [18, 0]
click at [439, 740] on div "Net Operating Income $1.4M 45.0% margin" at bounding box center [450, 741] width 343 height 53
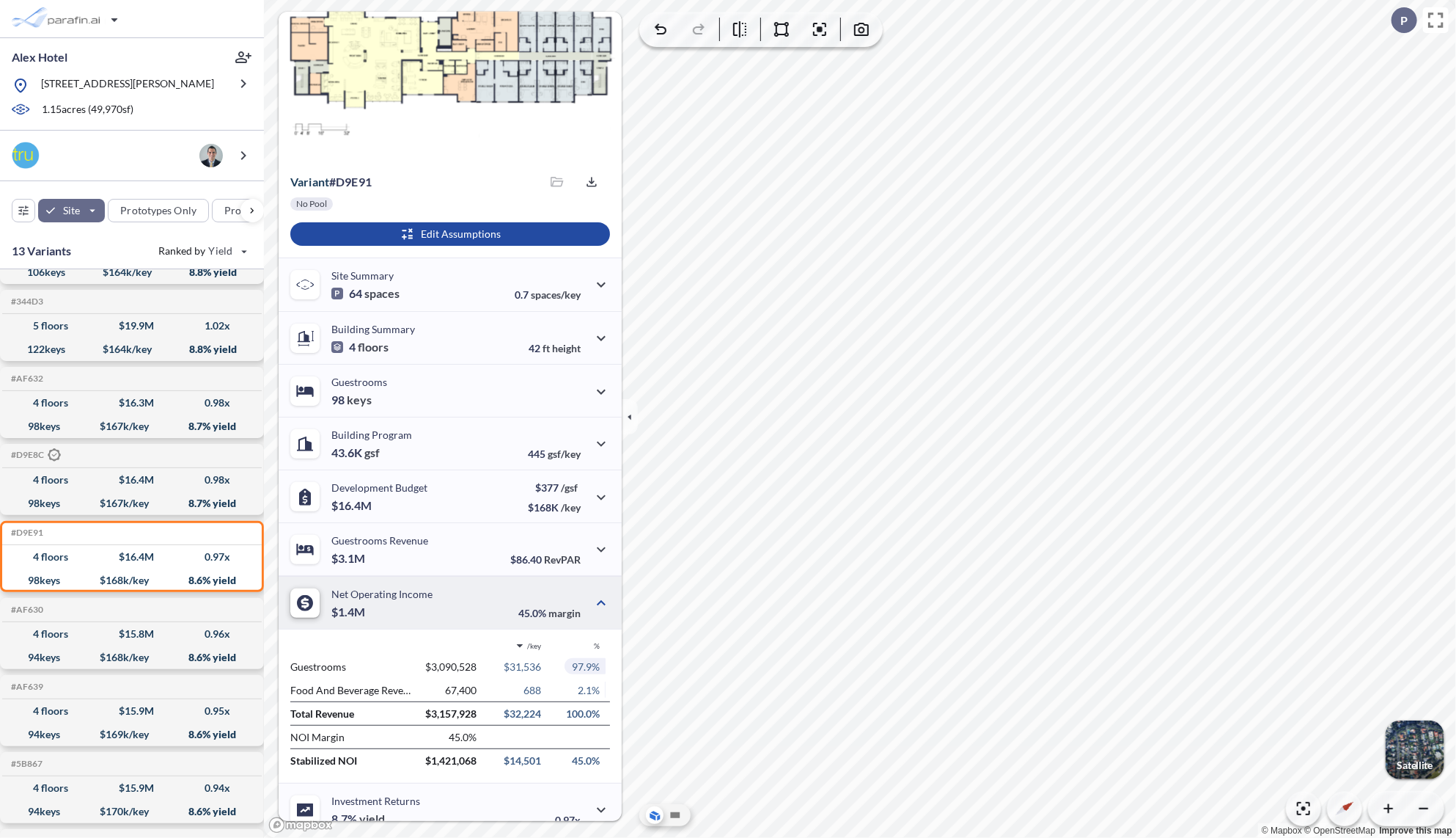
scroll to position [64, 0]
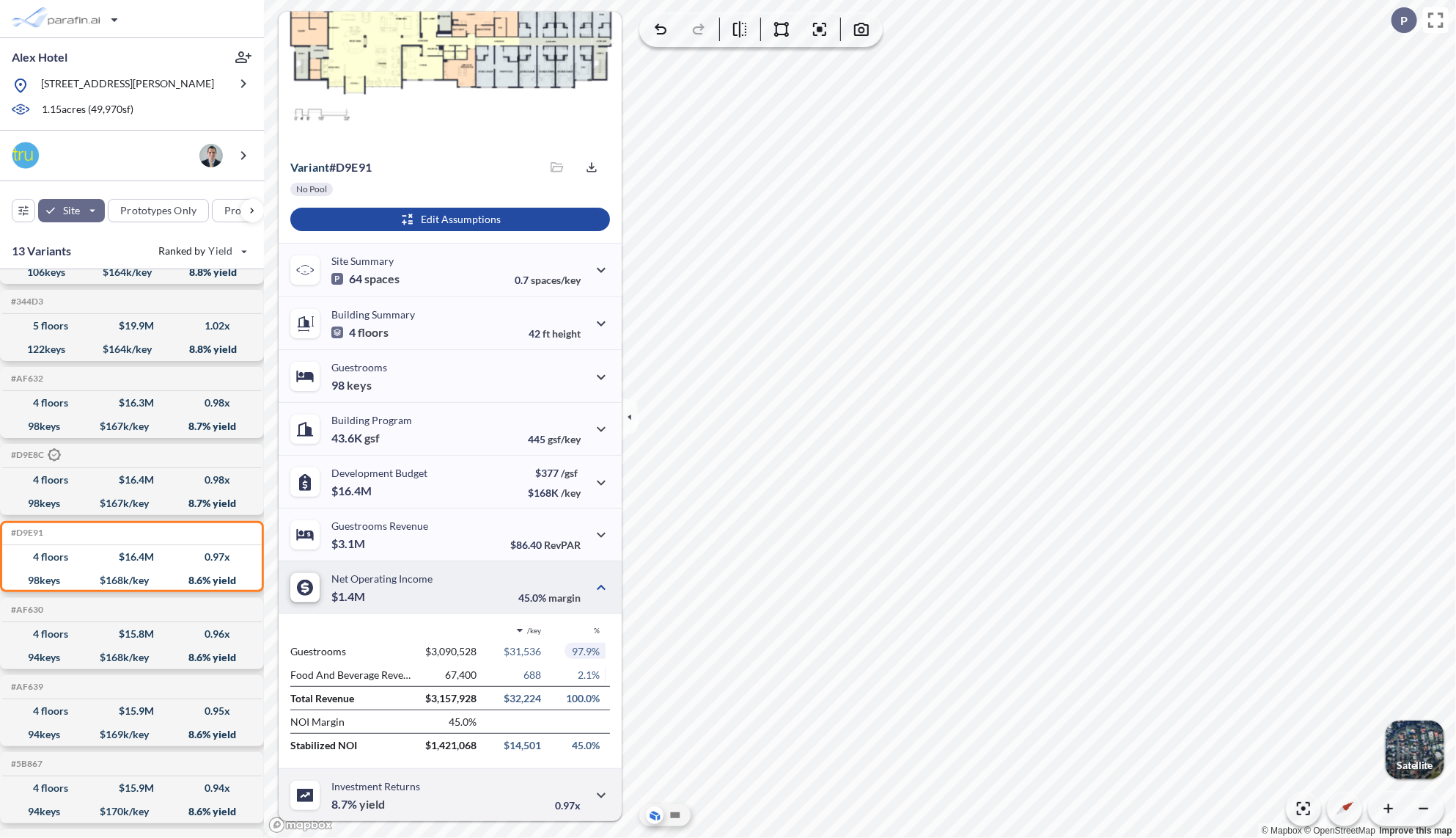
click at [416, 811] on div "Investment Returns 8.7% yield 0.97x" at bounding box center [450, 795] width 343 height 53
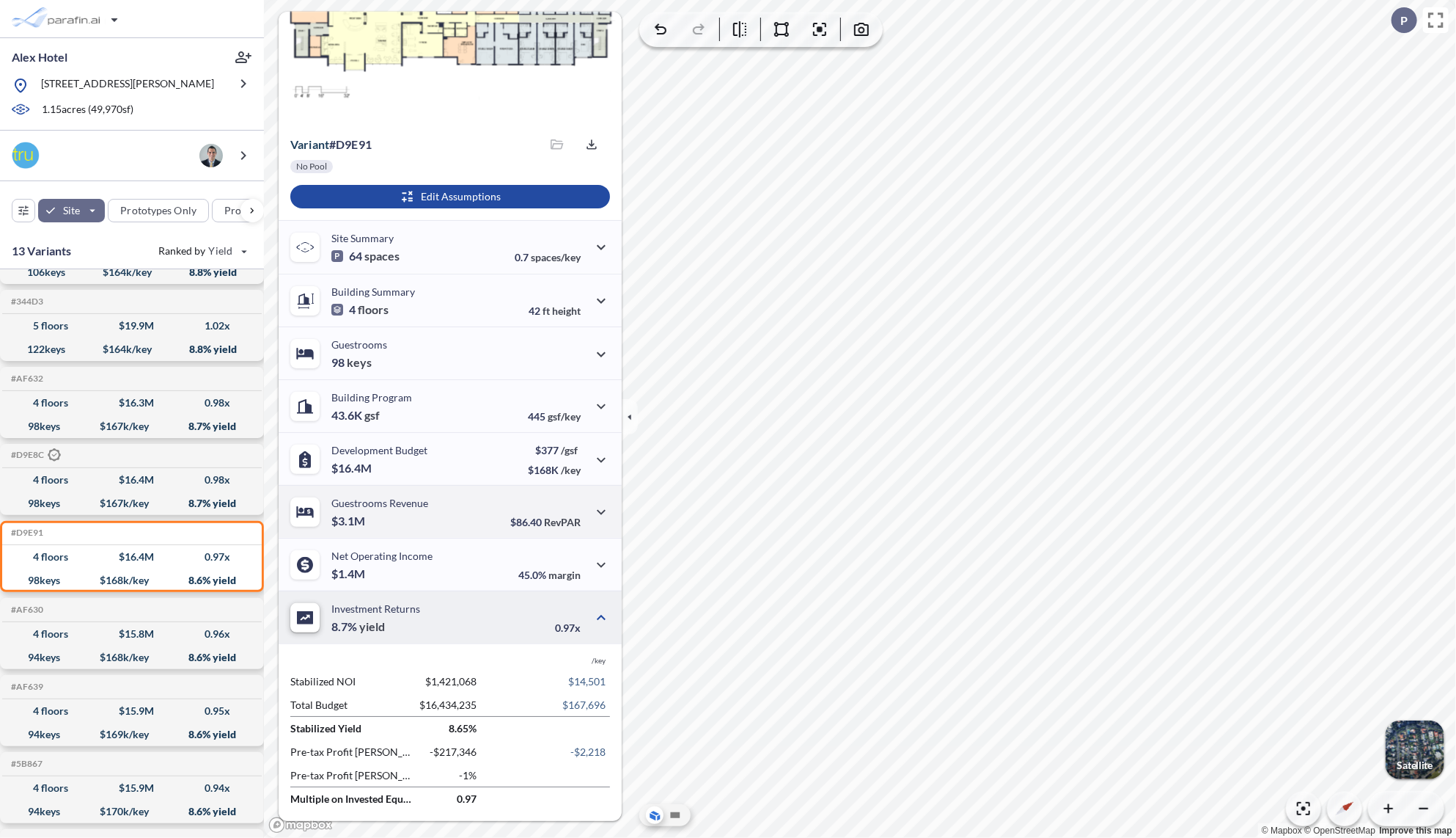
scroll to position [0, 0]
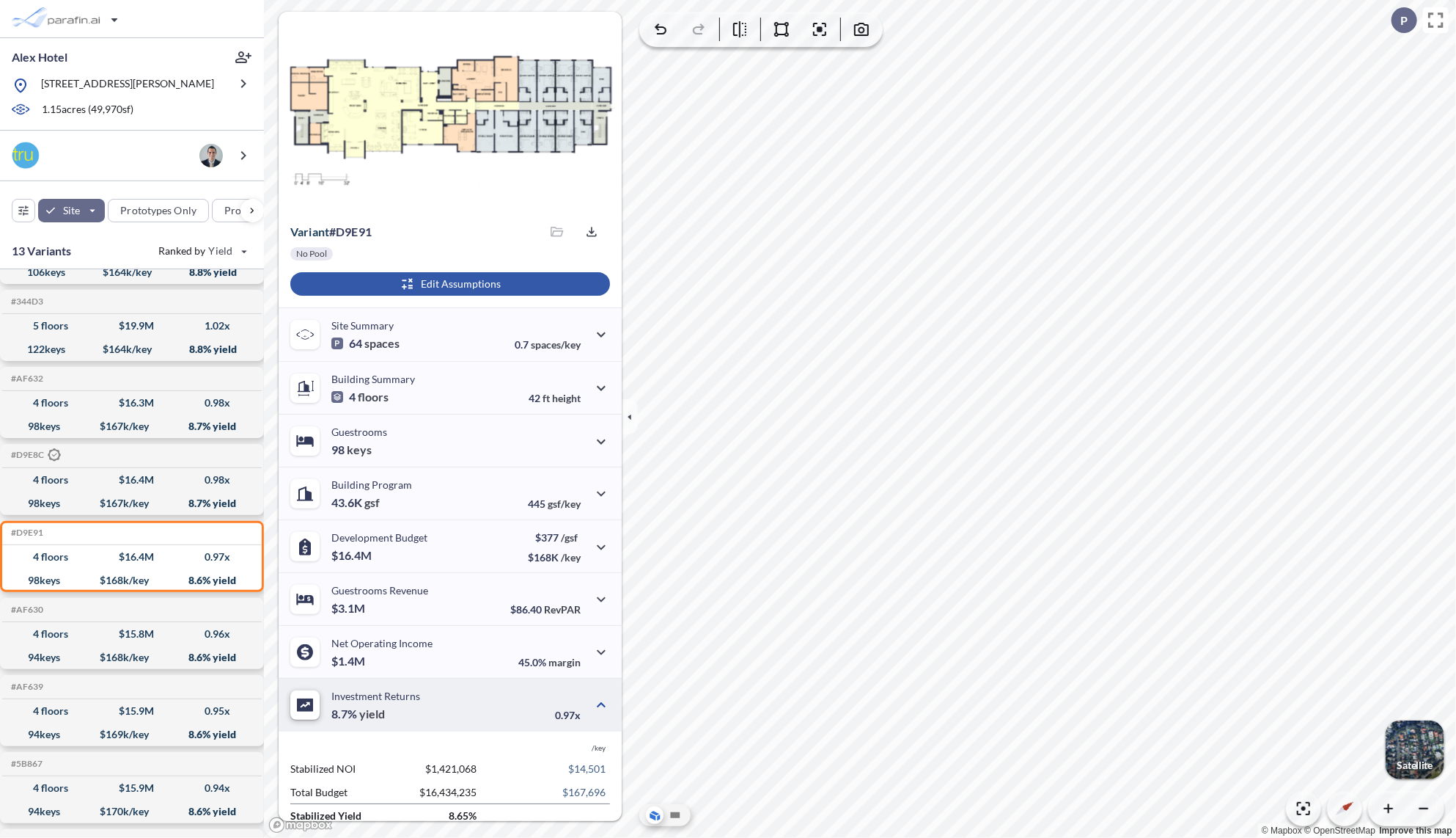
click at [446, 283] on div "button" at bounding box center [450, 283] width 320 height 23
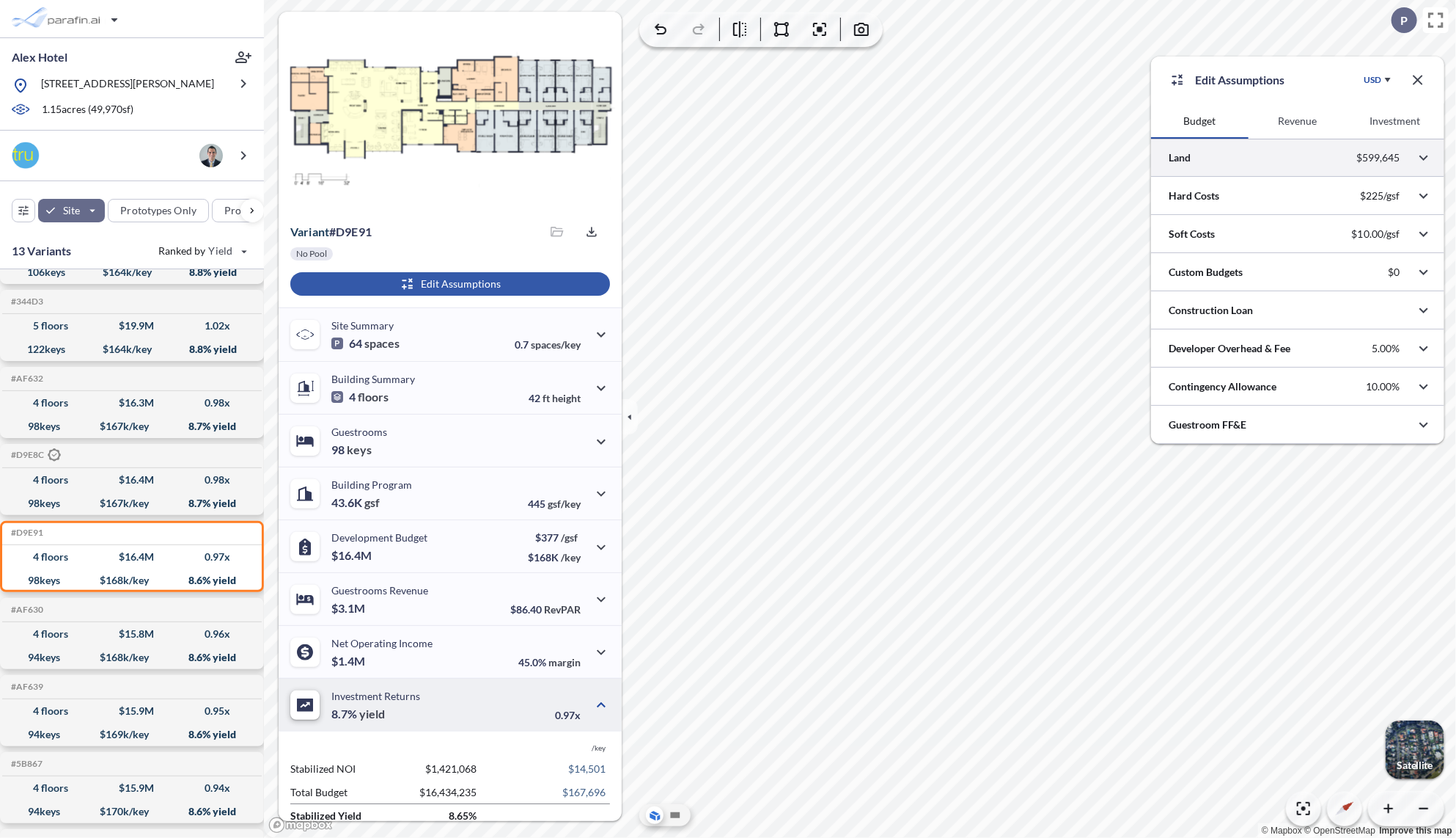
click at [1297, 158] on div at bounding box center [1298, 157] width 293 height 37
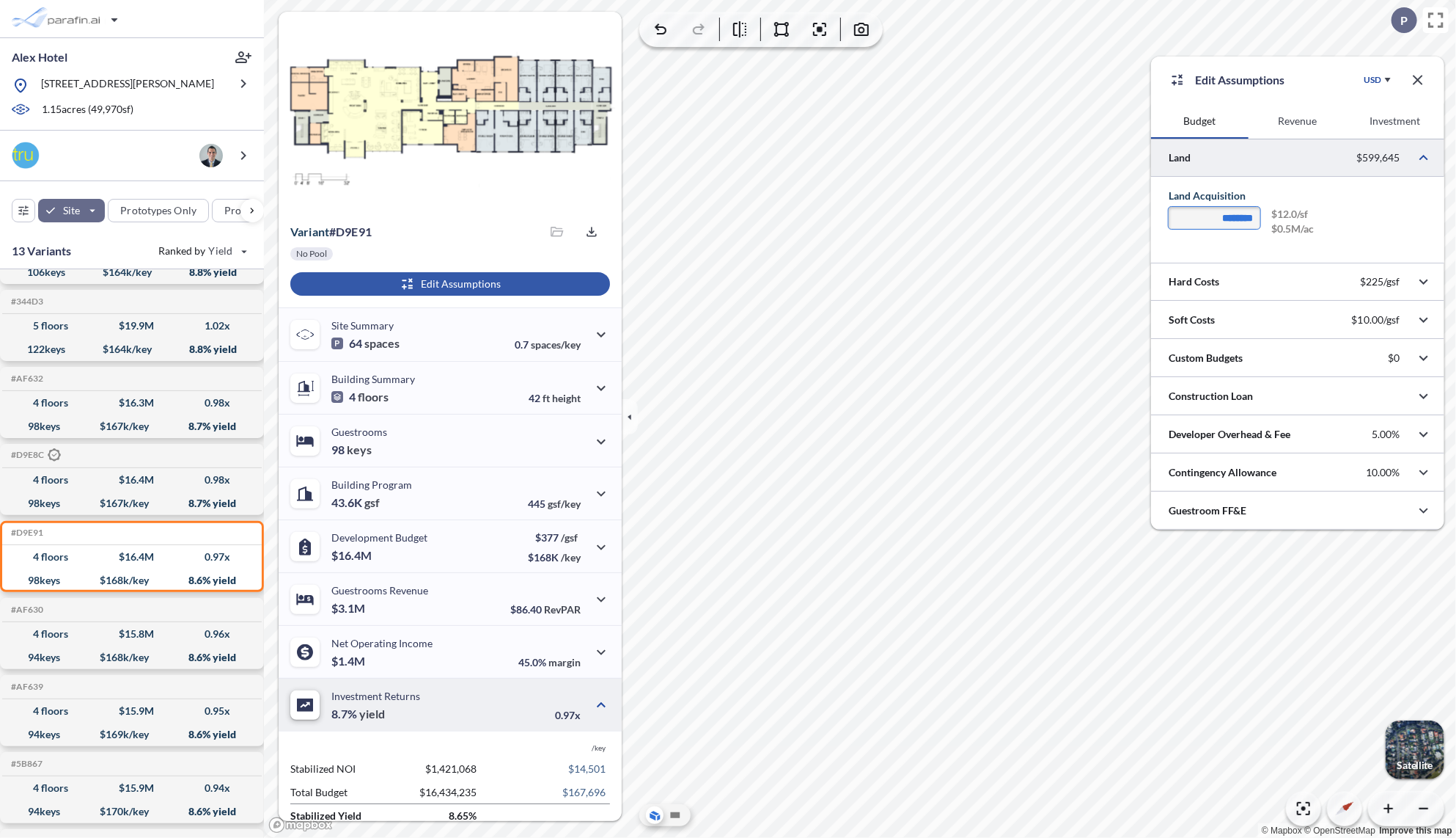
click at [1237, 215] on input "********" at bounding box center [1214, 217] width 91 height 22
type input "**"
click at [1365, 212] on div "** $0.0/sf $0.0M/ac" at bounding box center [1297, 223] width 258 height 33
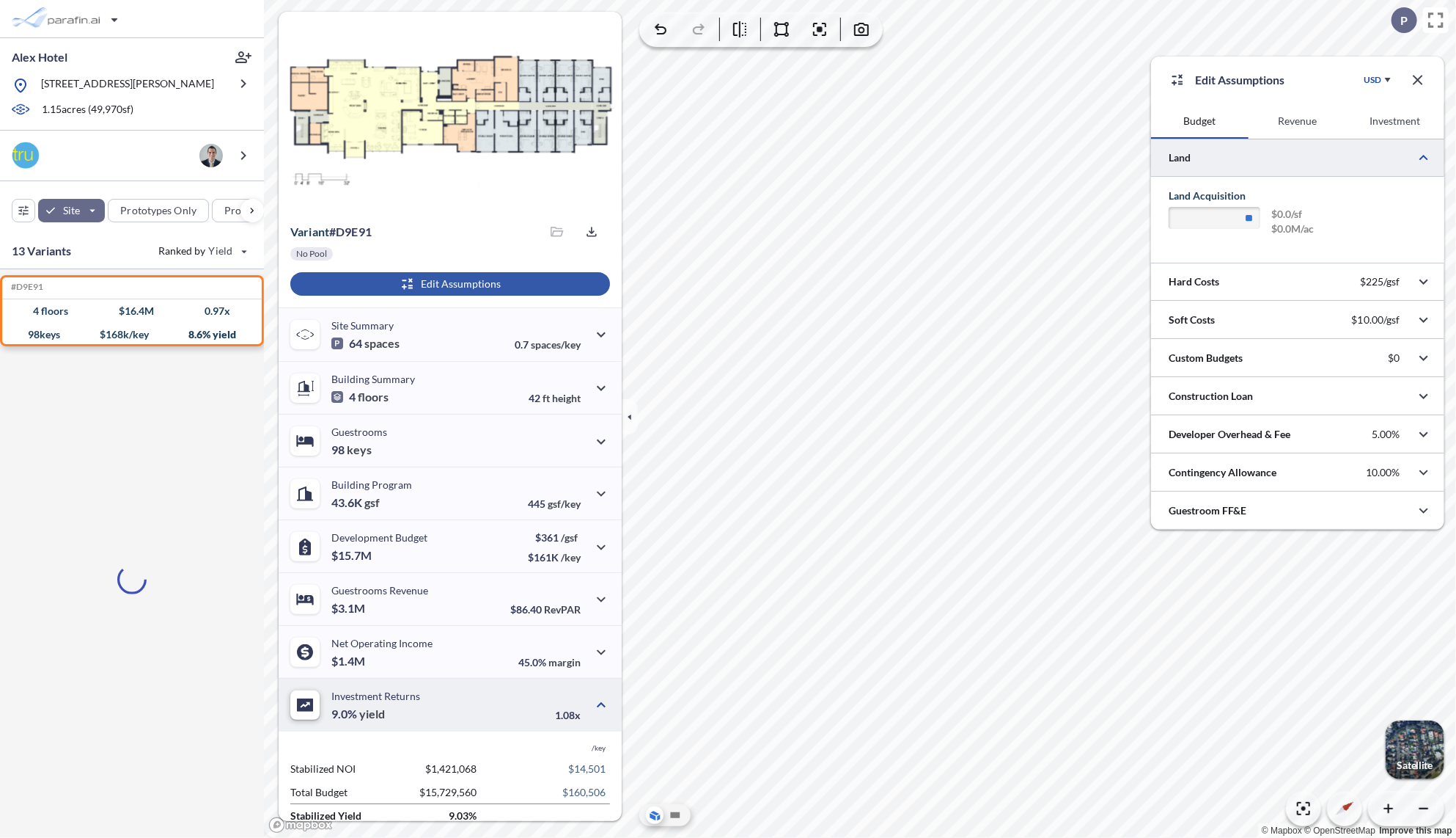
click at [409, 827] on div "Pre-tax Profit Margin $487,329 $4,973" at bounding box center [450, 838] width 320 height 23
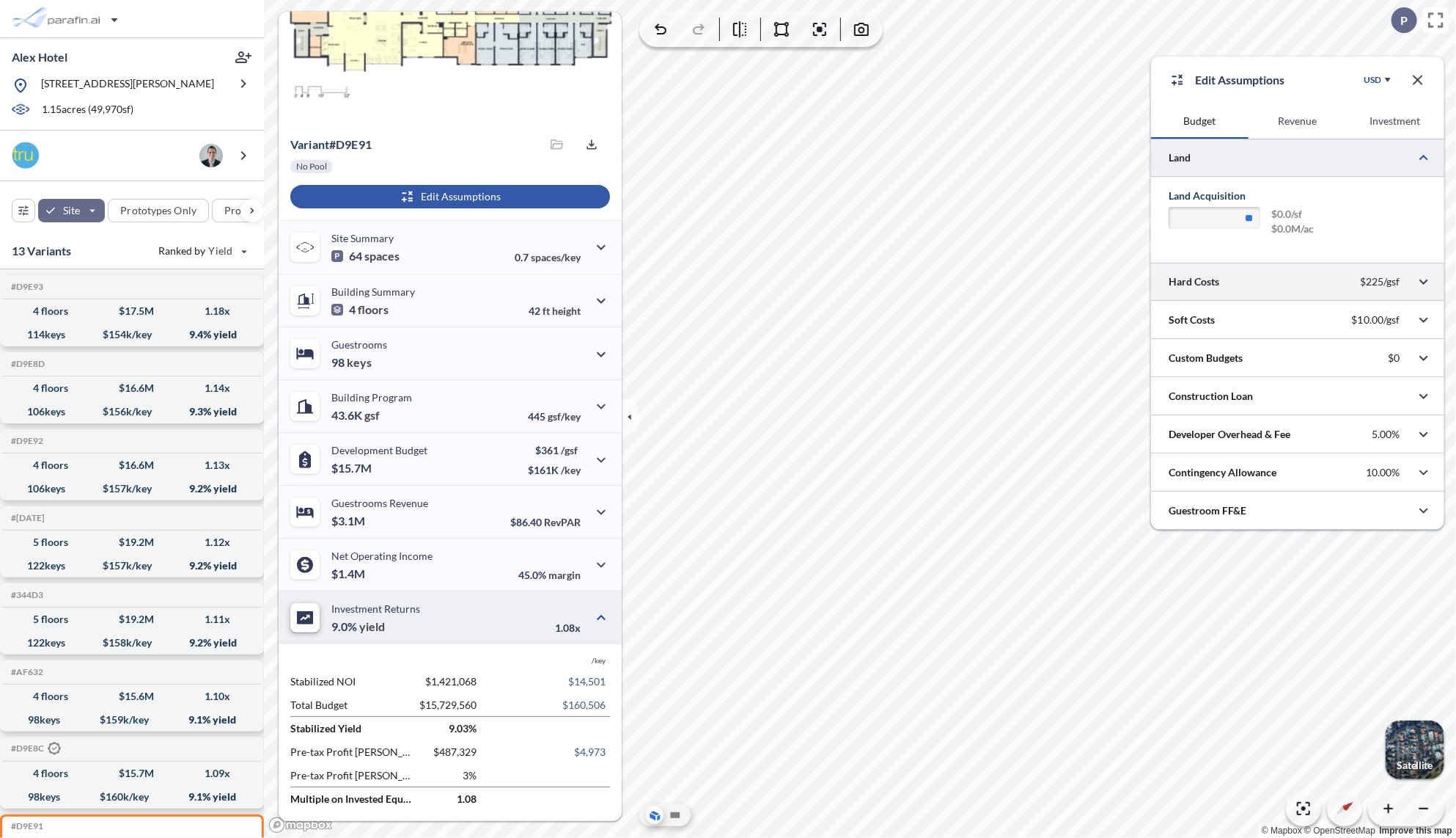
click at [1315, 285] on div at bounding box center [1298, 282] width 293 height 37
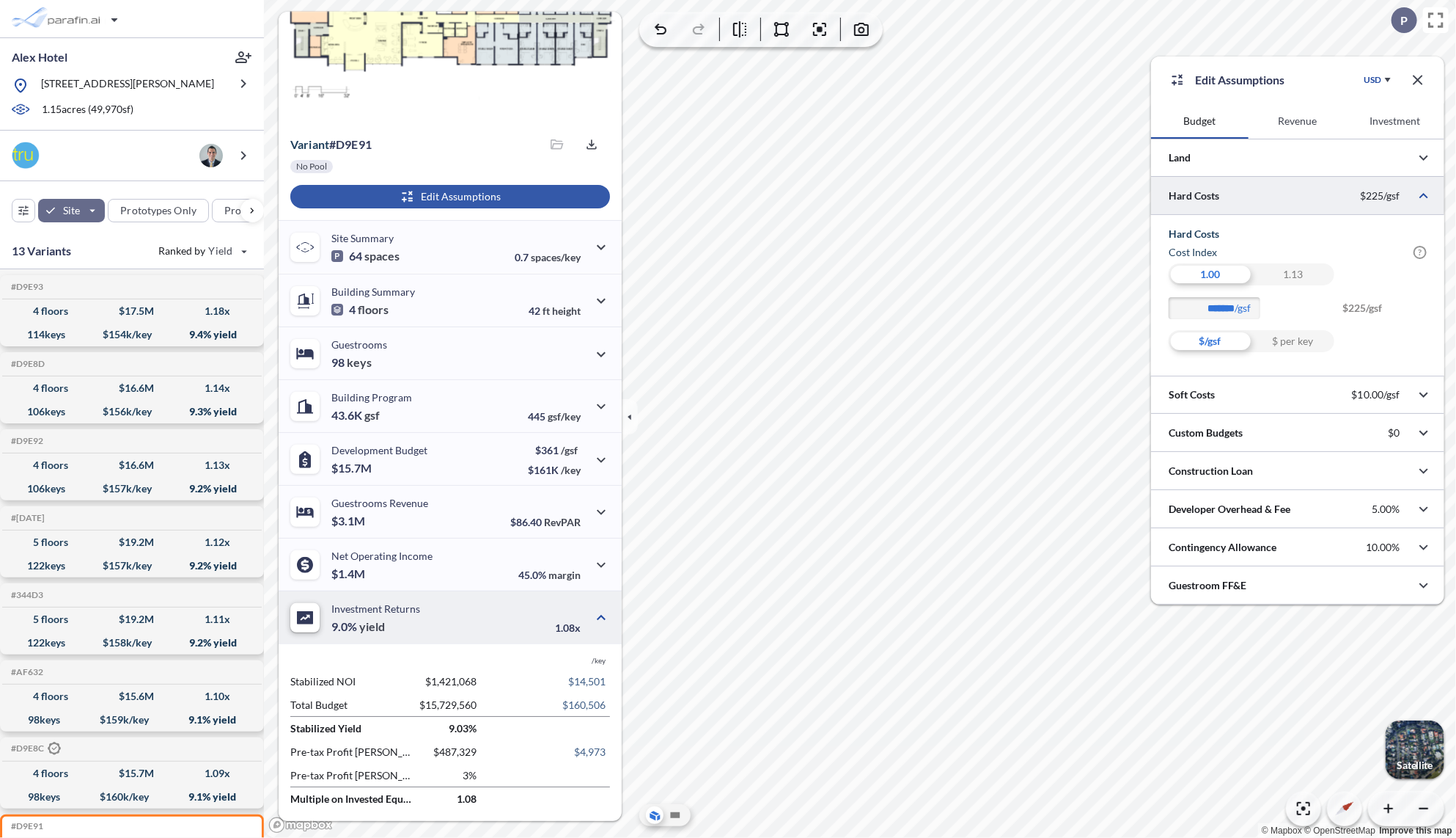
click at [1300, 273] on div "1.13" at bounding box center [1293, 274] width 83 height 22
drag, startPoint x: 1218, startPoint y: 307, endPoint x: 1210, endPoint y: 311, distance: 8.9
click at [1210, 311] on input "*******" at bounding box center [1214, 308] width 91 height 22
type input "*******"
click at [1362, 261] on div "Hard Costs Cost index ? cost index toggles whether location index is to be appl…" at bounding box center [1297, 290] width 258 height 126
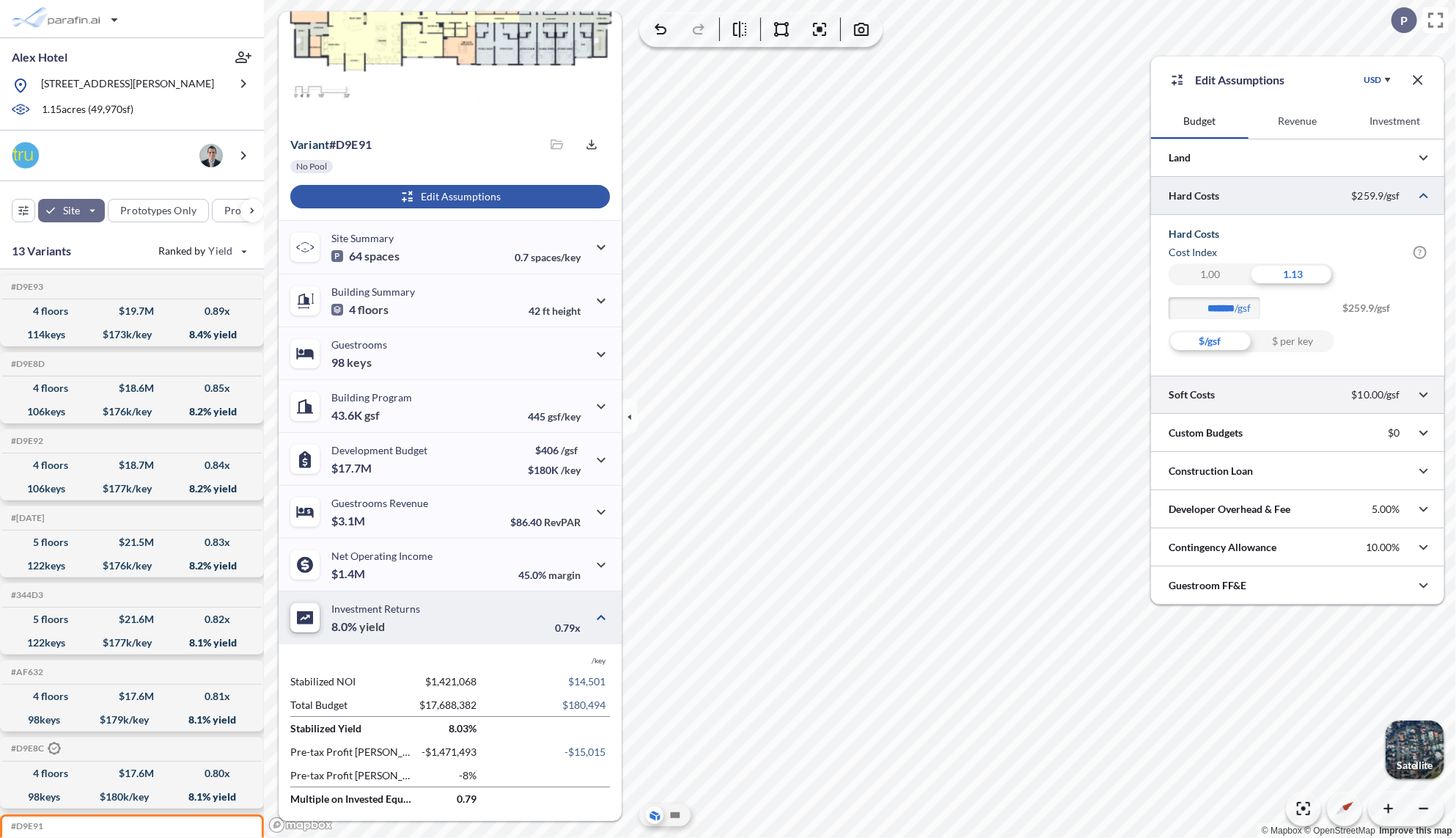
click at [1285, 398] on div at bounding box center [1298, 395] width 293 height 37
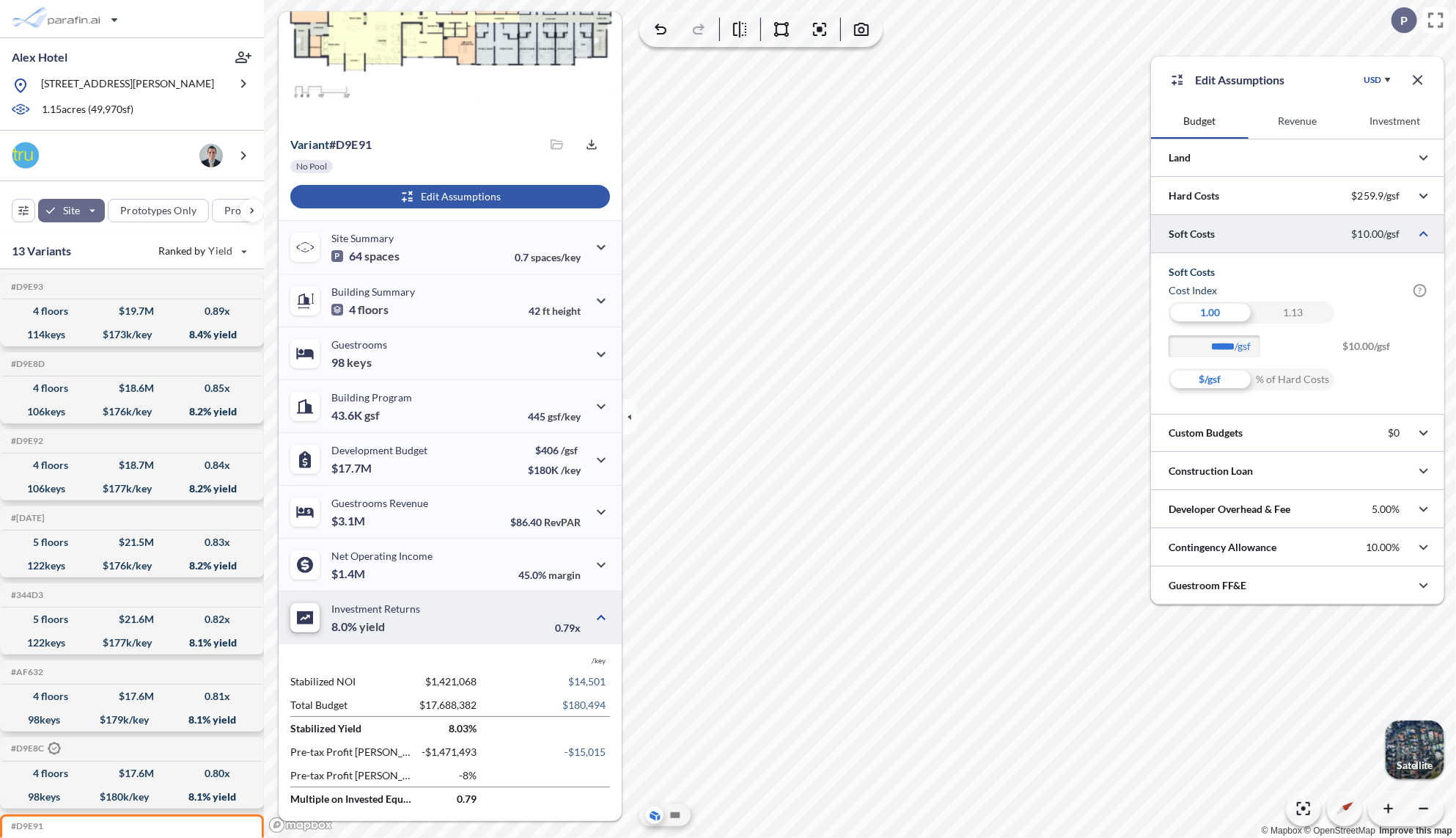
click at [1293, 312] on div "1.13" at bounding box center [1293, 312] width 83 height 22
click at [1218, 347] on input "******" at bounding box center [1214, 346] width 91 height 22
type input "*****"
click at [1380, 376] on div "$/gsf % of Hard Costs" at bounding box center [1297, 379] width 258 height 22
click at [1318, 434] on div at bounding box center [1298, 432] width 293 height 37
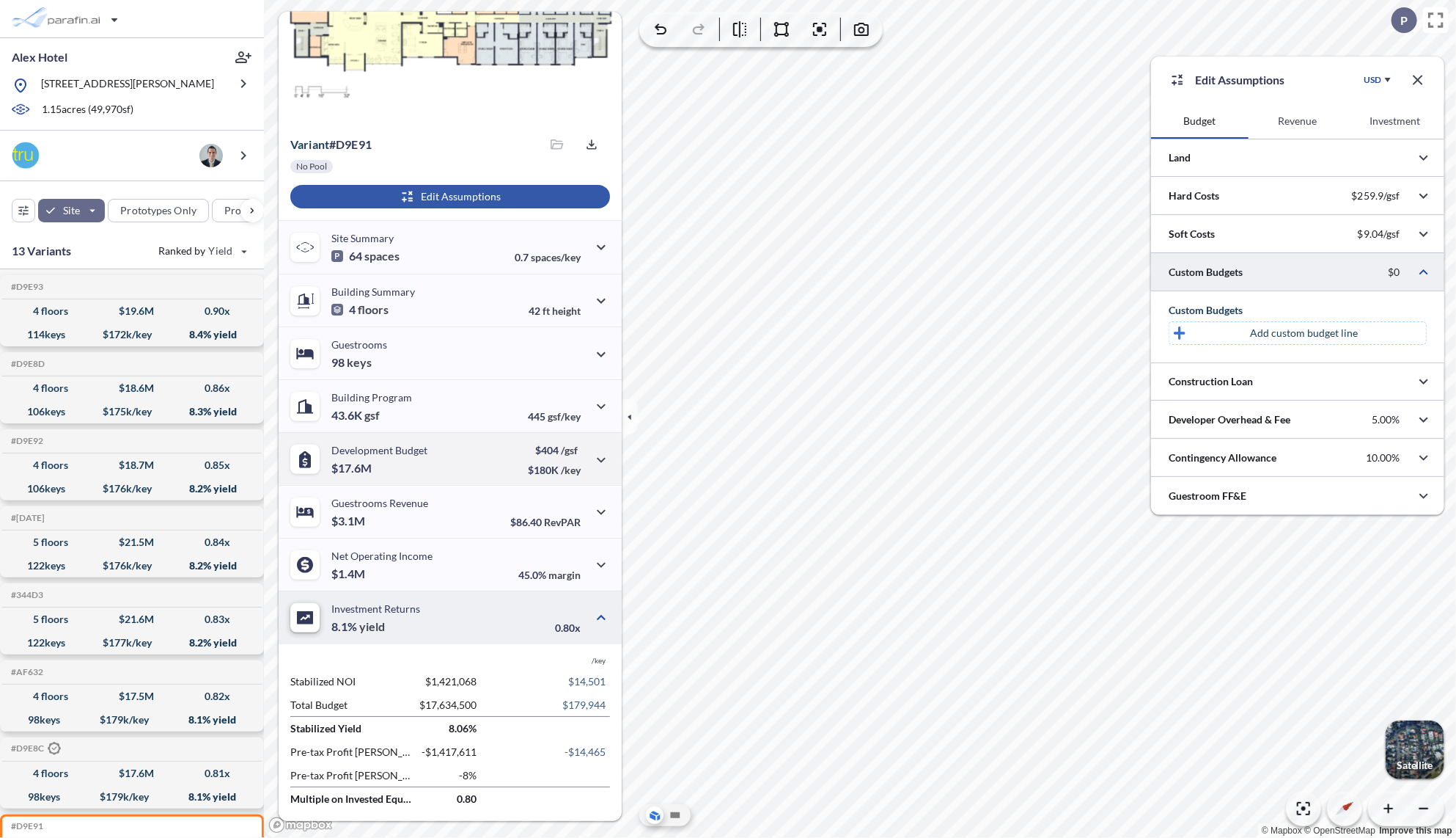
click at [411, 444] on p "Development Budget" at bounding box center [380, 450] width 96 height 13
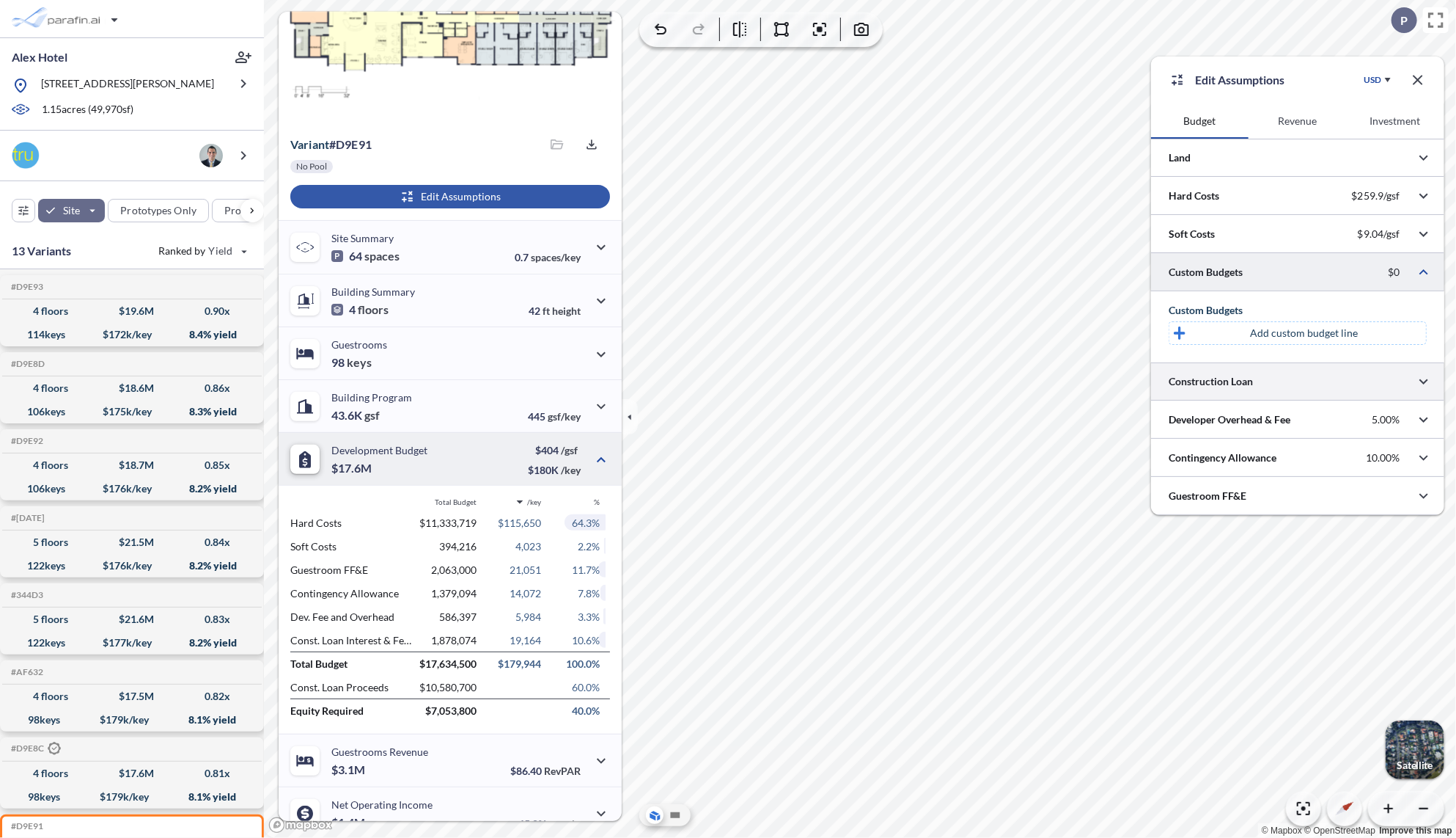
click at [1297, 376] on div at bounding box center [1298, 381] width 293 height 37
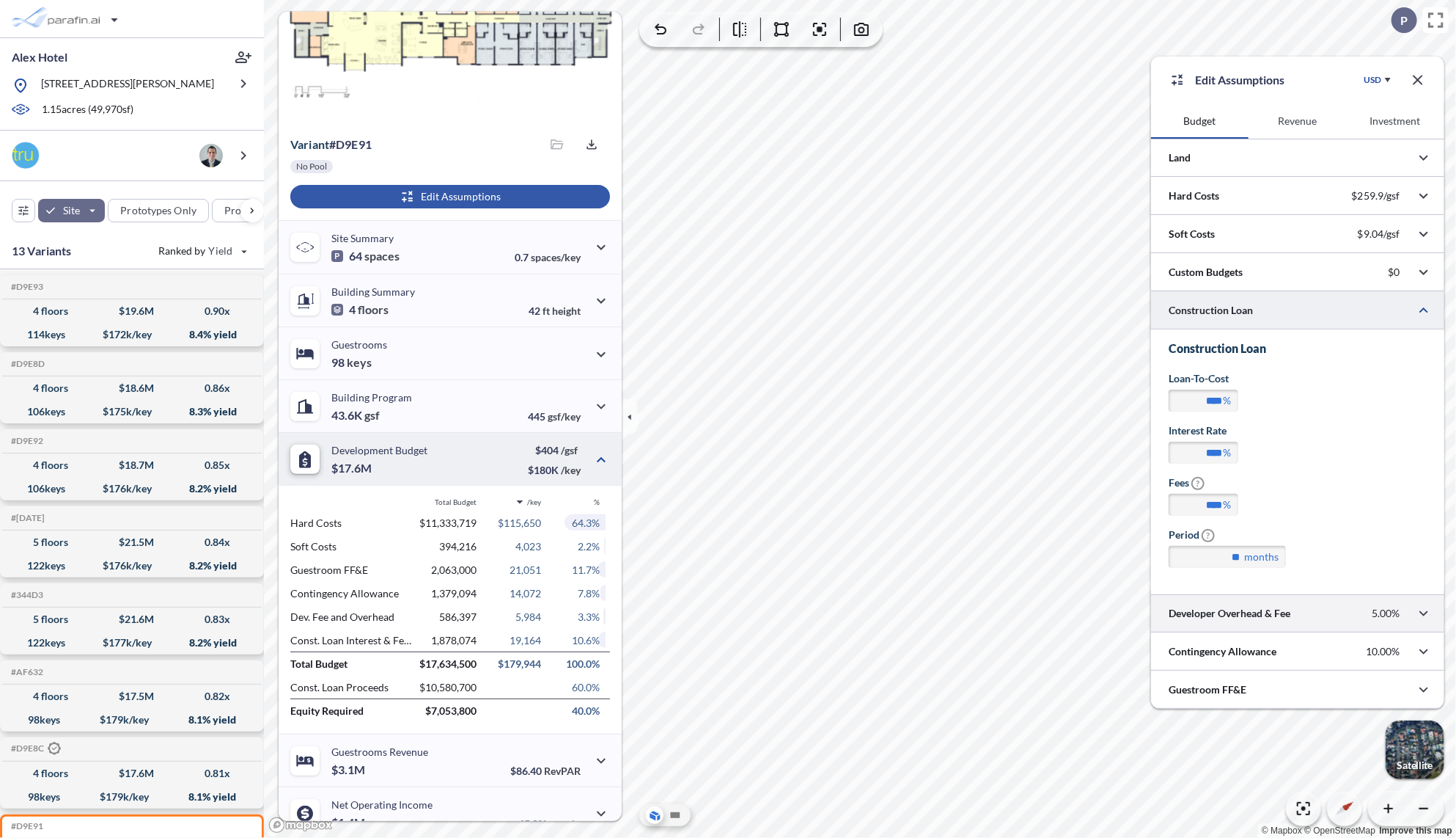
click at [1299, 616] on div at bounding box center [1298, 613] width 293 height 37
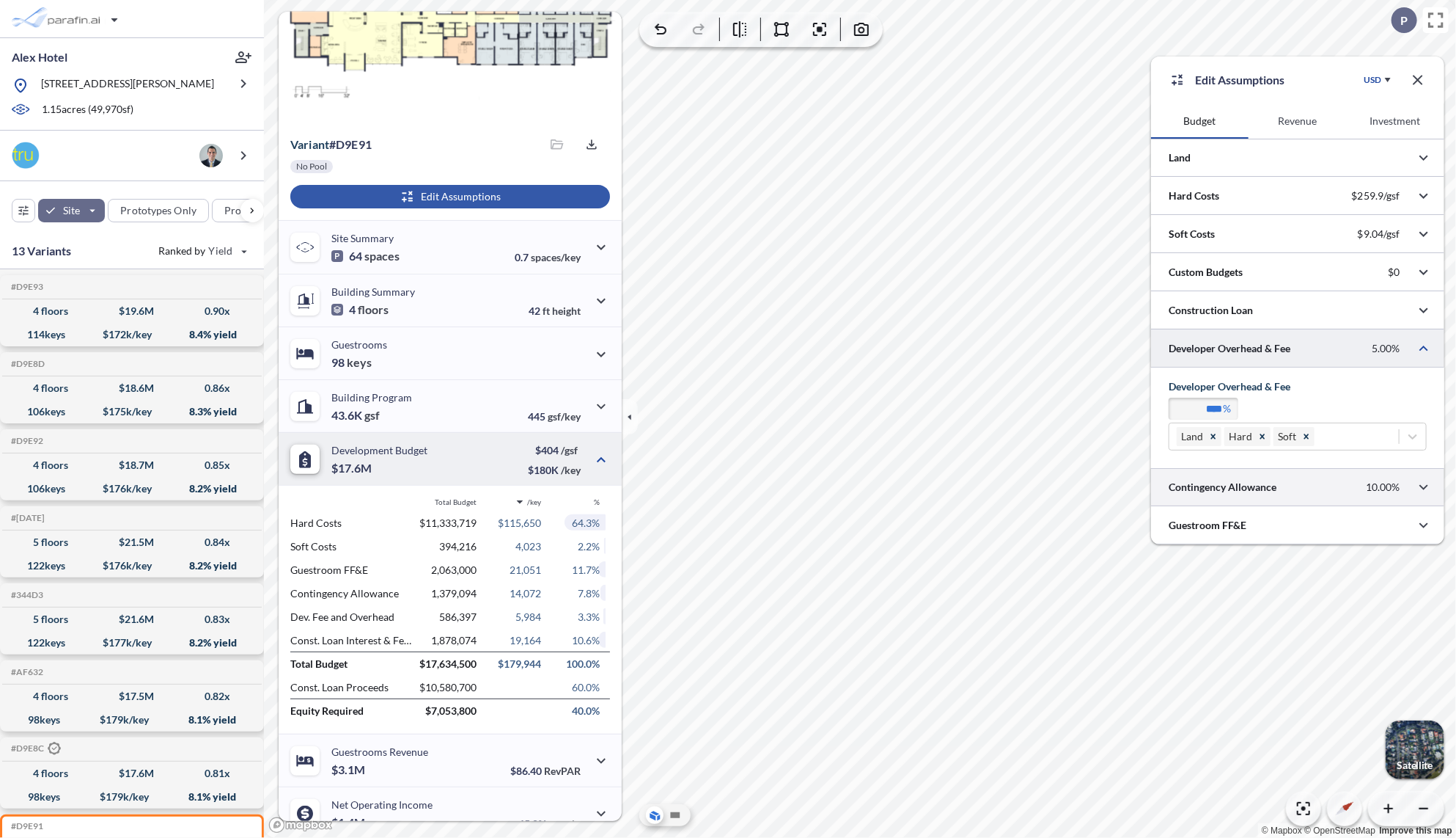
click at [1256, 489] on div at bounding box center [1298, 487] width 293 height 37
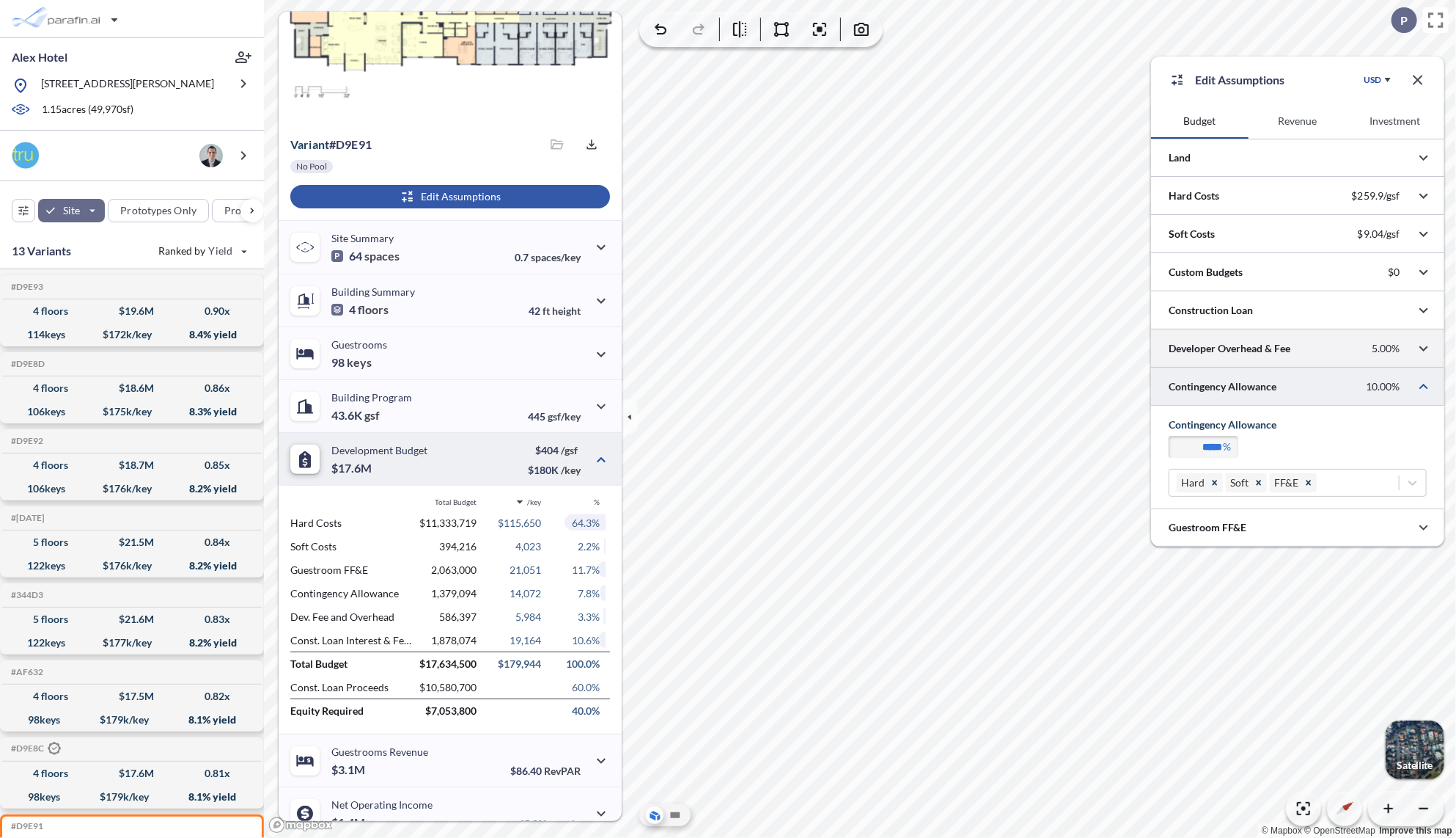
click at [1258, 351] on div at bounding box center [1298, 348] width 293 height 37
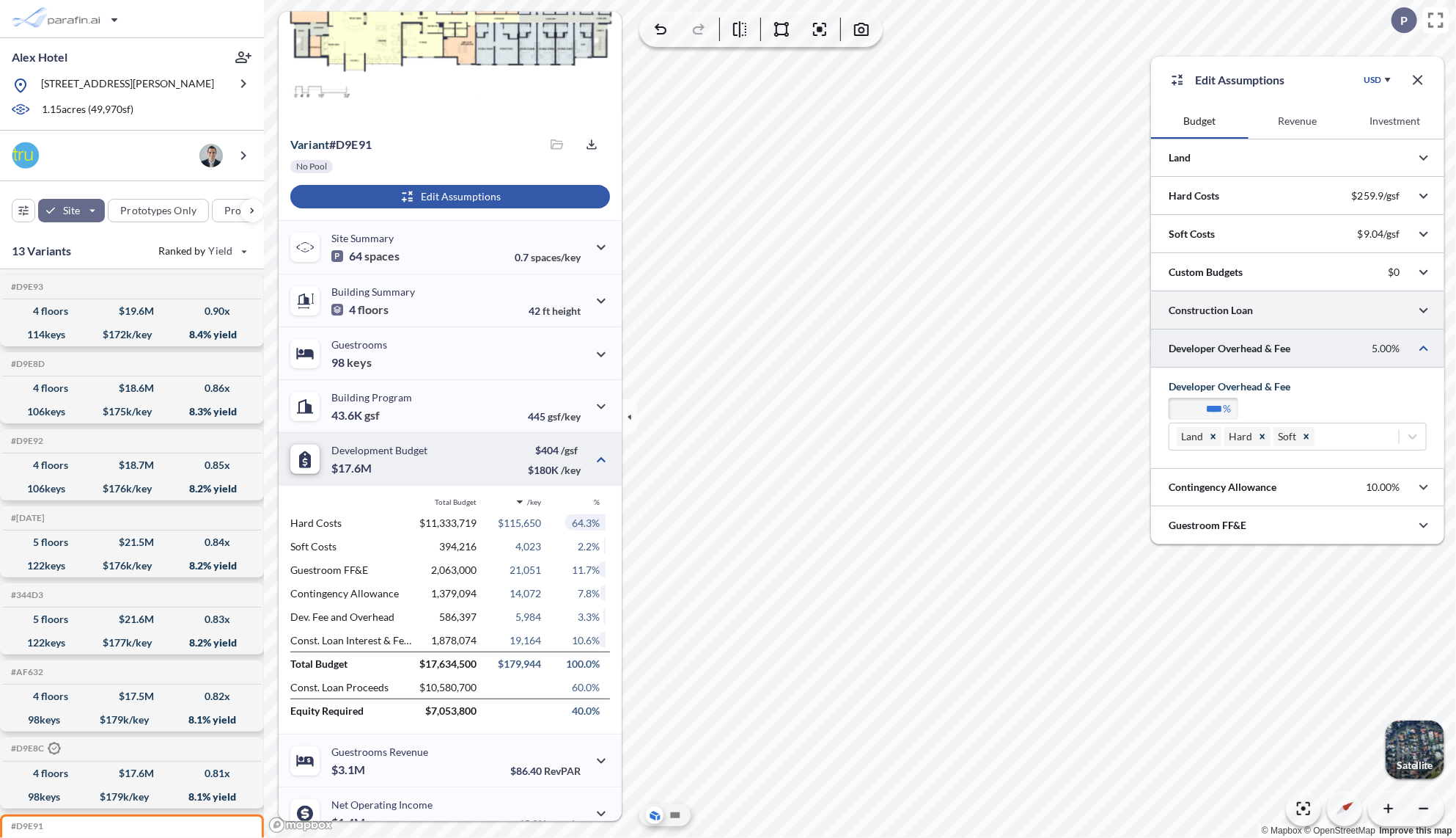
click at [1240, 303] on div at bounding box center [1298, 310] width 293 height 37
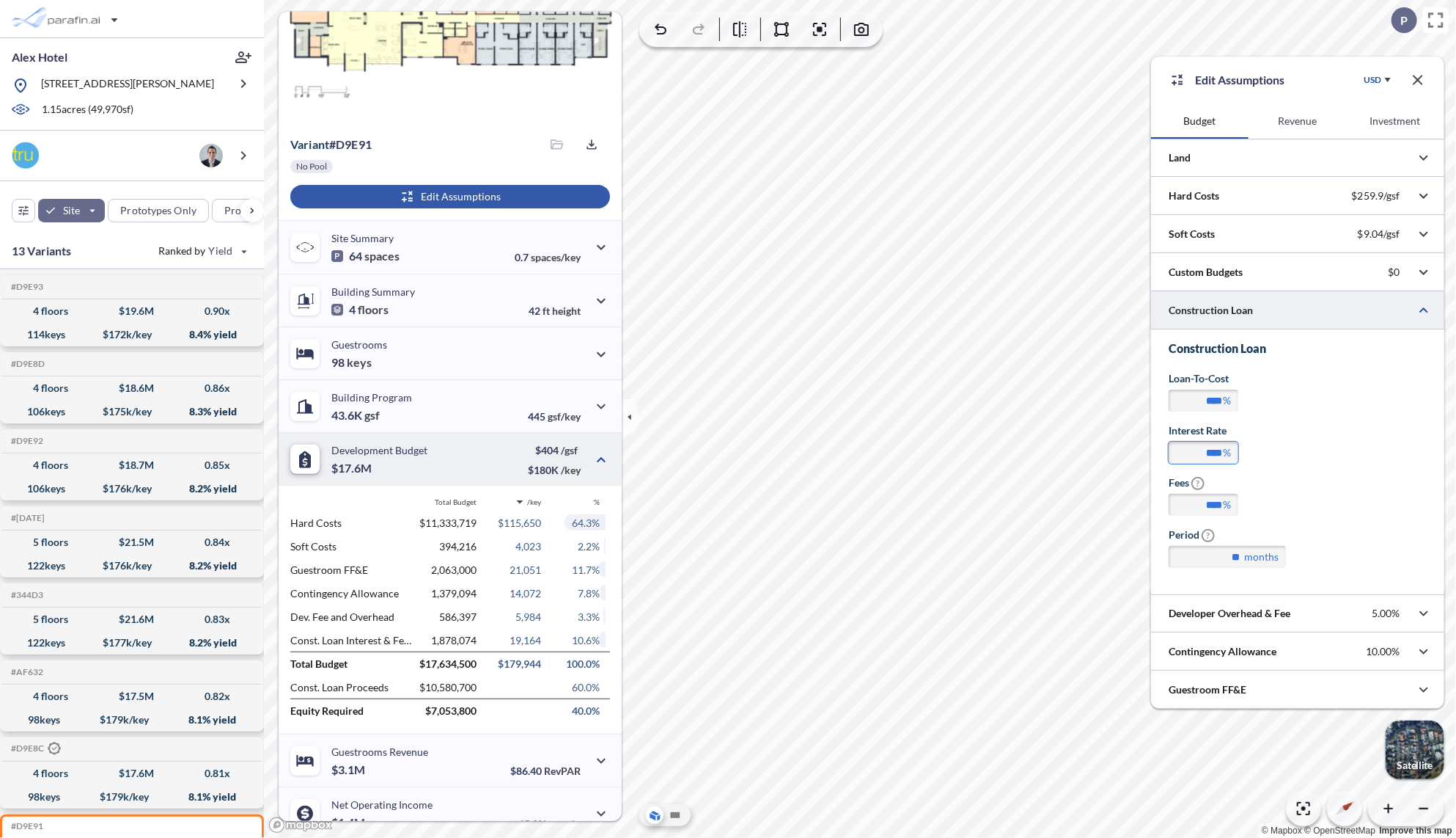
drag, startPoint x: 1222, startPoint y: 451, endPoint x: 1203, endPoint y: 452, distance: 19.0
click at [1203, 452] on input "****" at bounding box center [1203, 452] width 70 height 22
type input "****"
click at [1344, 383] on div "Loan-to-Cost **** %" at bounding box center [1297, 397] width 258 height 52
click at [1299, 127] on button "Revenue" at bounding box center [1297, 121] width 97 height 35
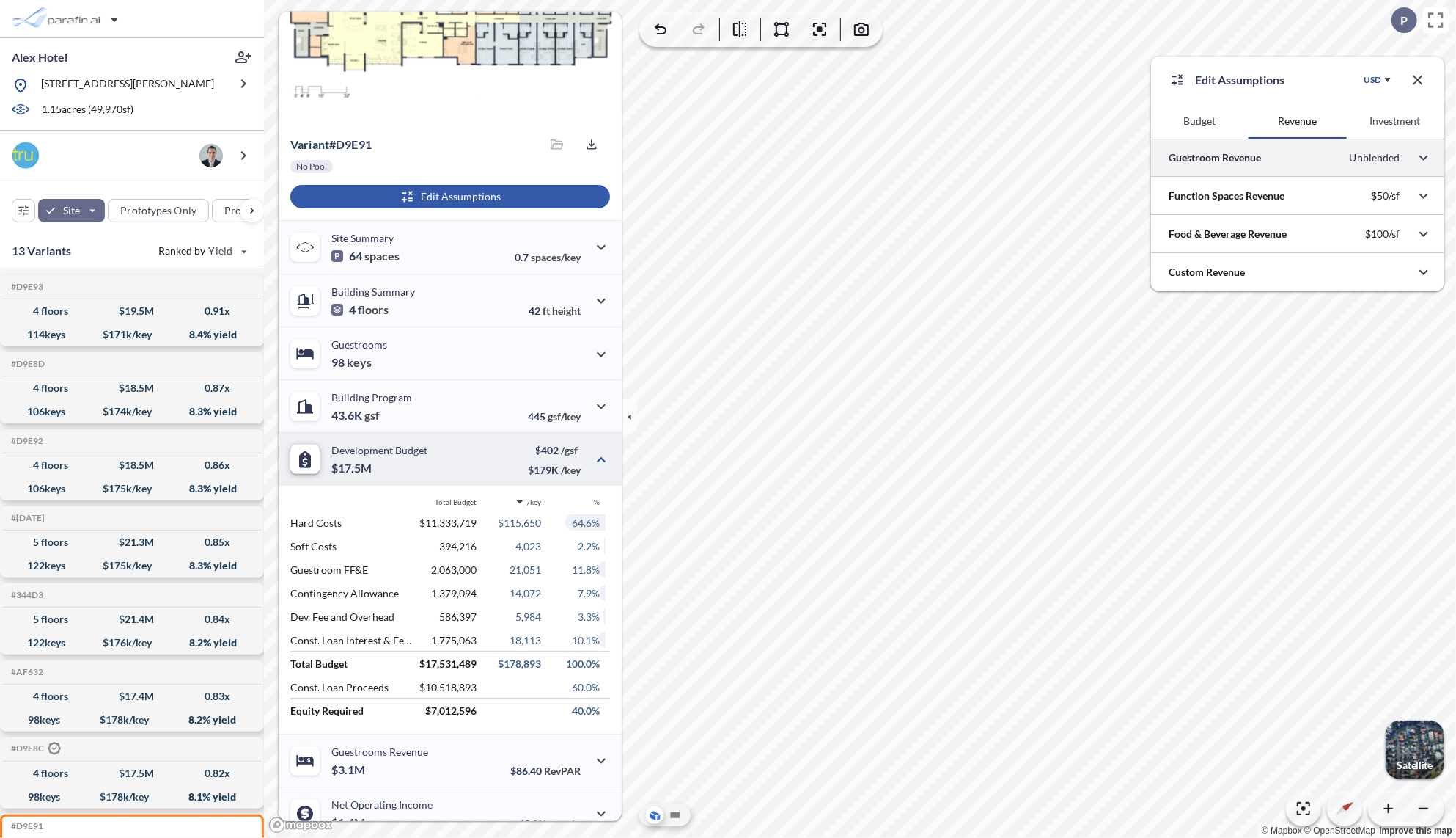
click at [1220, 161] on div at bounding box center [1298, 157] width 293 height 37
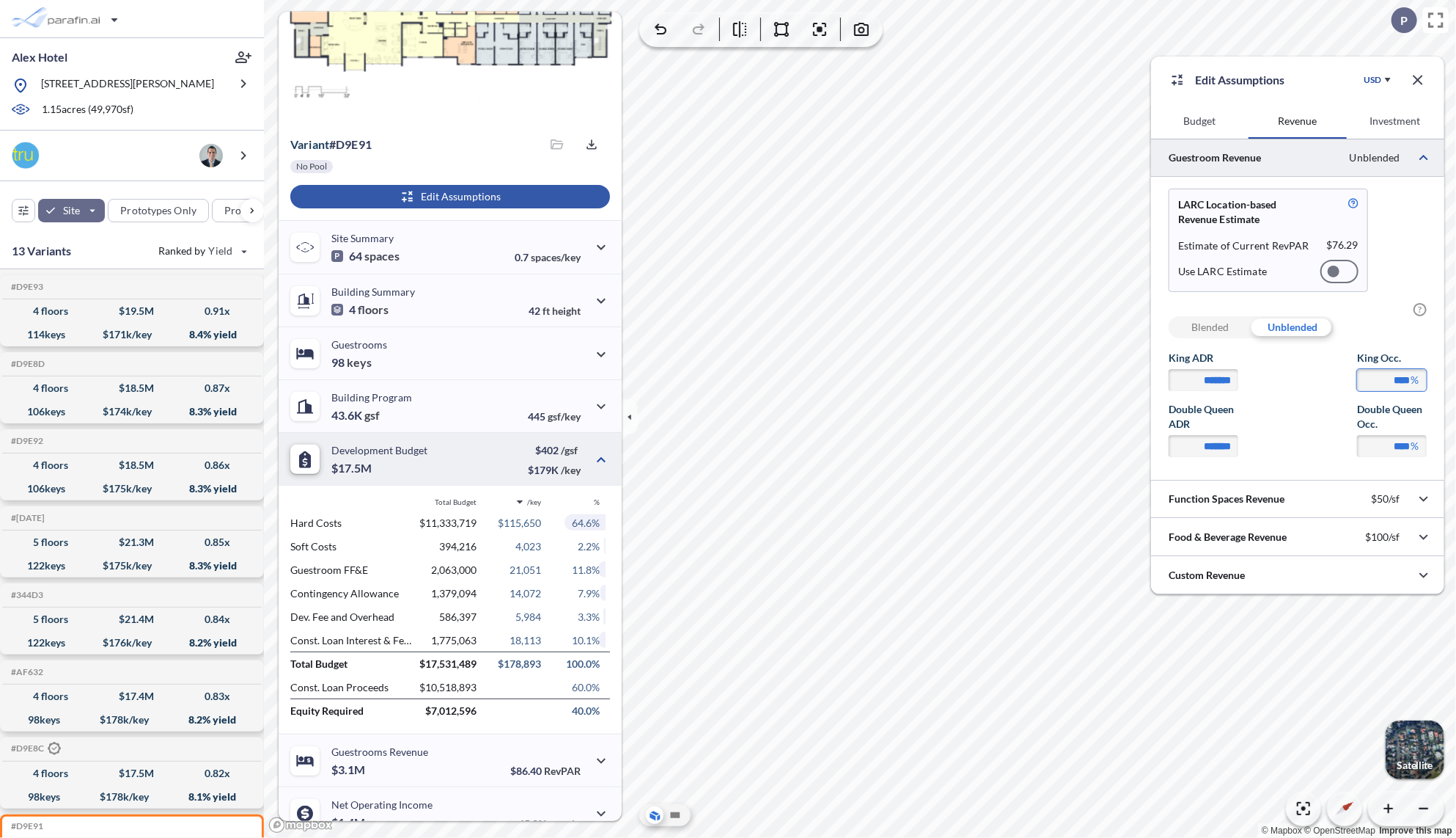
click at [1397, 375] on input "****" at bounding box center [1392, 380] width 70 height 22
click at [1205, 378] on input "*******" at bounding box center [1203, 380] width 70 height 22
type input "*******"
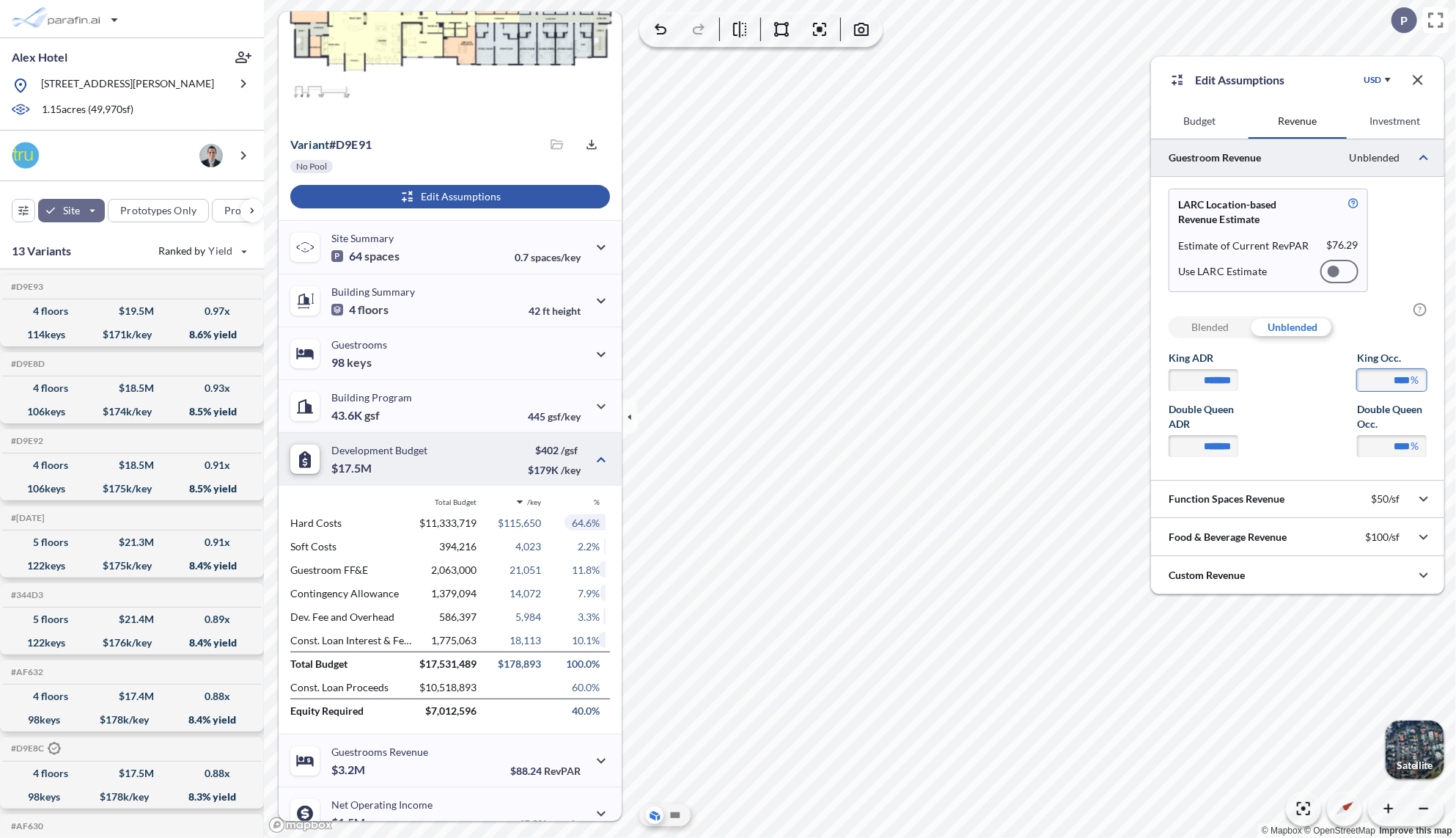
type input "****"
type input "*******"
type input "****"
click at [1282, 411] on div "Double Queen ADR ******* Double Queen Occ. **** %" at bounding box center [1297, 429] width 258 height 55
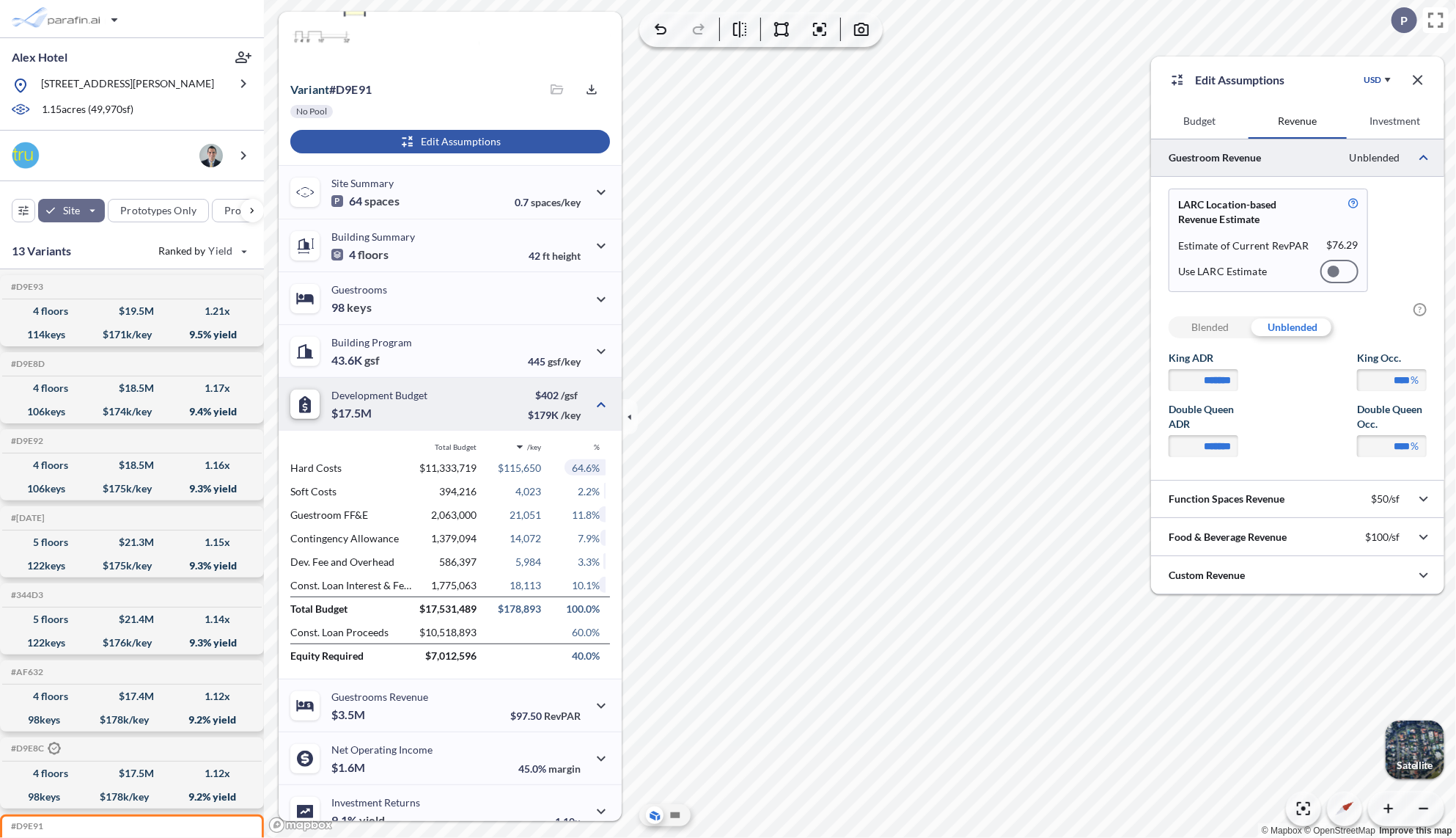
scroll to position [159, 0]
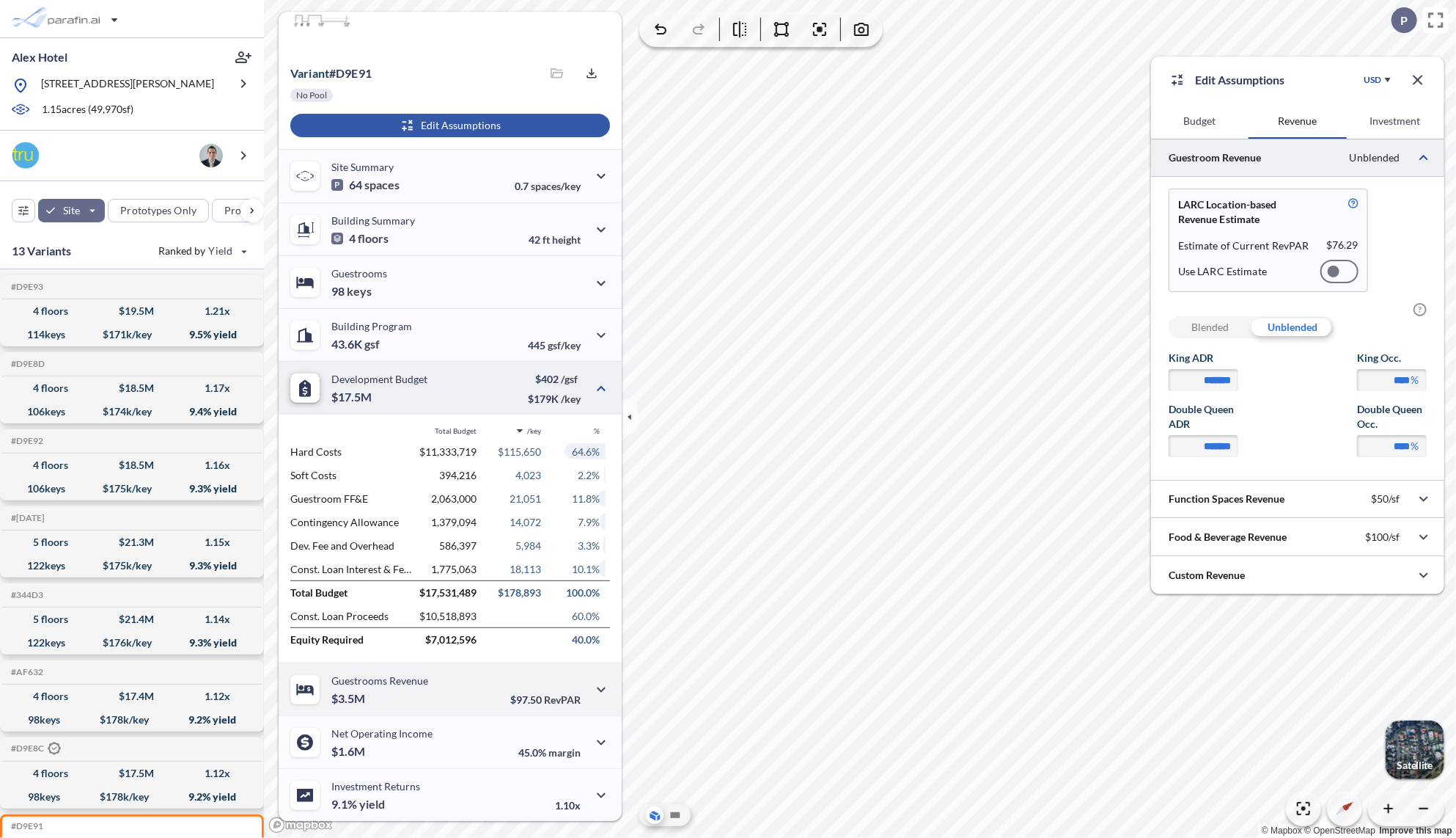
click at [446, 690] on div "Guestrooms Revenue $3.5M $97.50 RevPAR" at bounding box center [450, 689] width 343 height 53
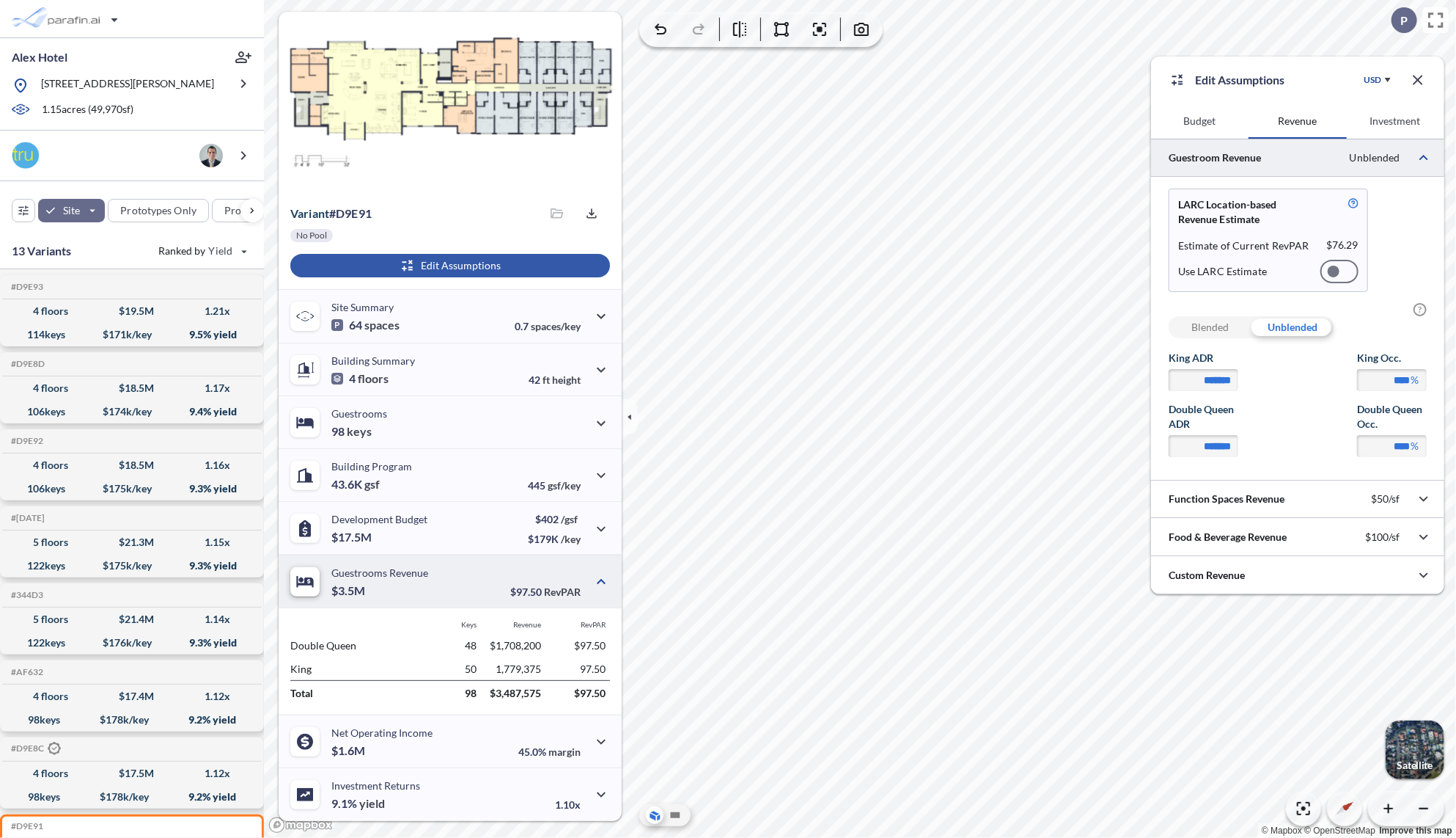
scroll to position [18, 0]
click at [461, 789] on div "Investment Returns 9.1% yield 1.10x" at bounding box center [450, 795] width 343 height 53
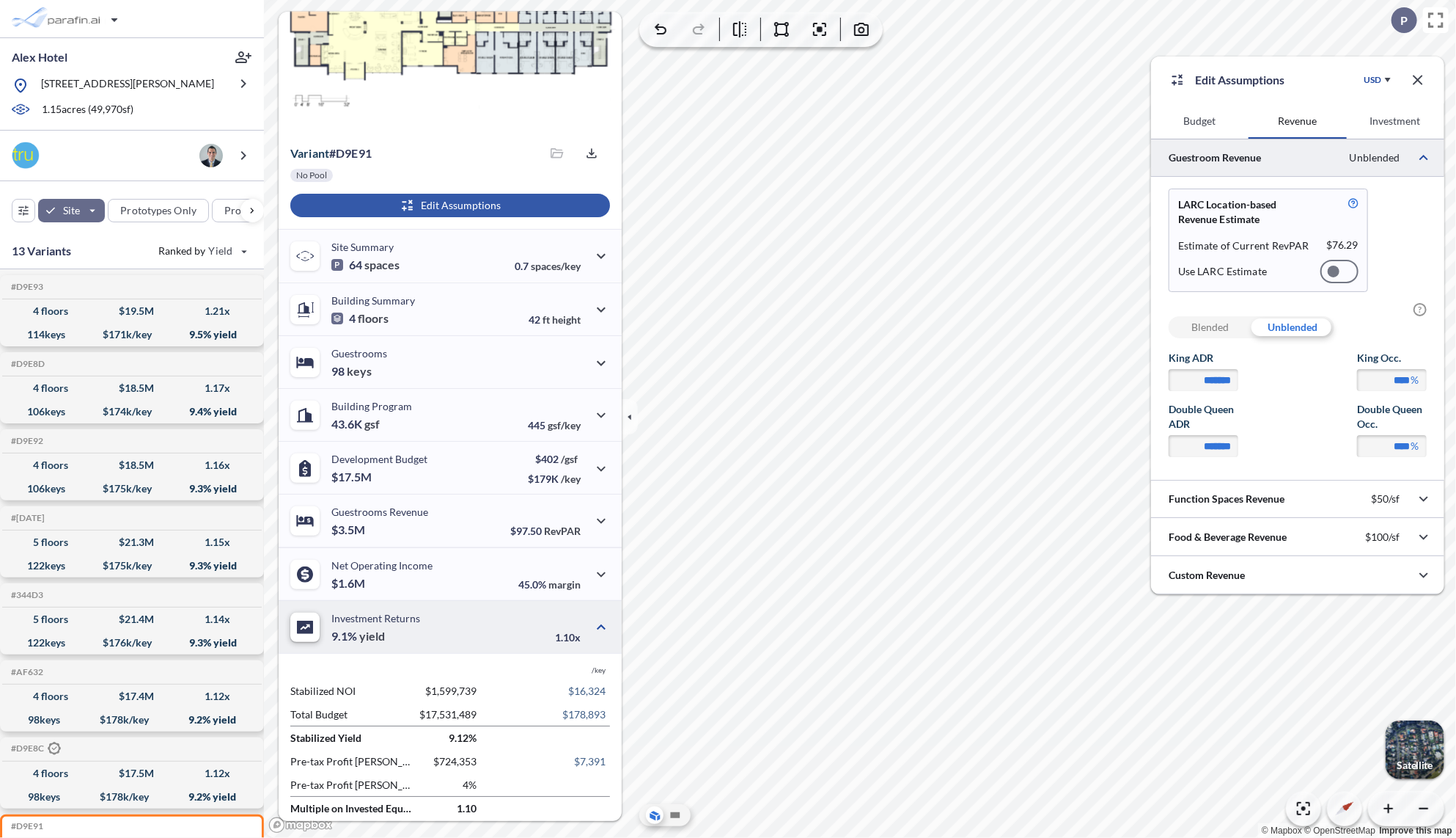
scroll to position [88, 0]
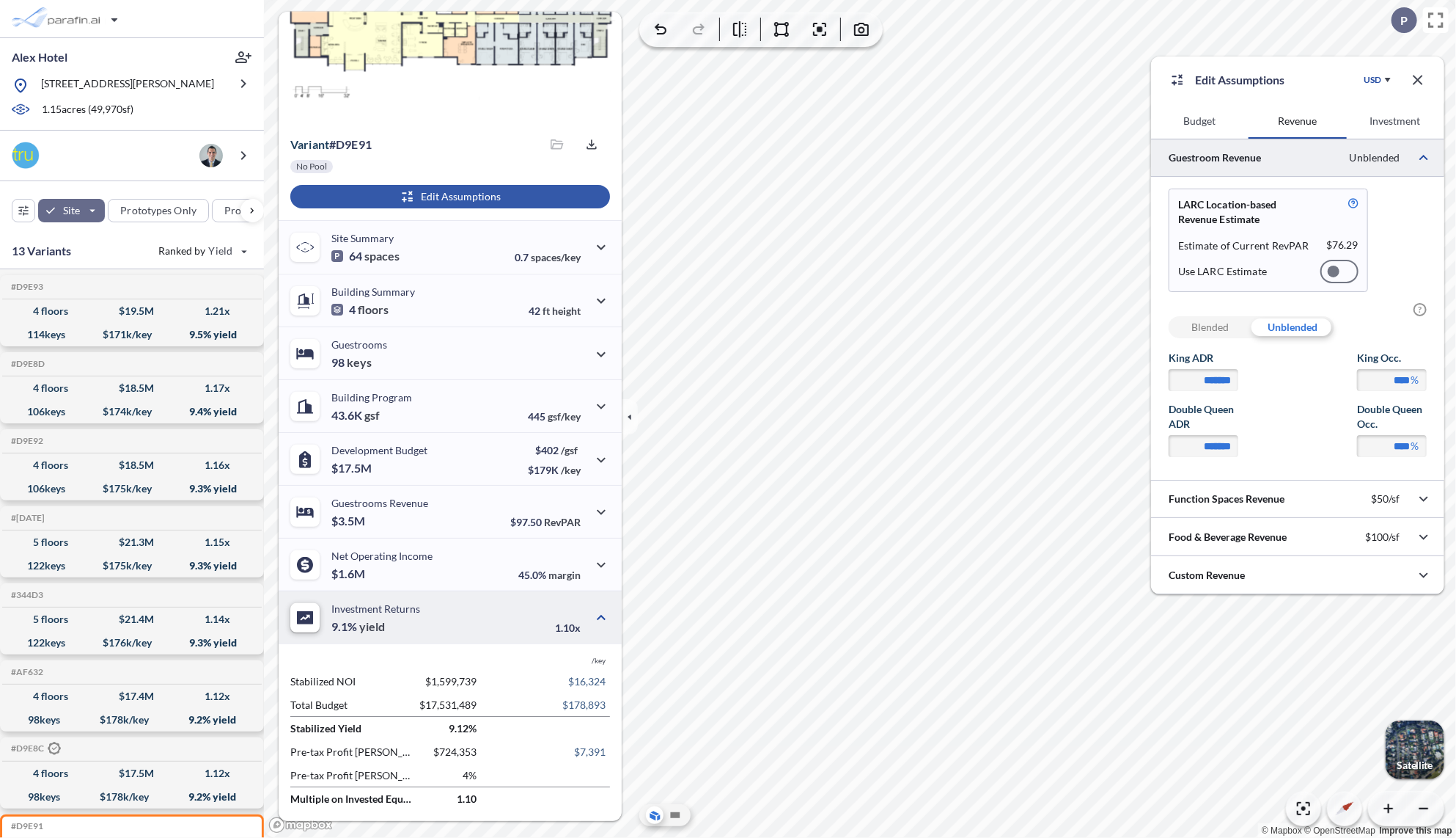
click at [1387, 124] on button "Investment" at bounding box center [1395, 121] width 97 height 35
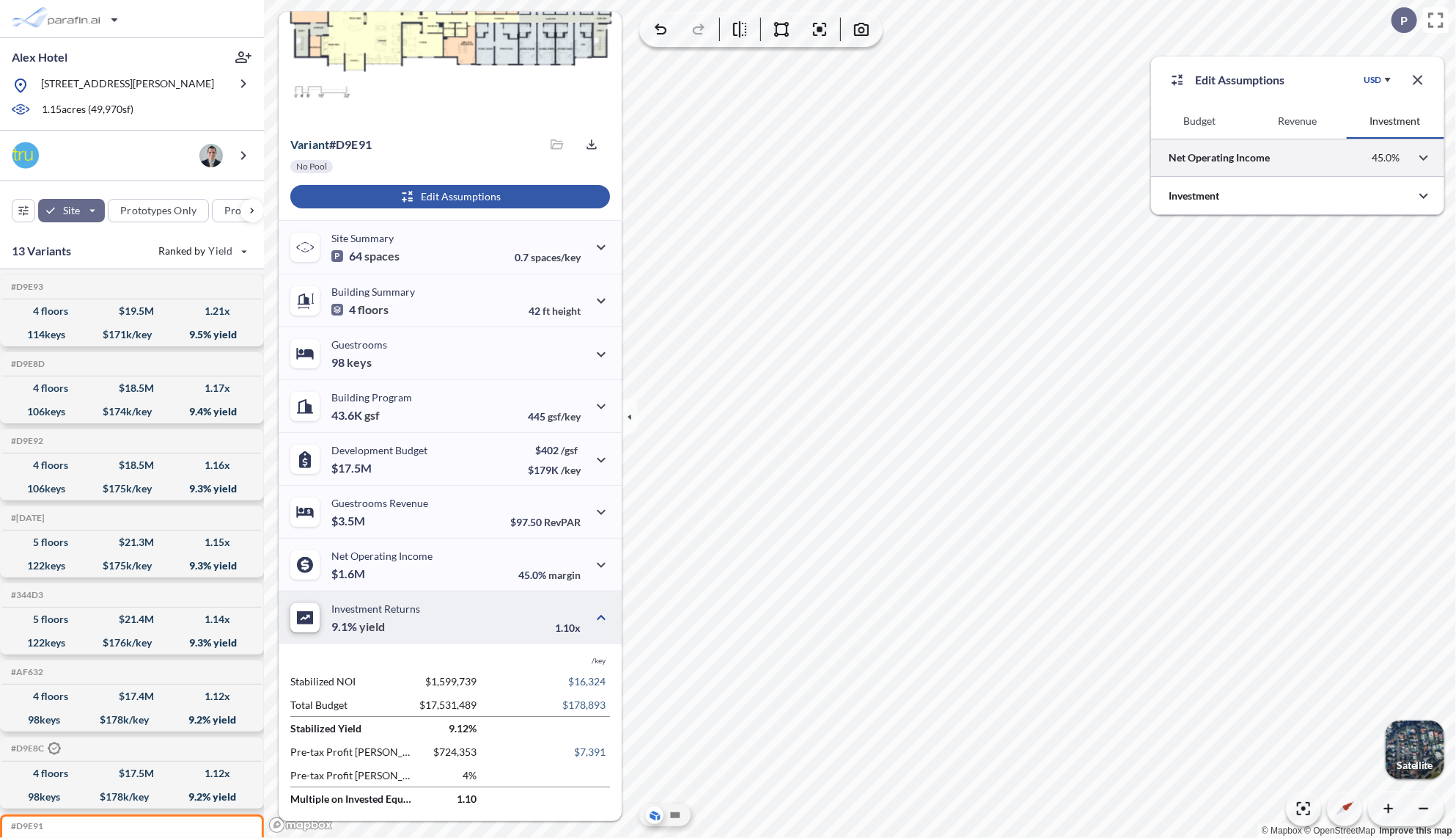
click at [1332, 162] on div at bounding box center [1298, 157] width 293 height 37
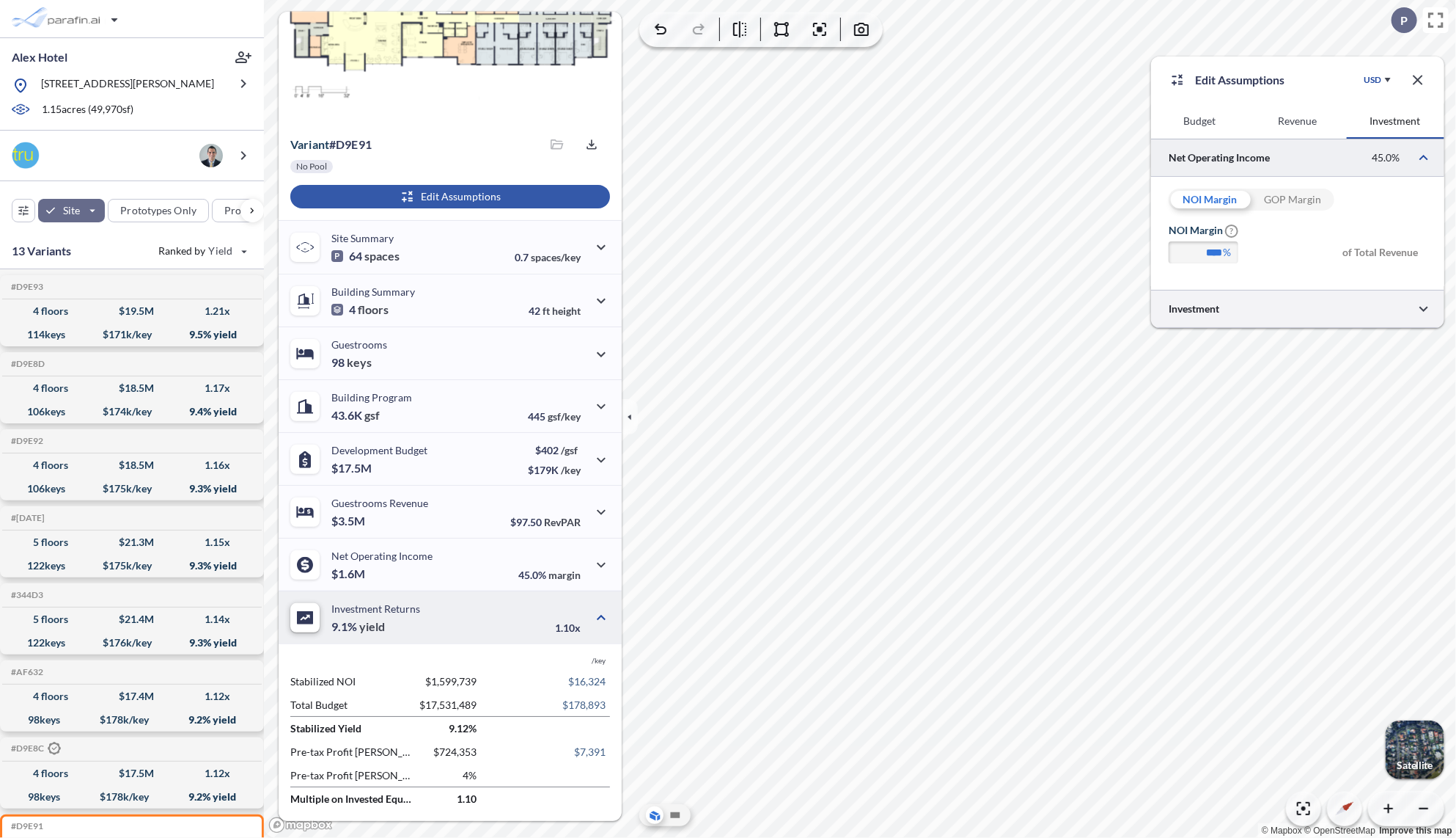
click at [1288, 309] on div at bounding box center [1298, 309] width 293 height 37
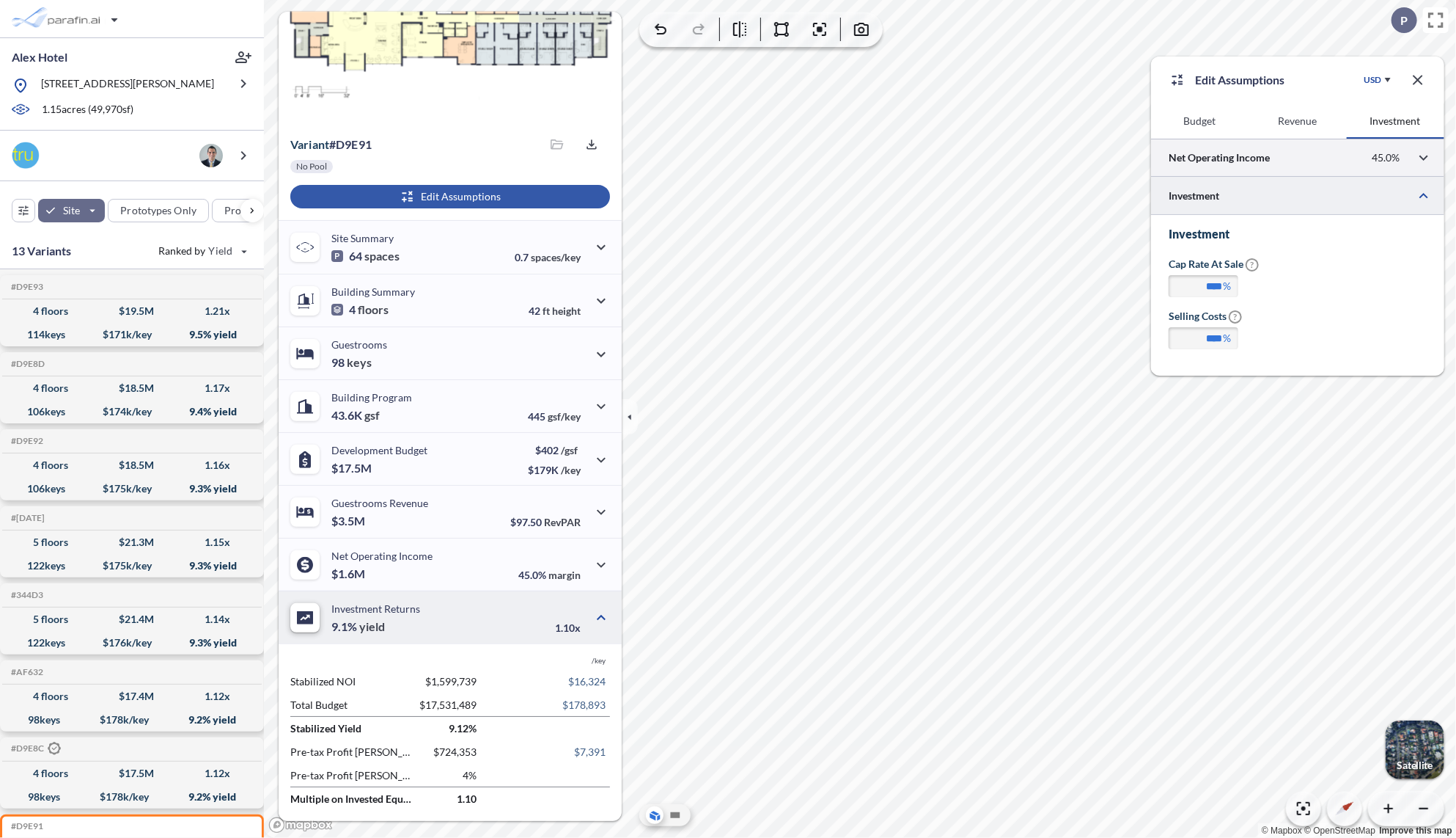
click at [1258, 154] on div at bounding box center [1298, 157] width 293 height 37
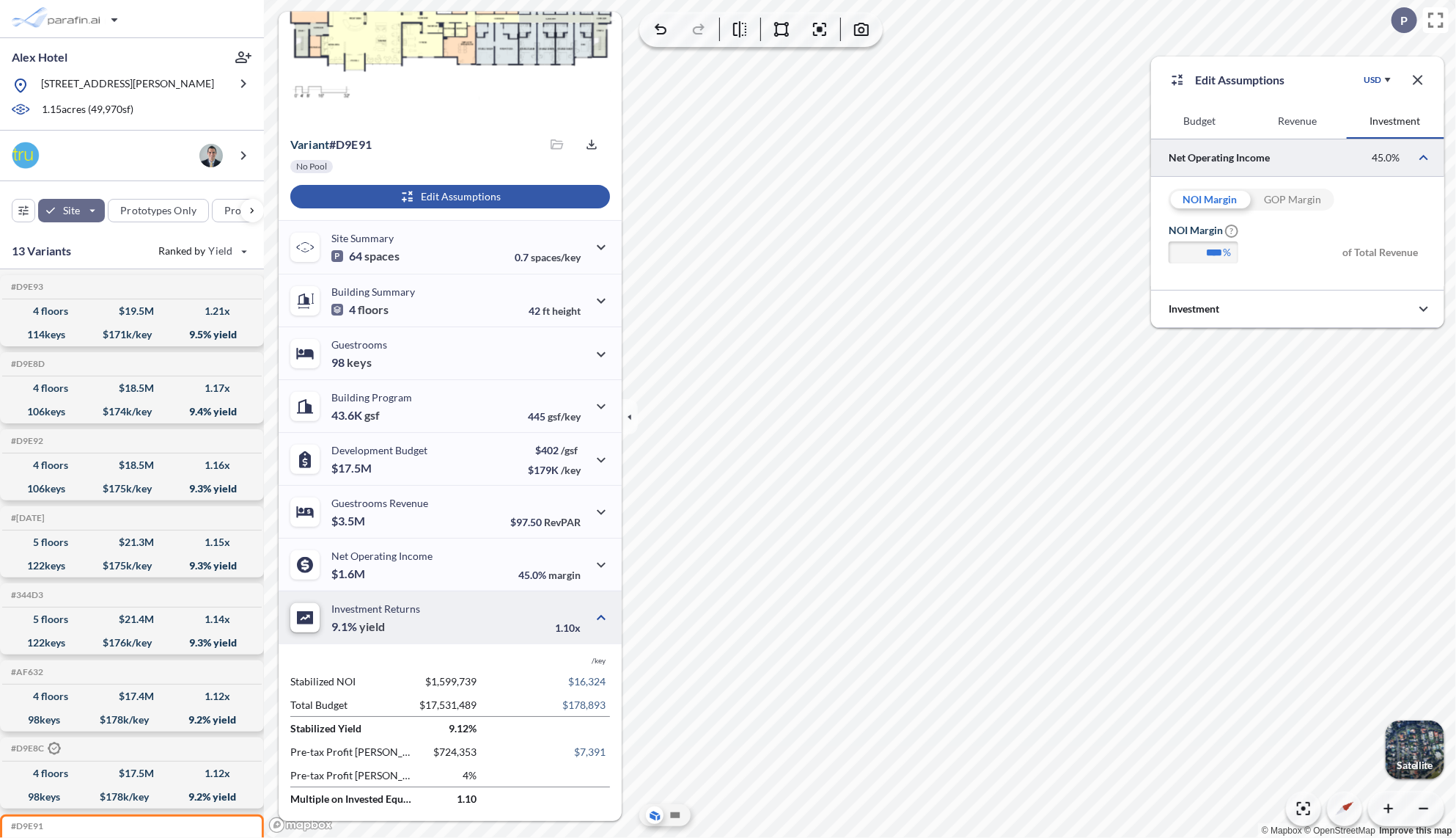
click at [1294, 115] on button "Revenue" at bounding box center [1297, 121] width 97 height 35
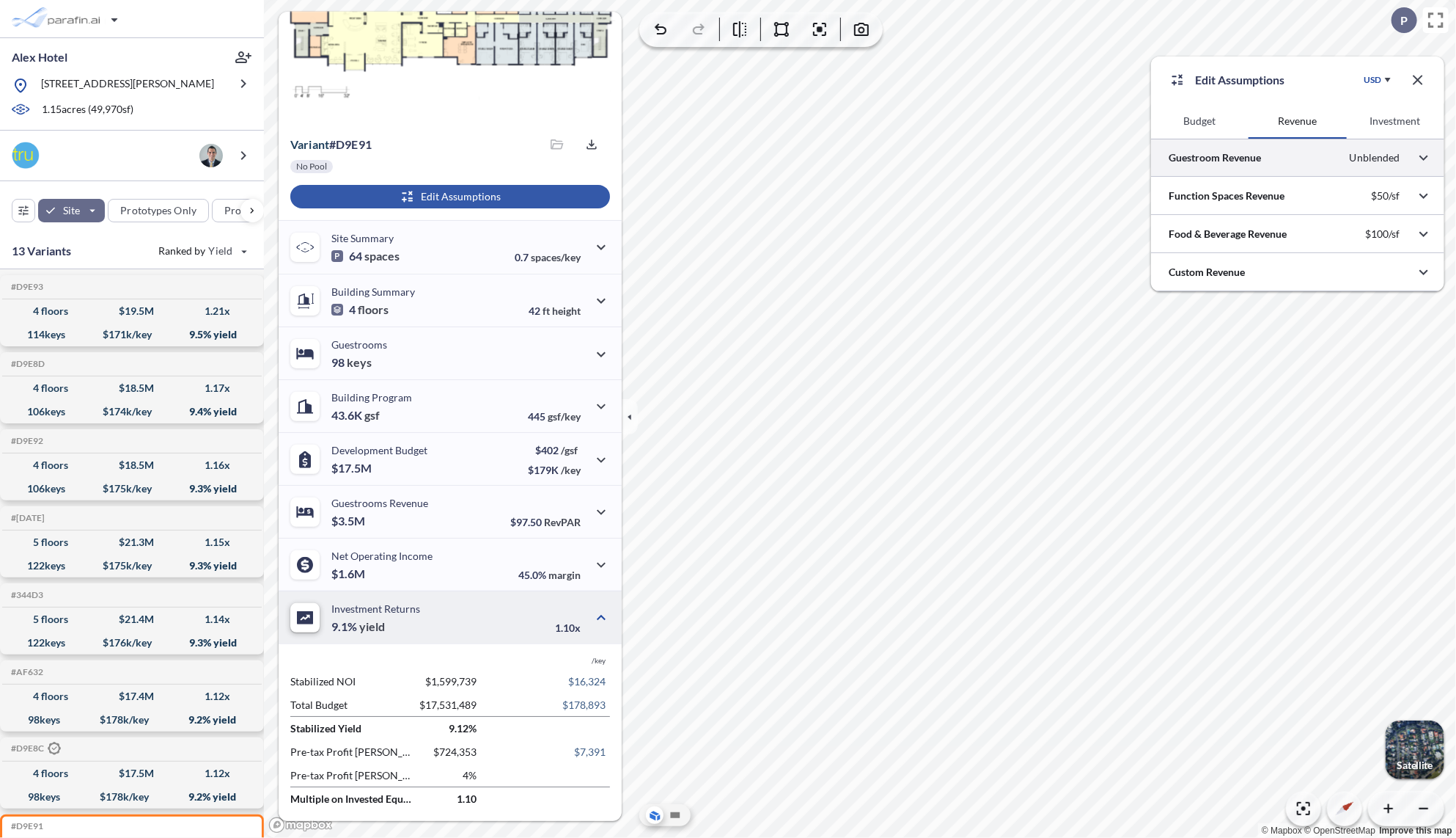
click at [1232, 158] on div at bounding box center [1298, 157] width 293 height 37
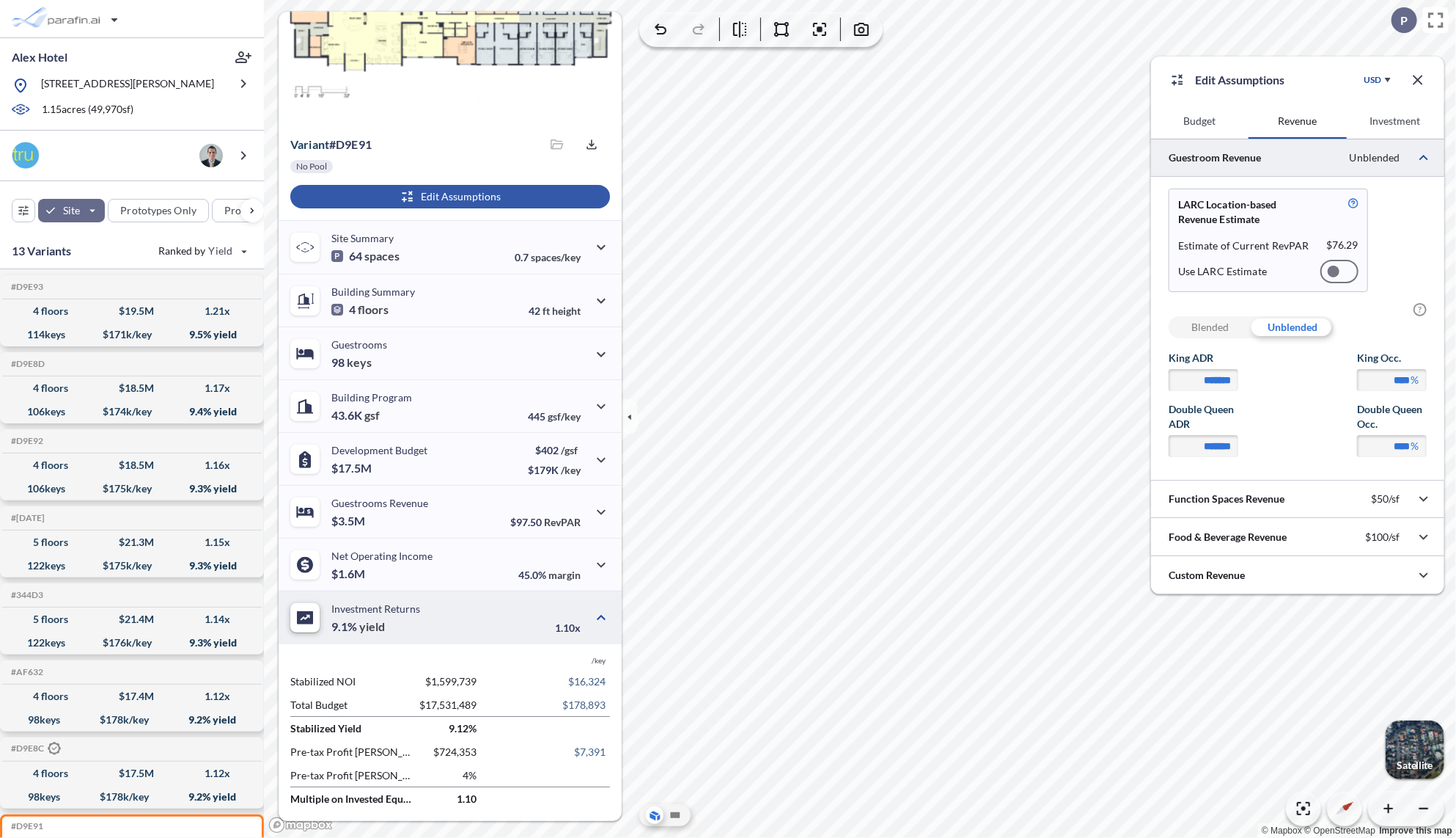
click at [1416, 739] on div "button" at bounding box center [1415, 750] width 58 height 58
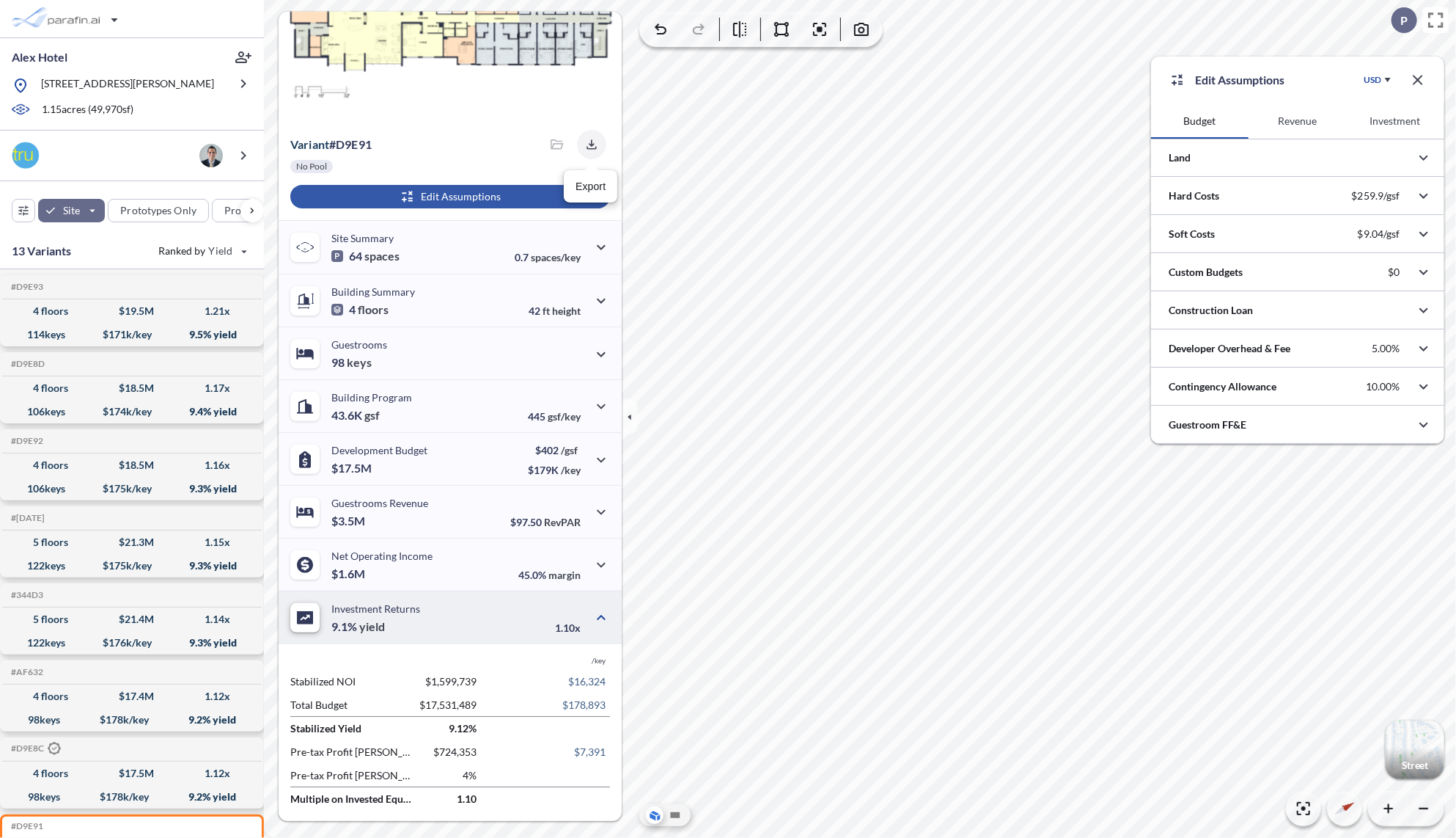
click at [591, 148] on icon "button" at bounding box center [592, 145] width 15 height 15
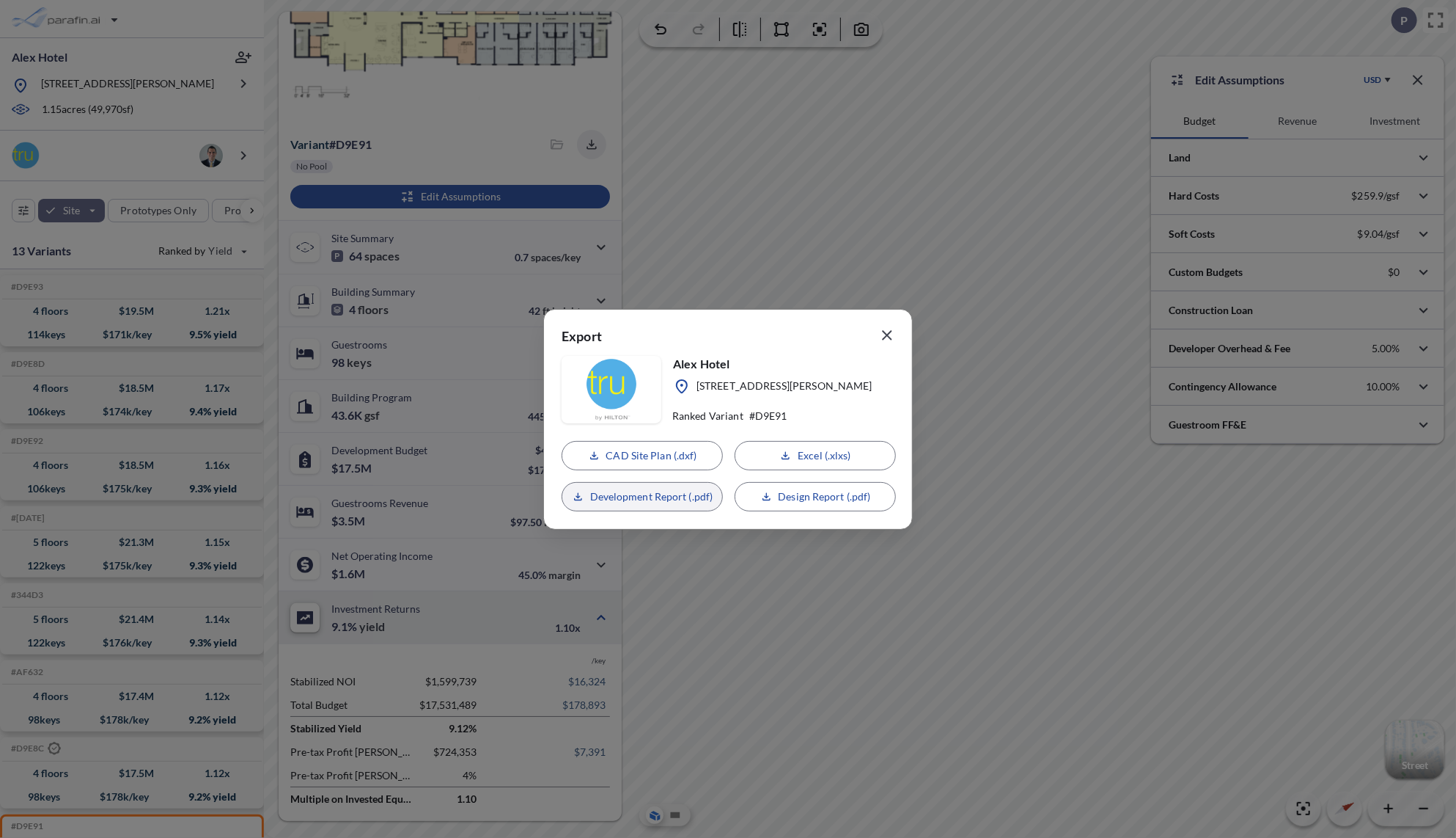
click at [677, 497] on p "Development Report (.pdf)" at bounding box center [652, 497] width 124 height 15
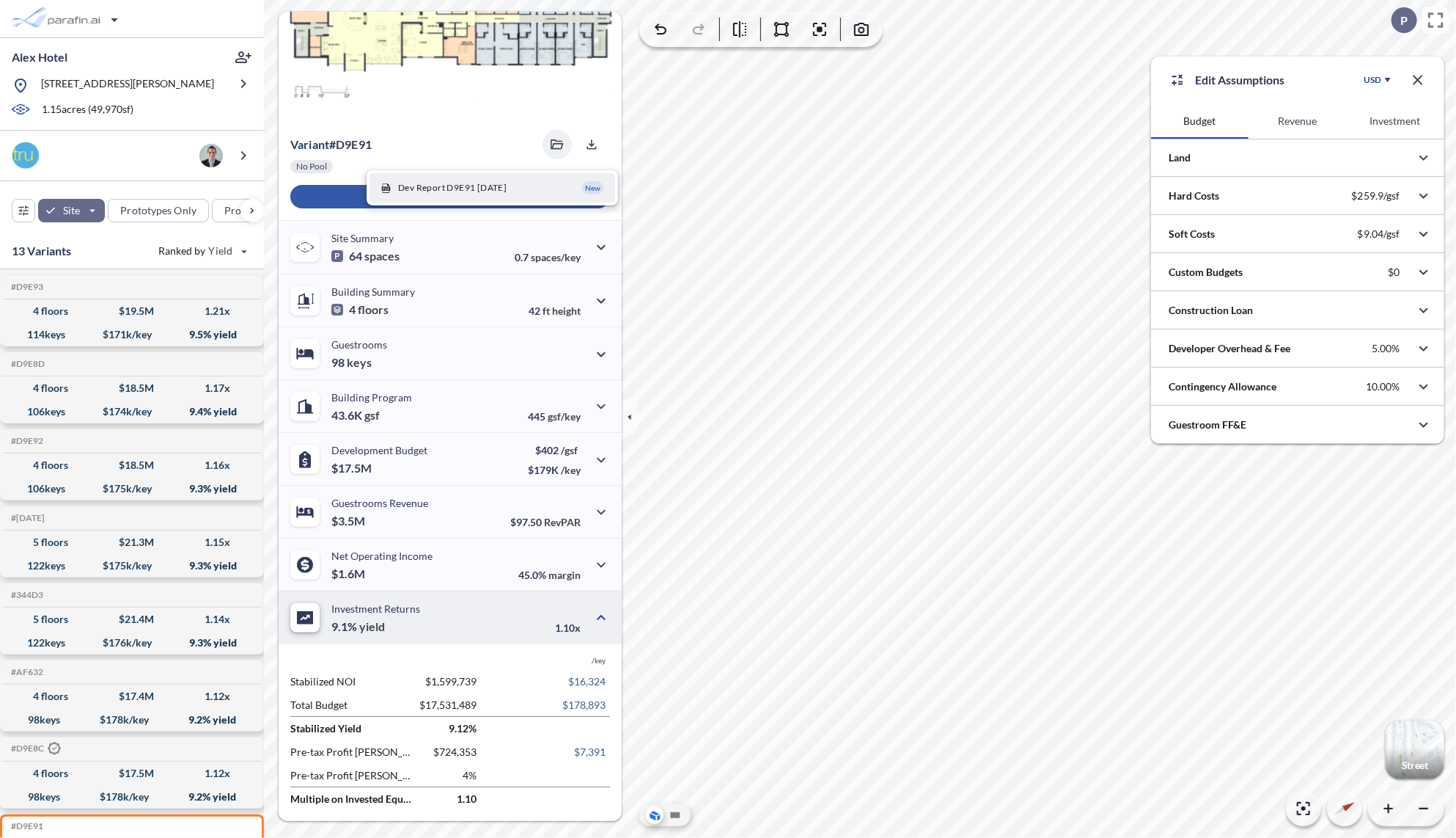
click at [1416, 80] on icon "button" at bounding box center [1419, 80] width 18 height 18
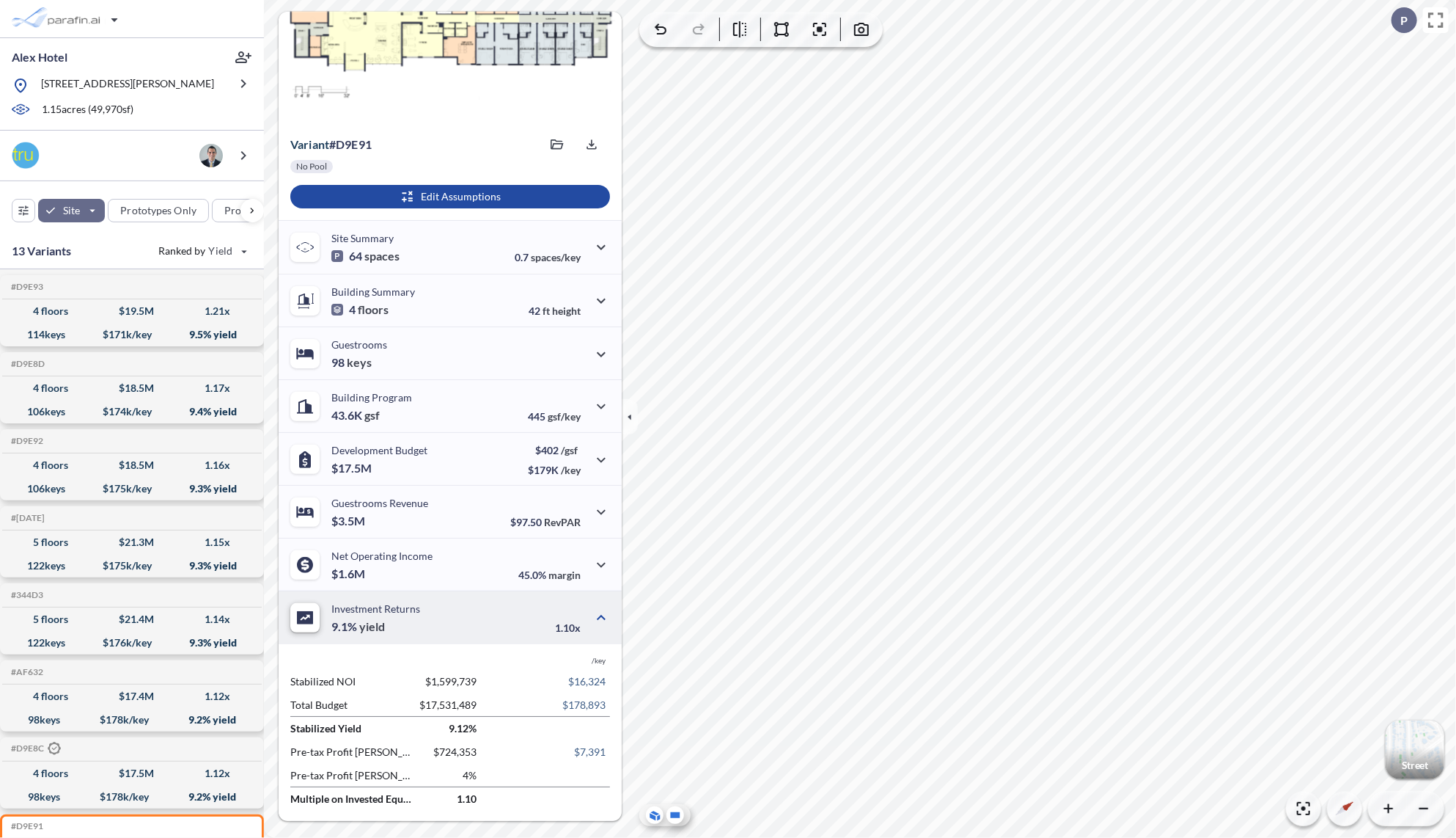
click at [678, 817] on icon at bounding box center [675, 815] width 10 height 6
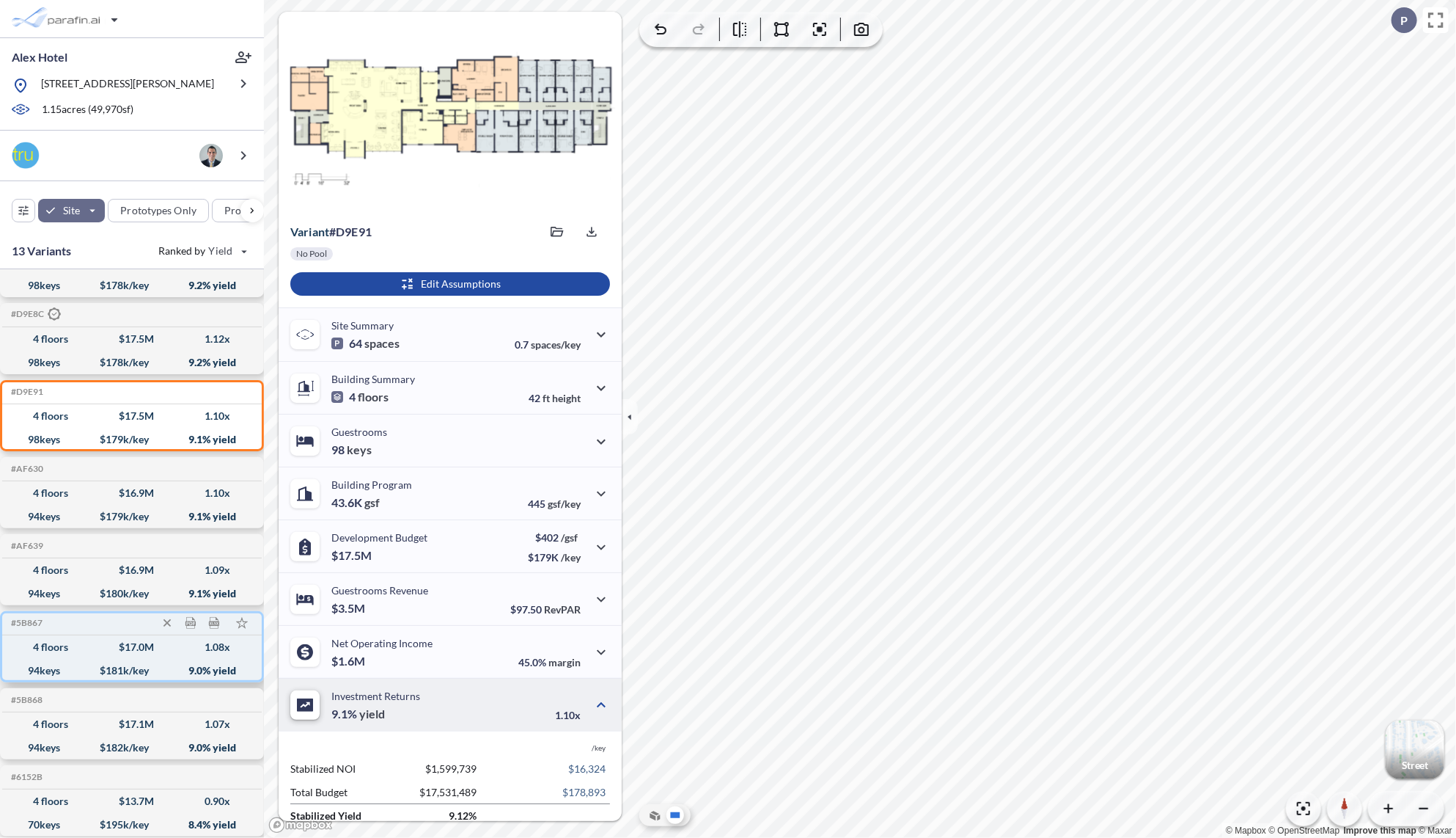
scroll to position [437, 0]
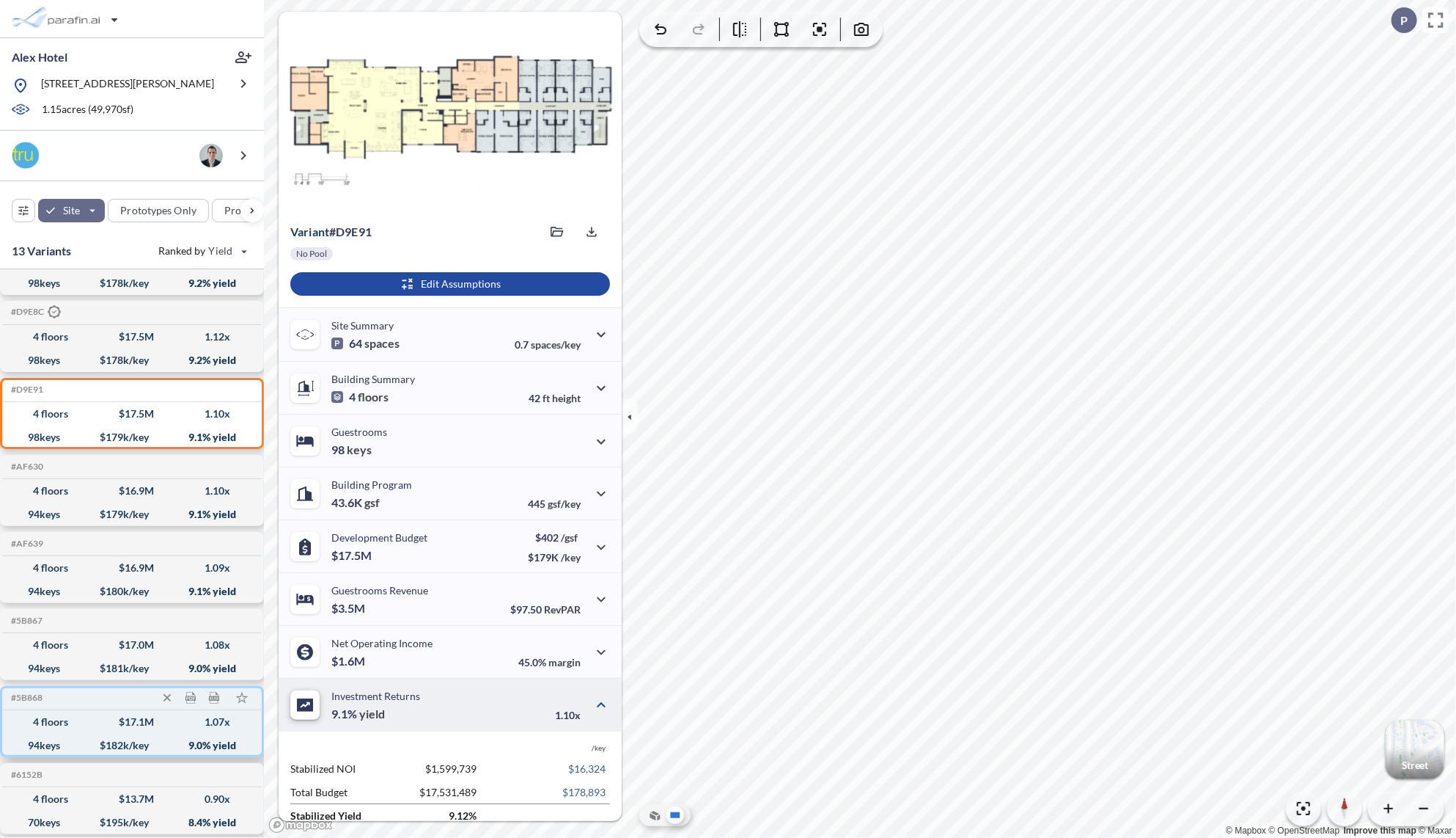
click at [89, 735] on div "94 keys $ 182 k/key 9.0 % yield" at bounding box center [132, 745] width 248 height 23
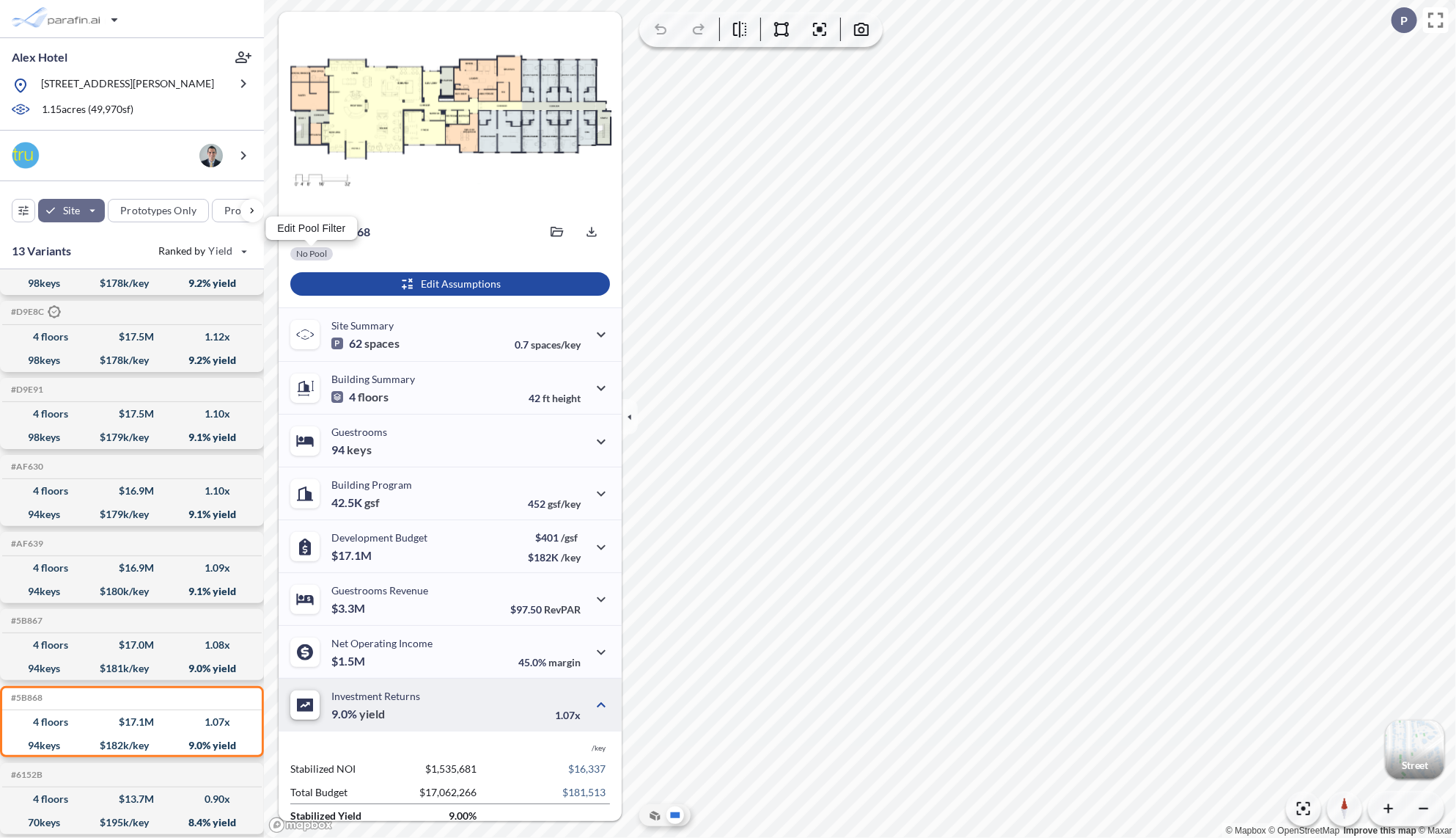
click at [311, 253] on div at bounding box center [311, 254] width 43 height 13
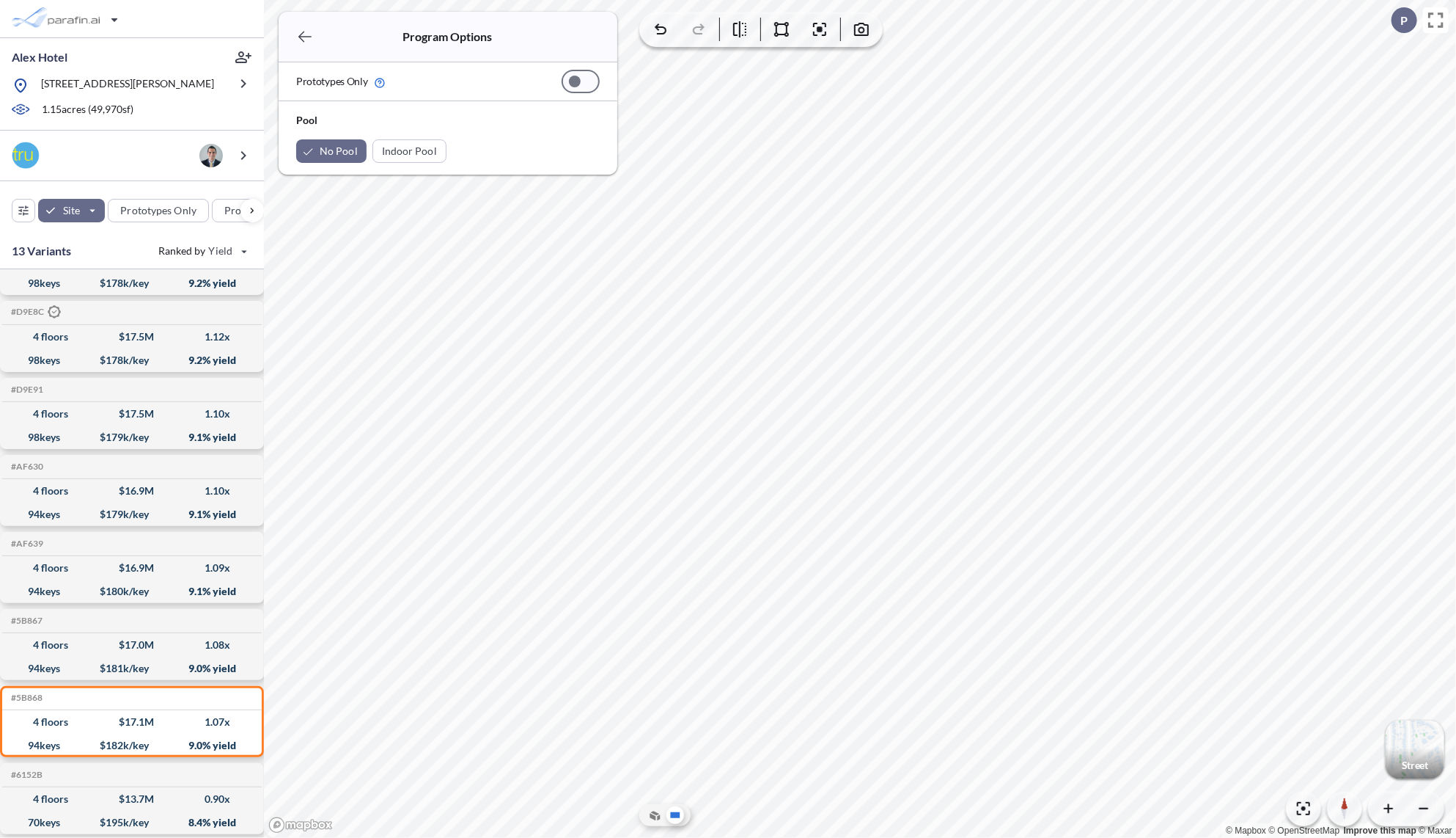
click at [302, 42] on icon "button" at bounding box center [305, 37] width 18 height 18
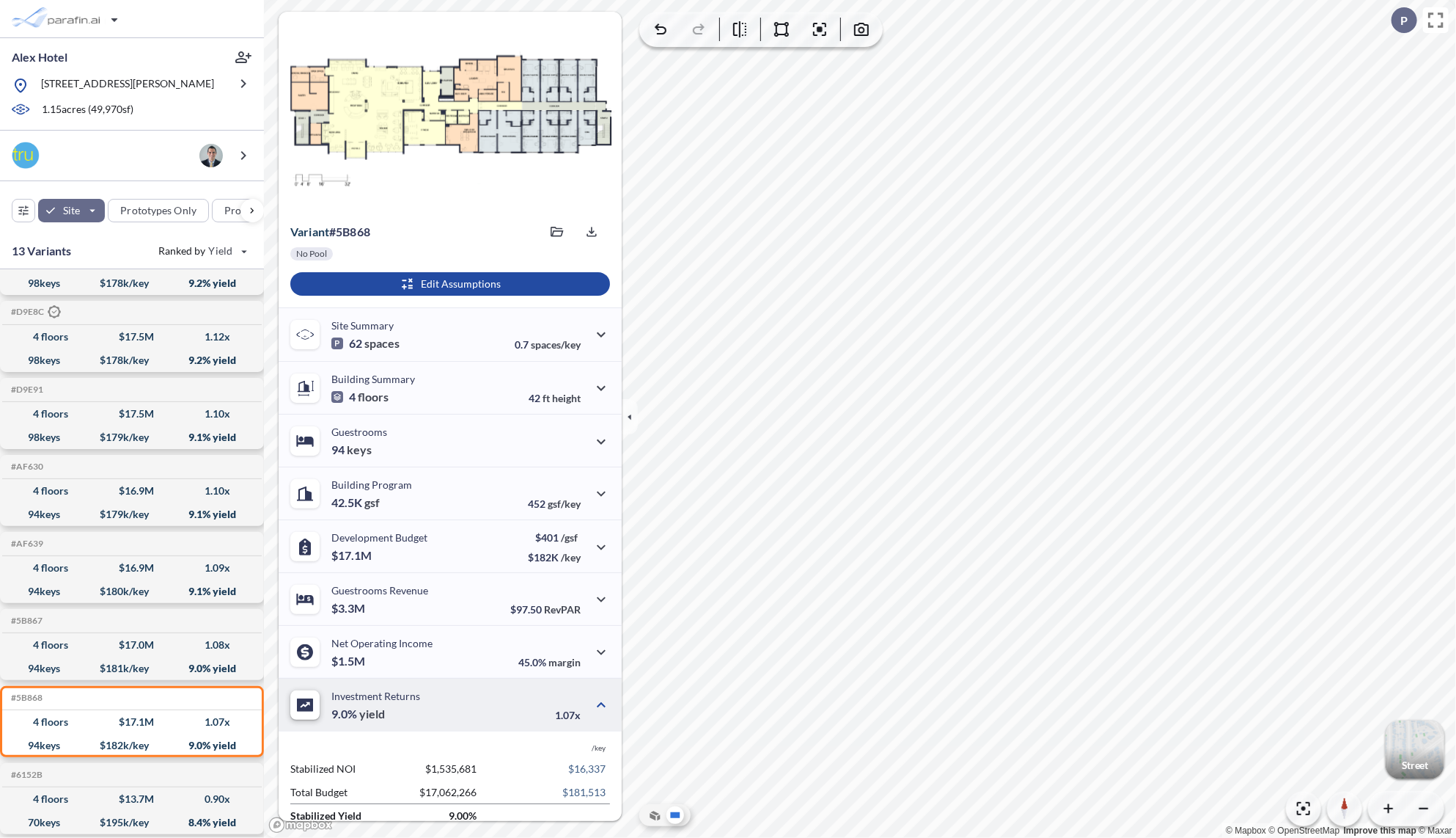
click at [1416, 757] on div "button" at bounding box center [1415, 750] width 58 height 58
click at [651, 812] on icon at bounding box center [656, 813] width 9 height 4
click at [551, 234] on icon "button" at bounding box center [558, 232] width 13 height 10
click at [502, 209] on div at bounding box center [450, 112] width 343 height 199
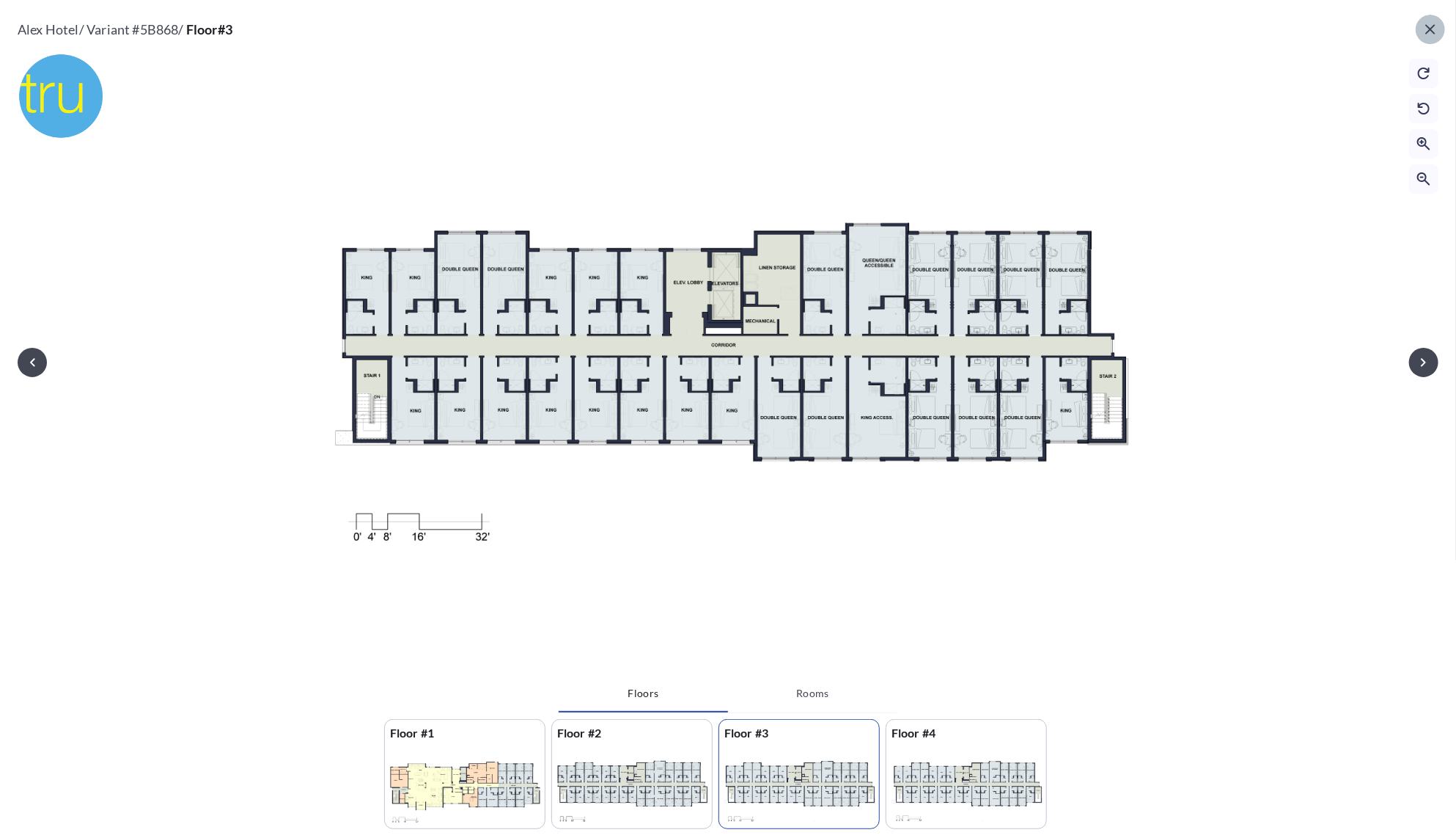
click at [1434, 28] on icon "button" at bounding box center [1431, 29] width 18 height 18
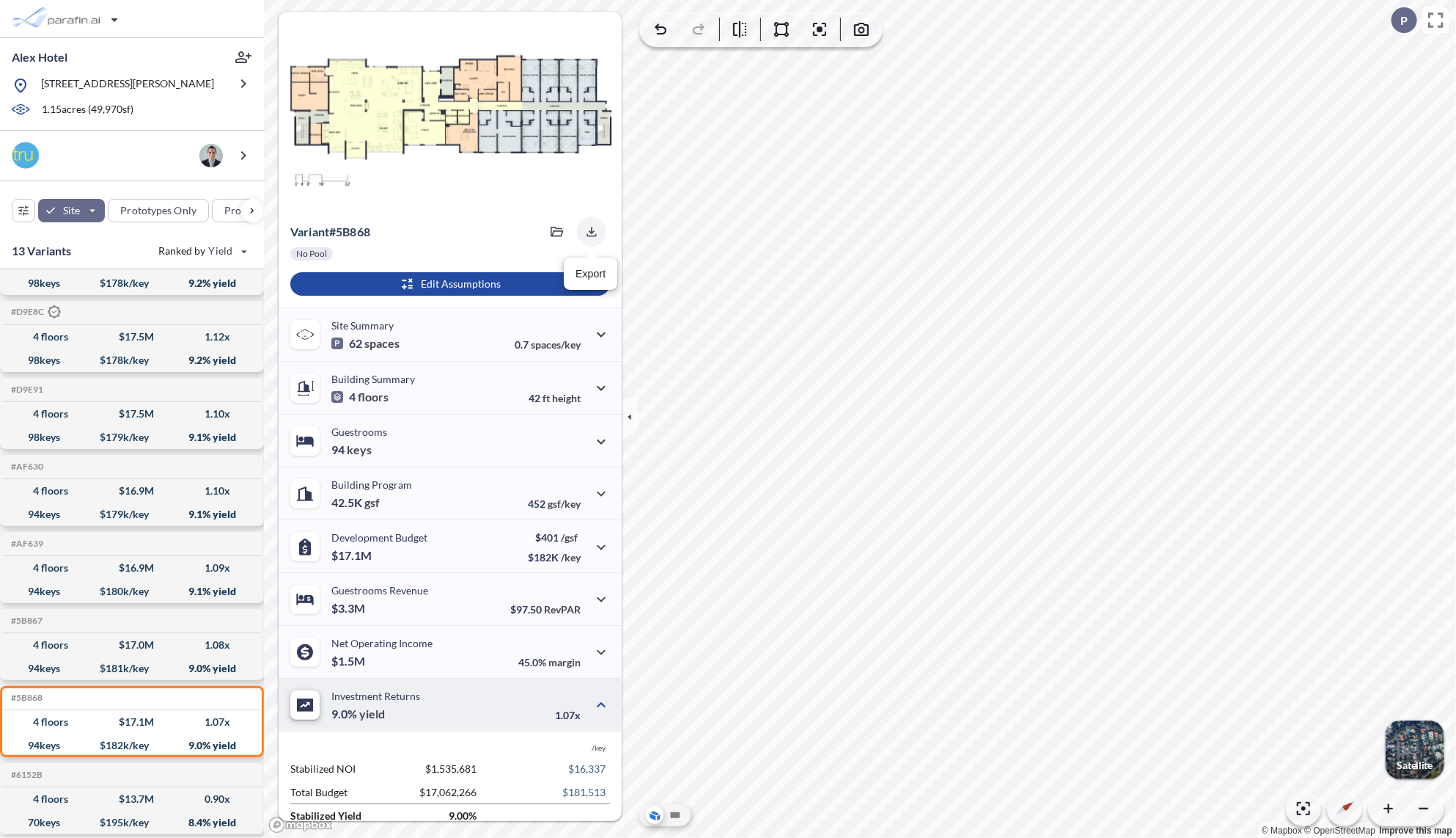
click at [585, 234] on icon "button" at bounding box center [592, 232] width 15 height 15
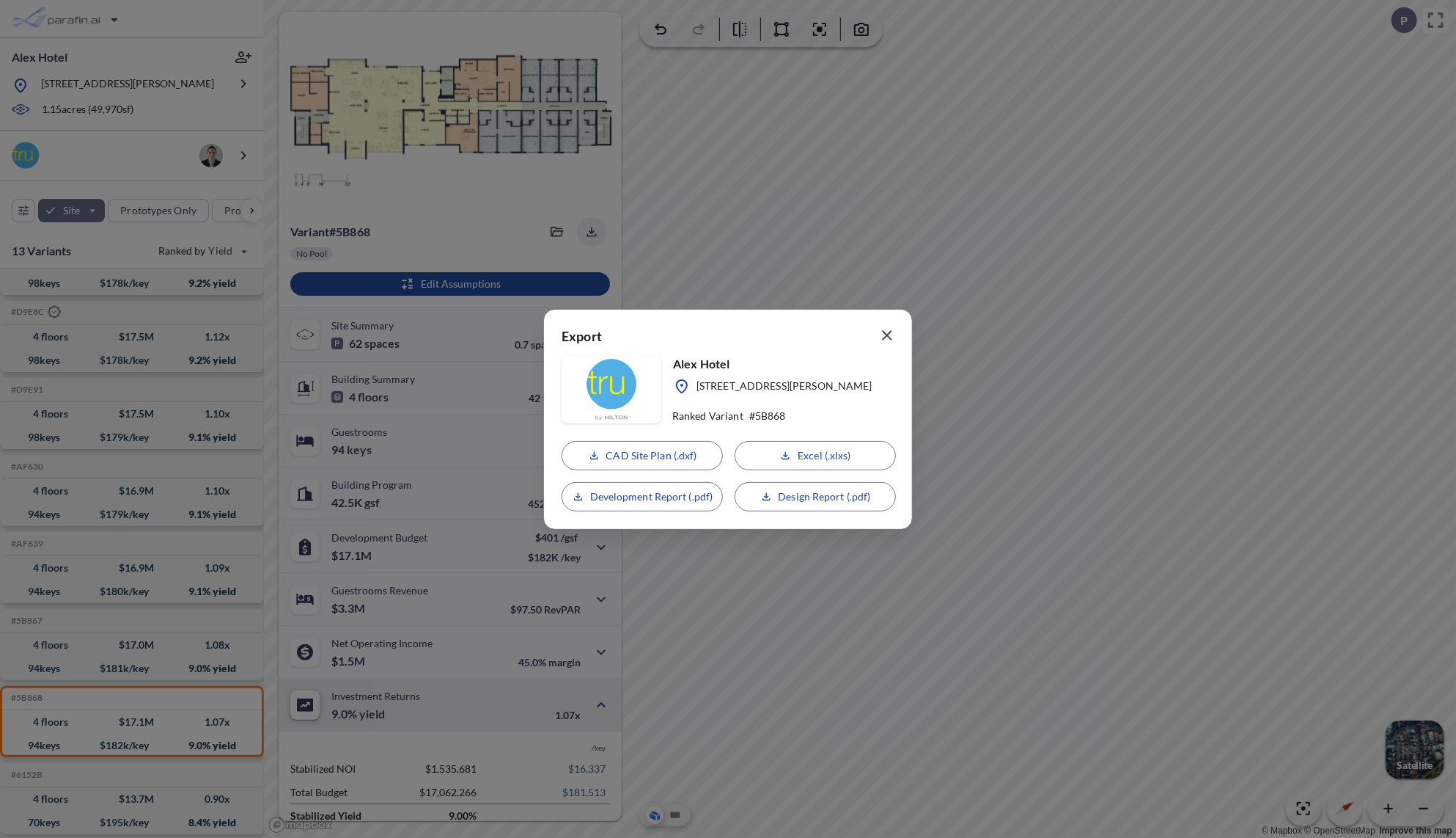
click at [883, 336] on icon "button" at bounding box center [888, 335] width 18 height 18
